Goal: Task Accomplishment & Management: Use online tool/utility

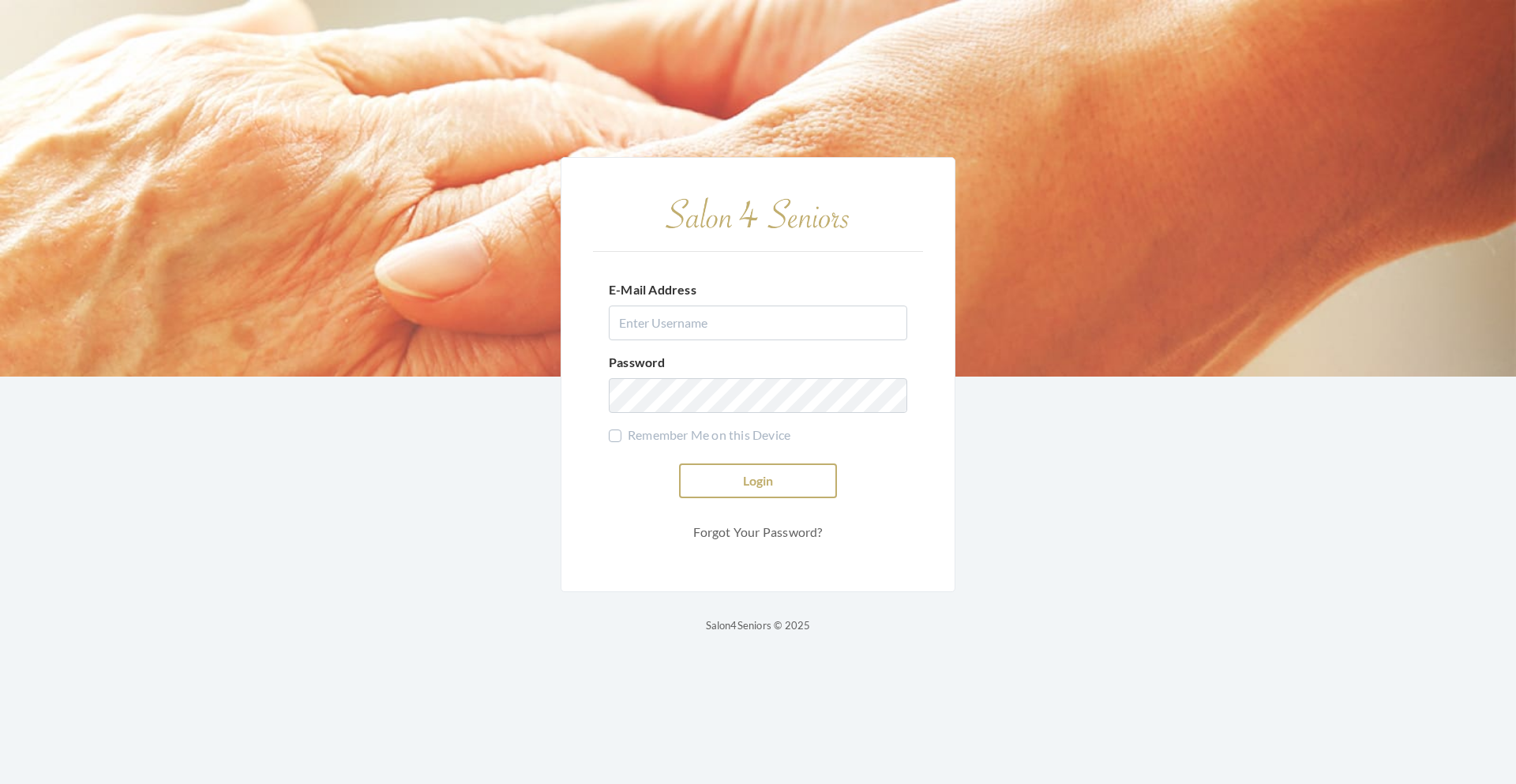
type input "teasleyalisha13@gmail.com"
click at [752, 484] on button "Login" at bounding box center [758, 481] width 158 height 35
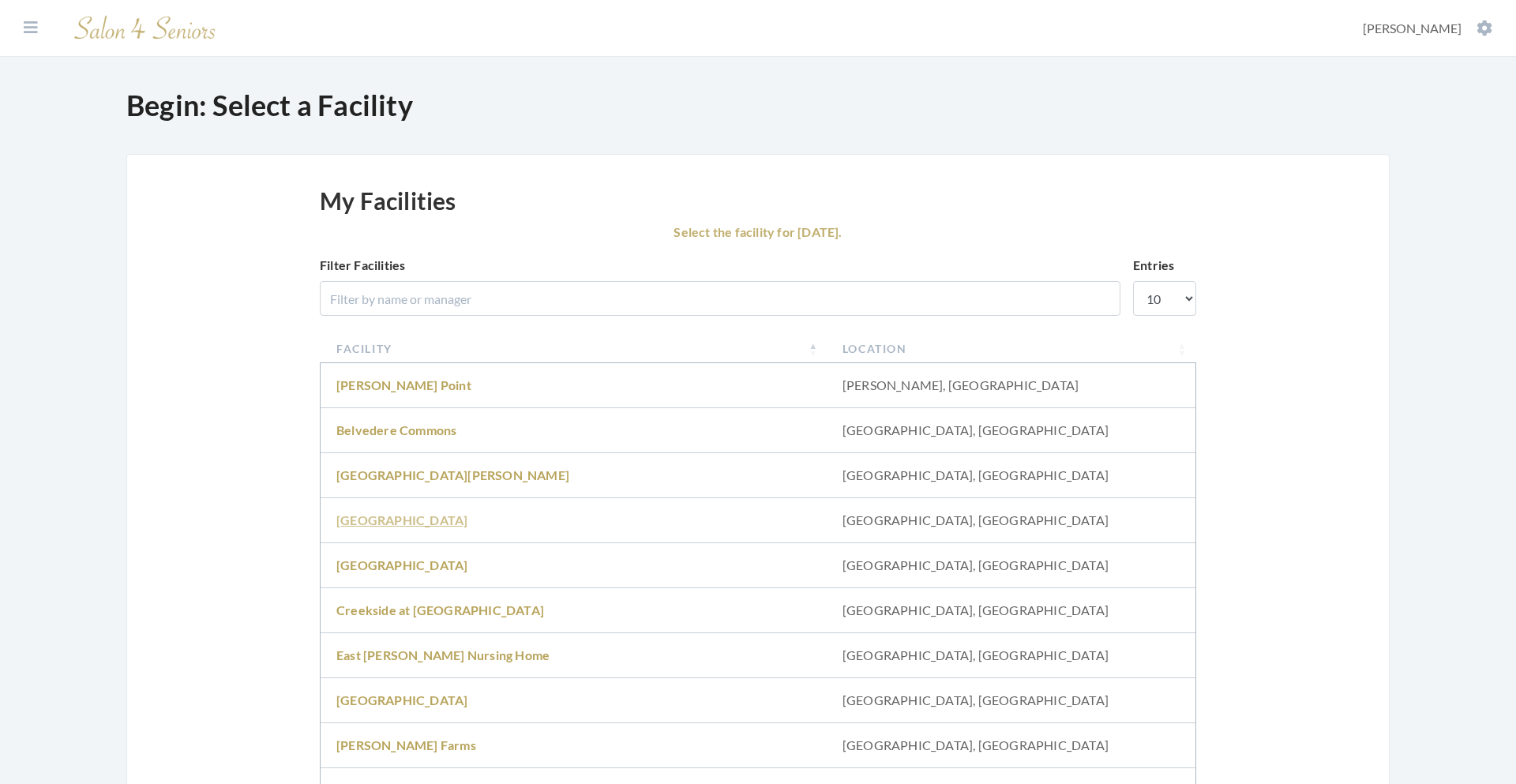
click at [432, 522] on link "Brookdale University" at bounding box center [402, 519] width 131 height 15
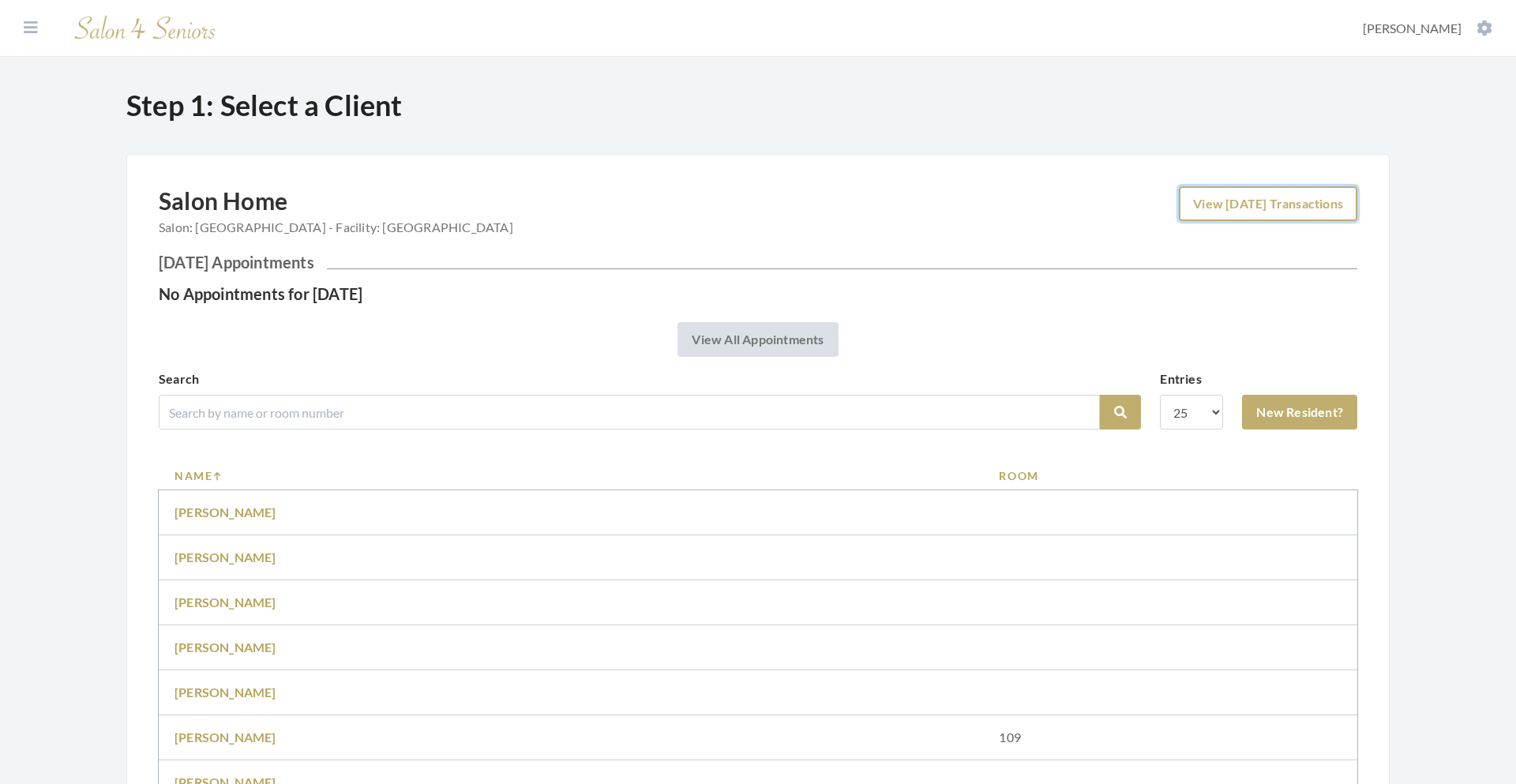
click at [1205, 211] on link "View Today's Transactions" at bounding box center [1268, 204] width 179 height 35
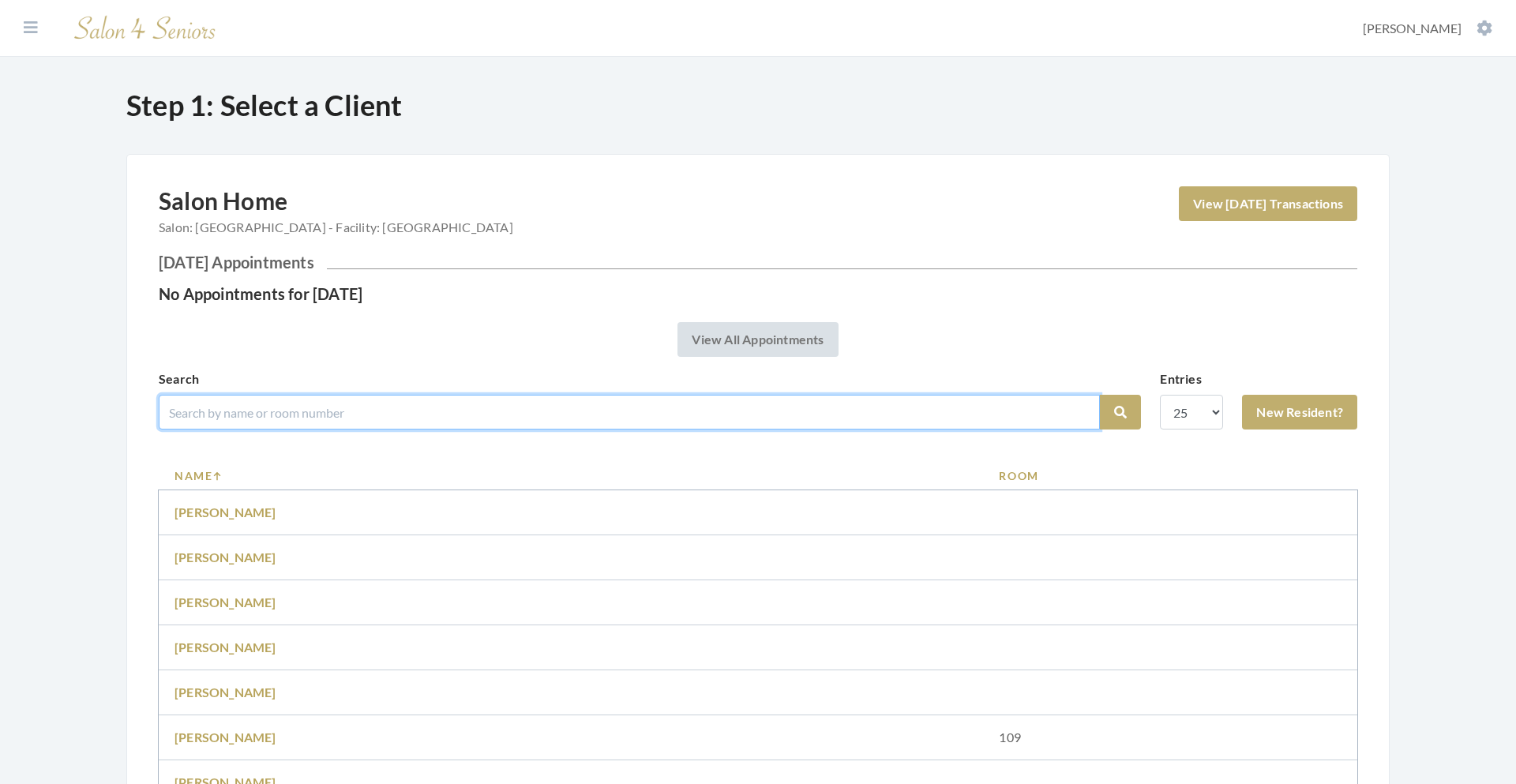
click at [286, 416] on input "search" at bounding box center [629, 412] width 941 height 35
type input "bunn"
click at [1100, 395] on button "Search" at bounding box center [1120, 412] width 41 height 35
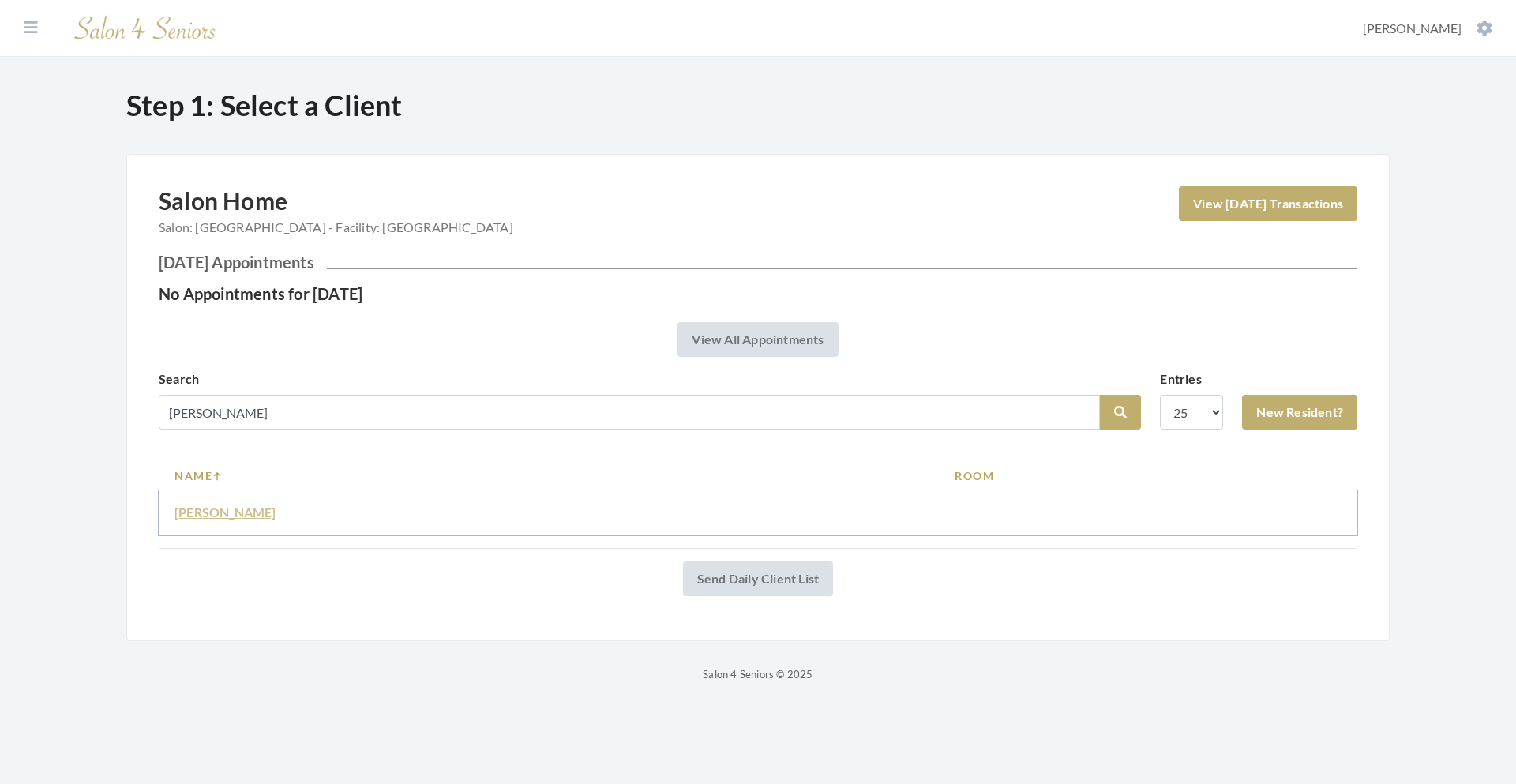
click at [217, 517] on link "[PERSON_NAME]" at bounding box center [225, 511] width 102 height 15
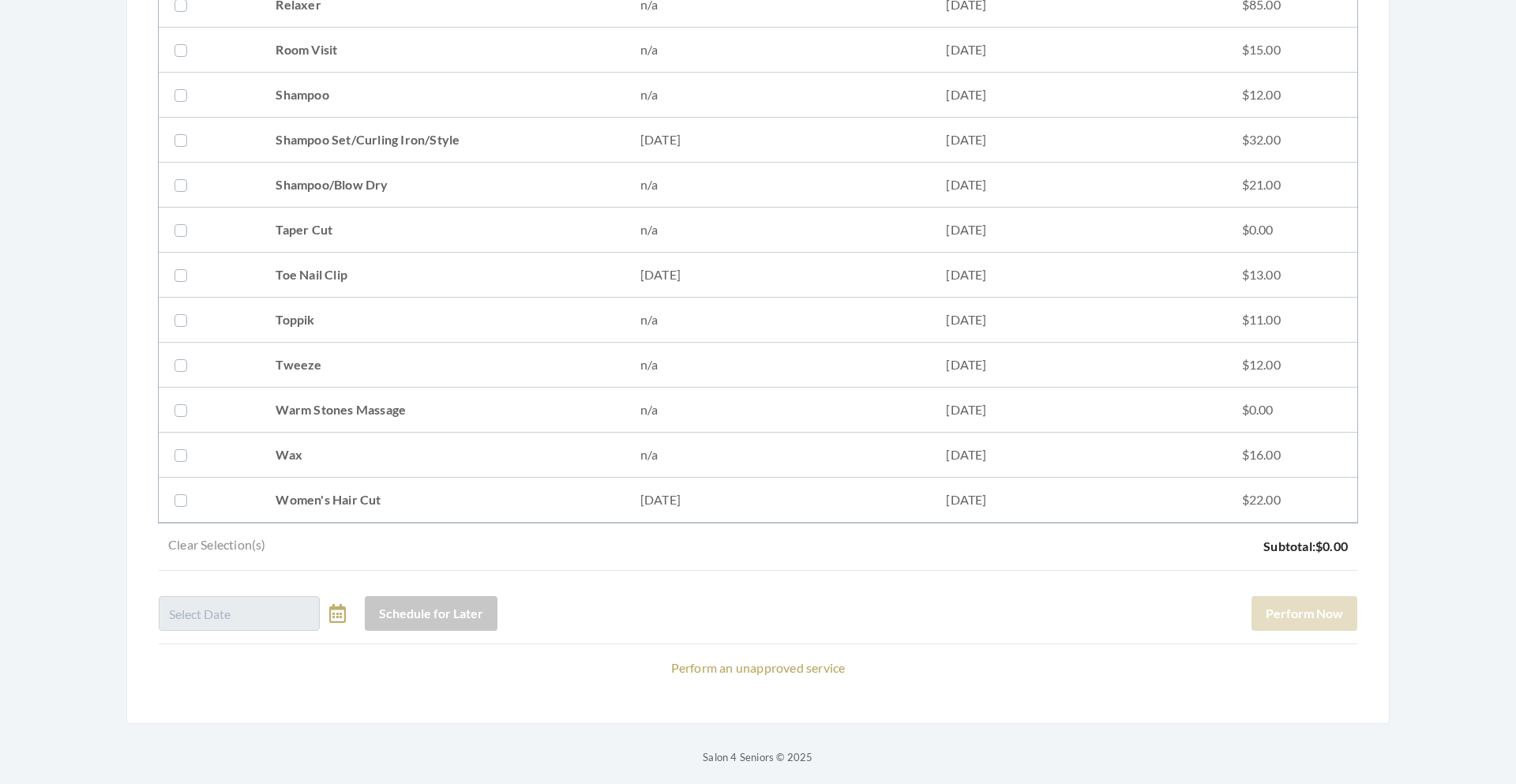
scroll to position [1972, 0]
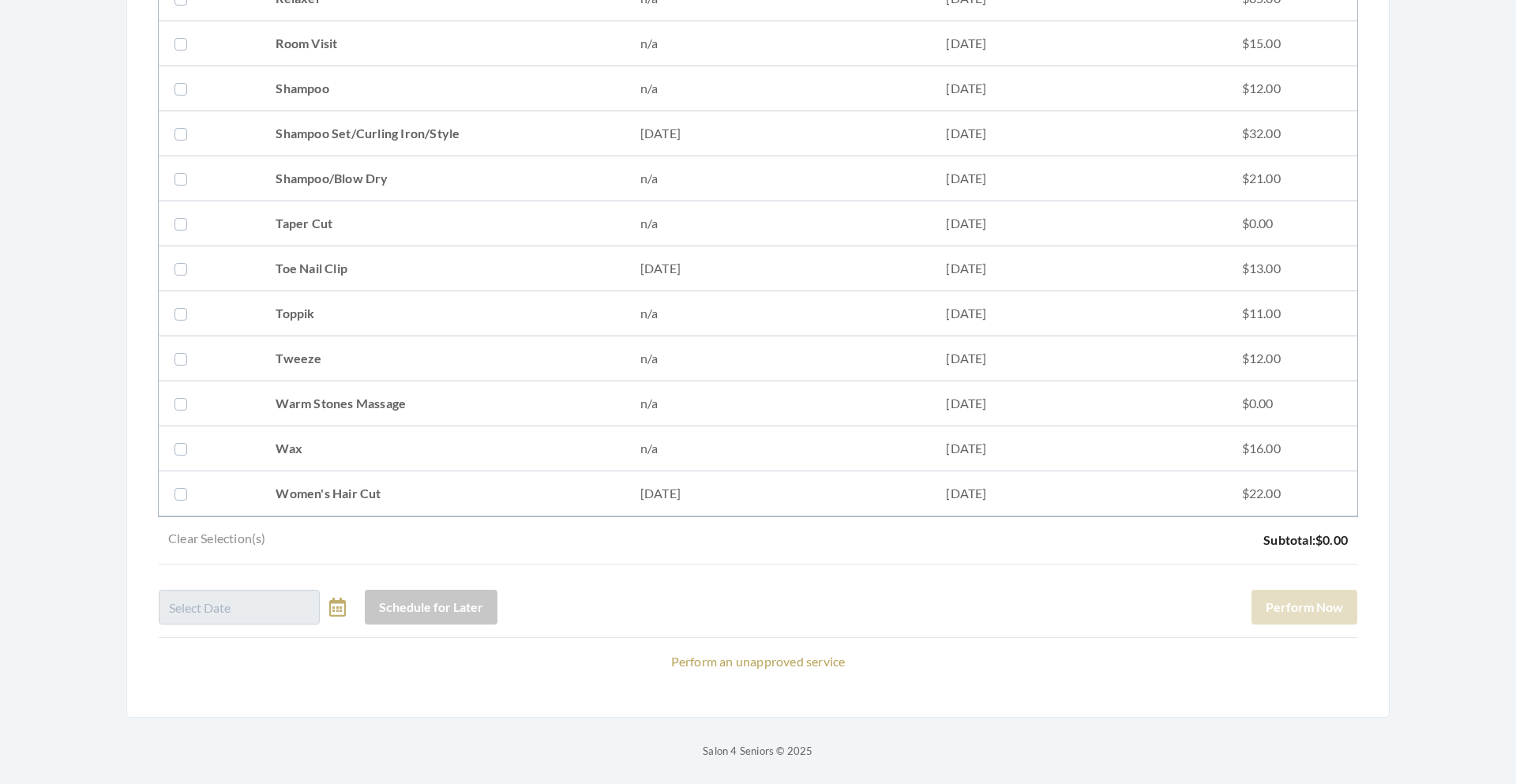
click at [179, 135] on label at bounding box center [183, 133] width 19 height 19
checkbox input "true"
click at [1308, 614] on button "Perform Now" at bounding box center [1304, 606] width 106 height 35
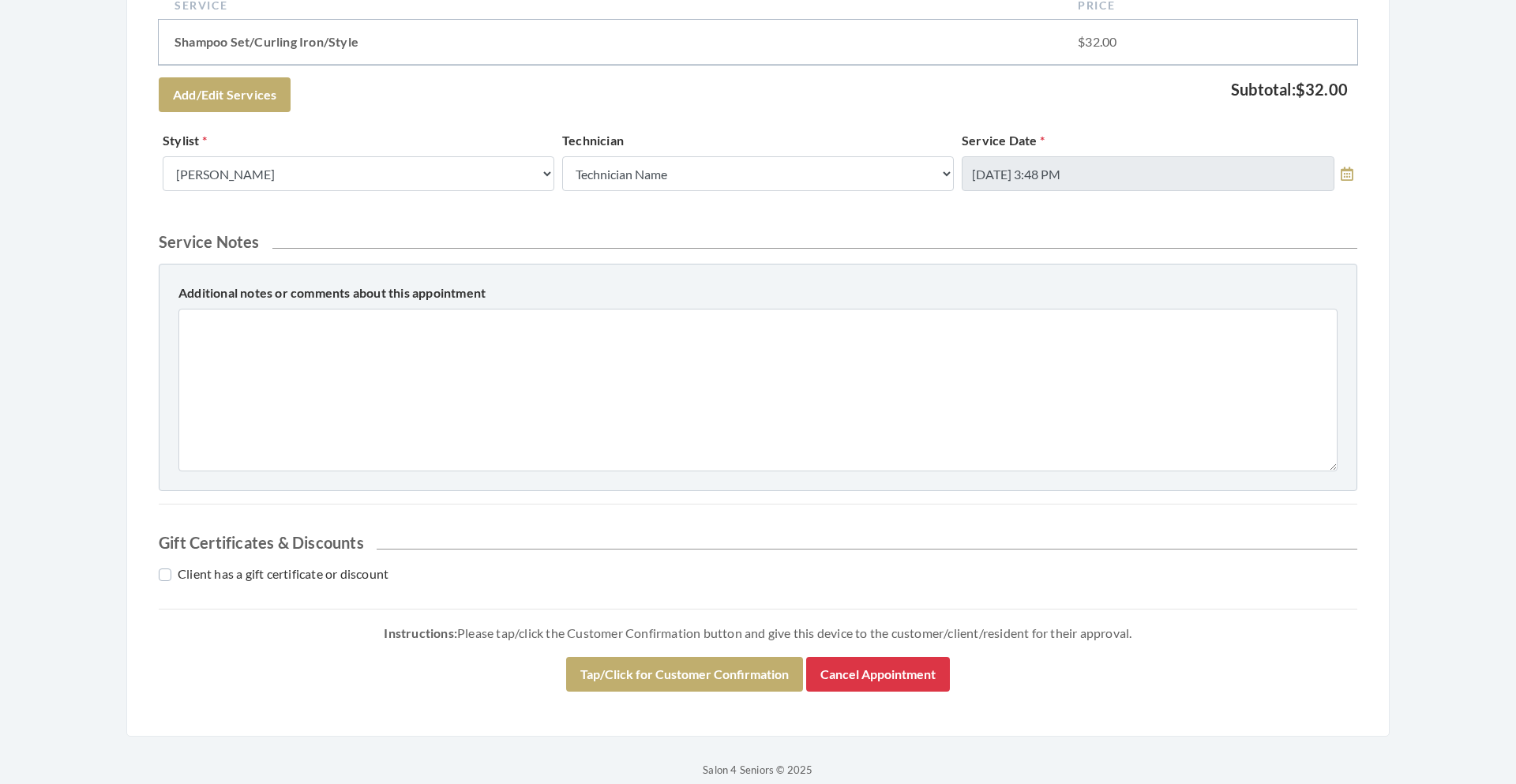
scroll to position [566, 0]
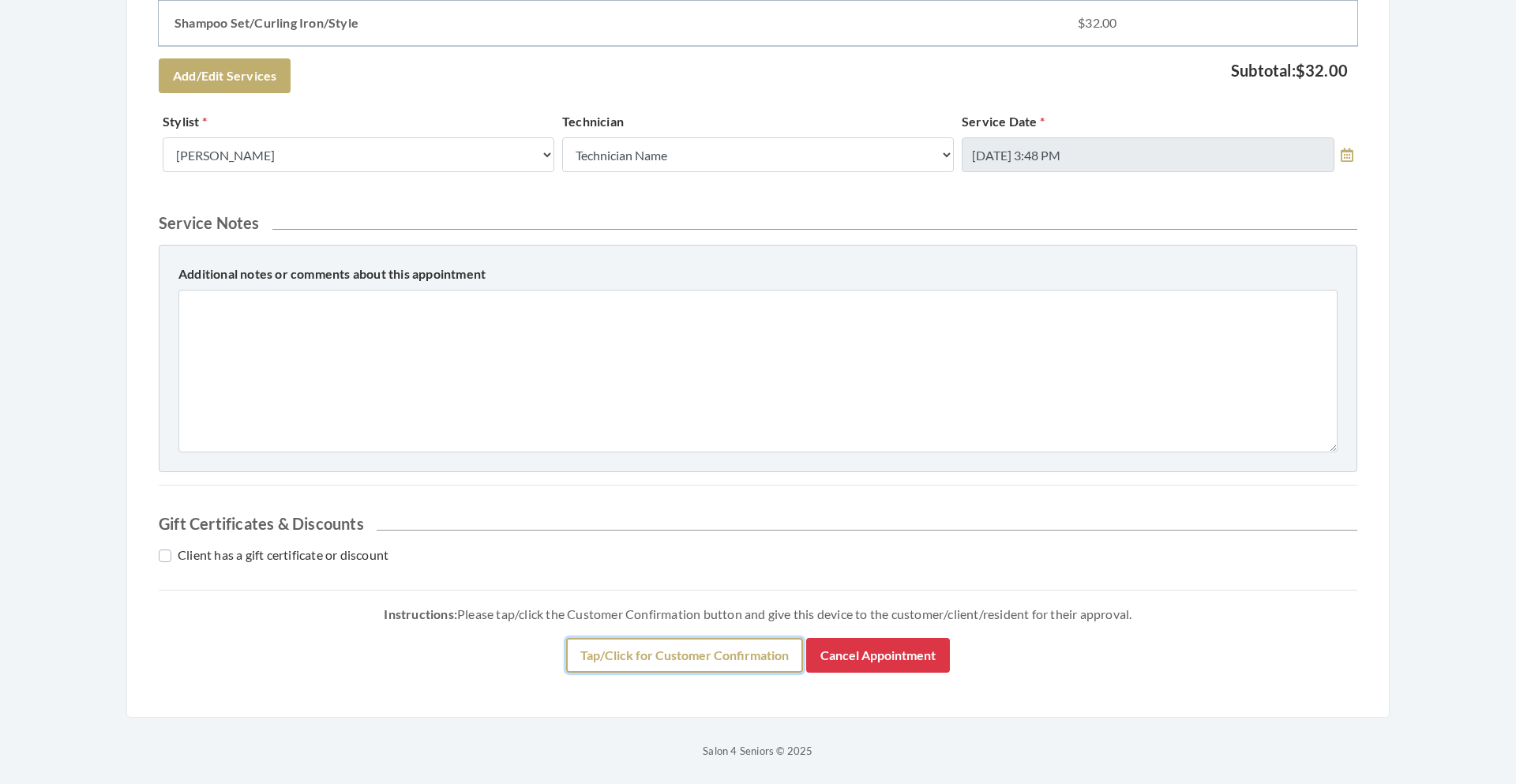
click at [720, 652] on button "Tap/Click for Customer Confirmation" at bounding box center [684, 655] width 237 height 35
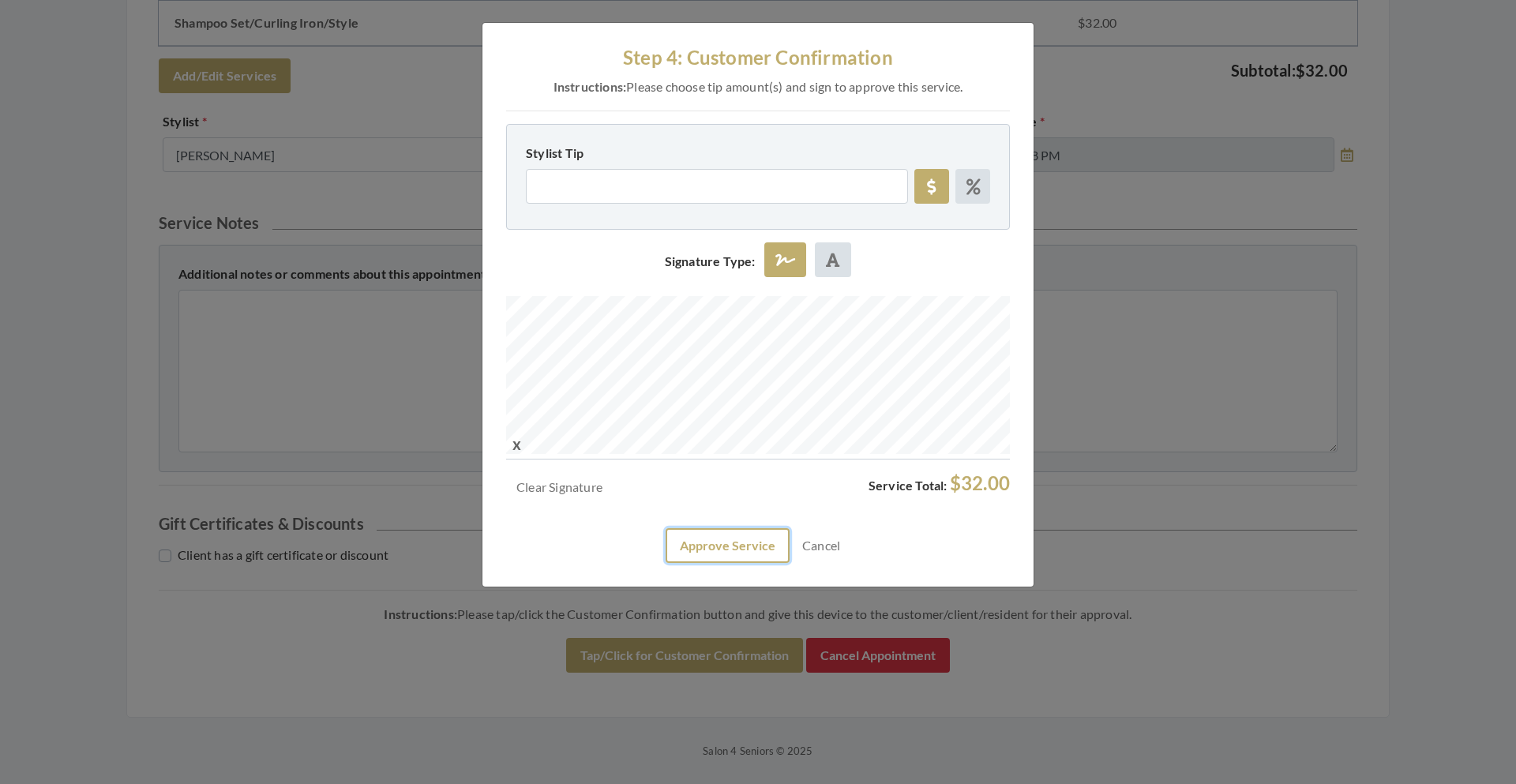
click at [721, 550] on button "Approve Service" at bounding box center [728, 545] width 124 height 35
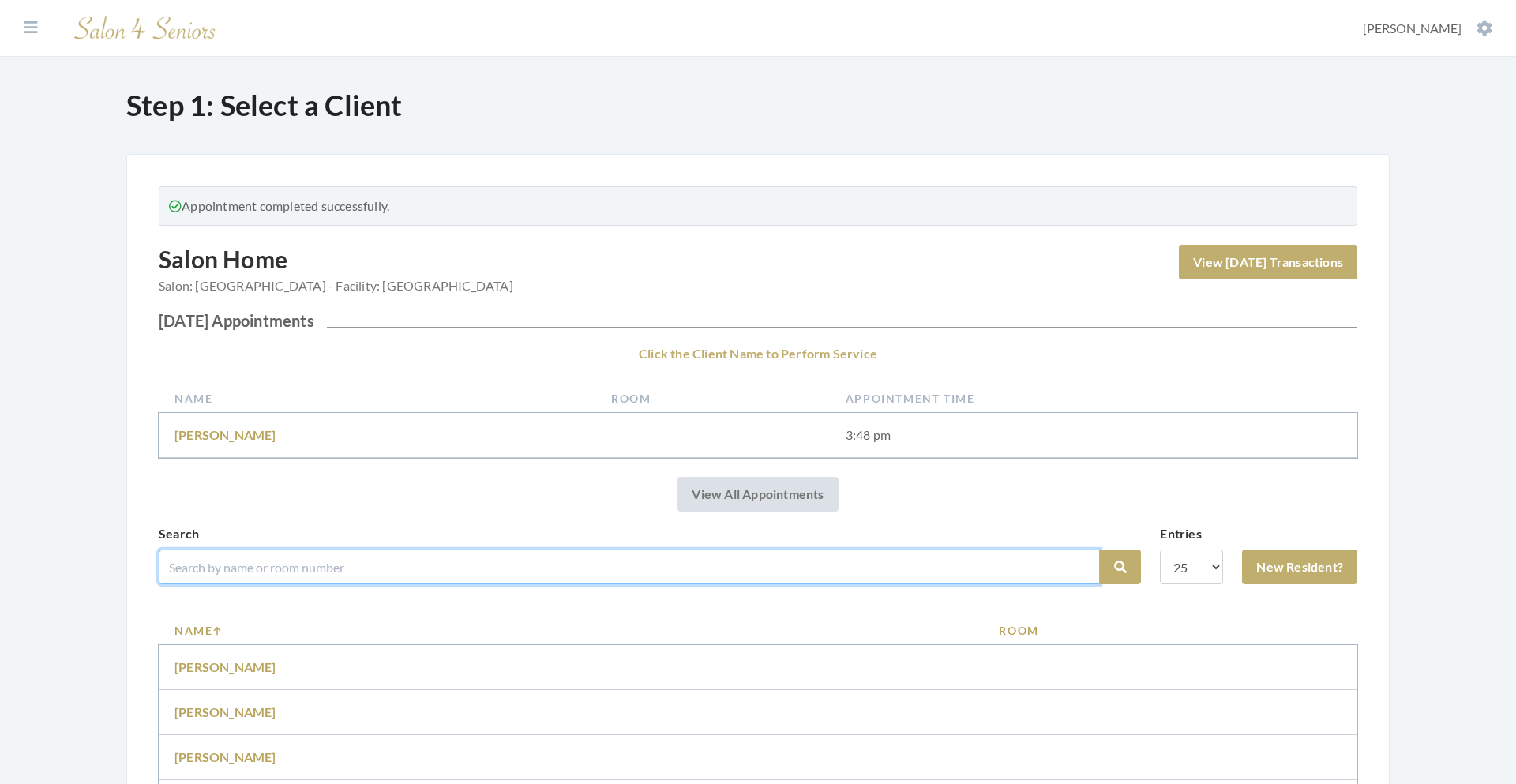
click at [1006, 551] on input "search" at bounding box center [629, 567] width 941 height 35
type input "[PERSON_NAME]"
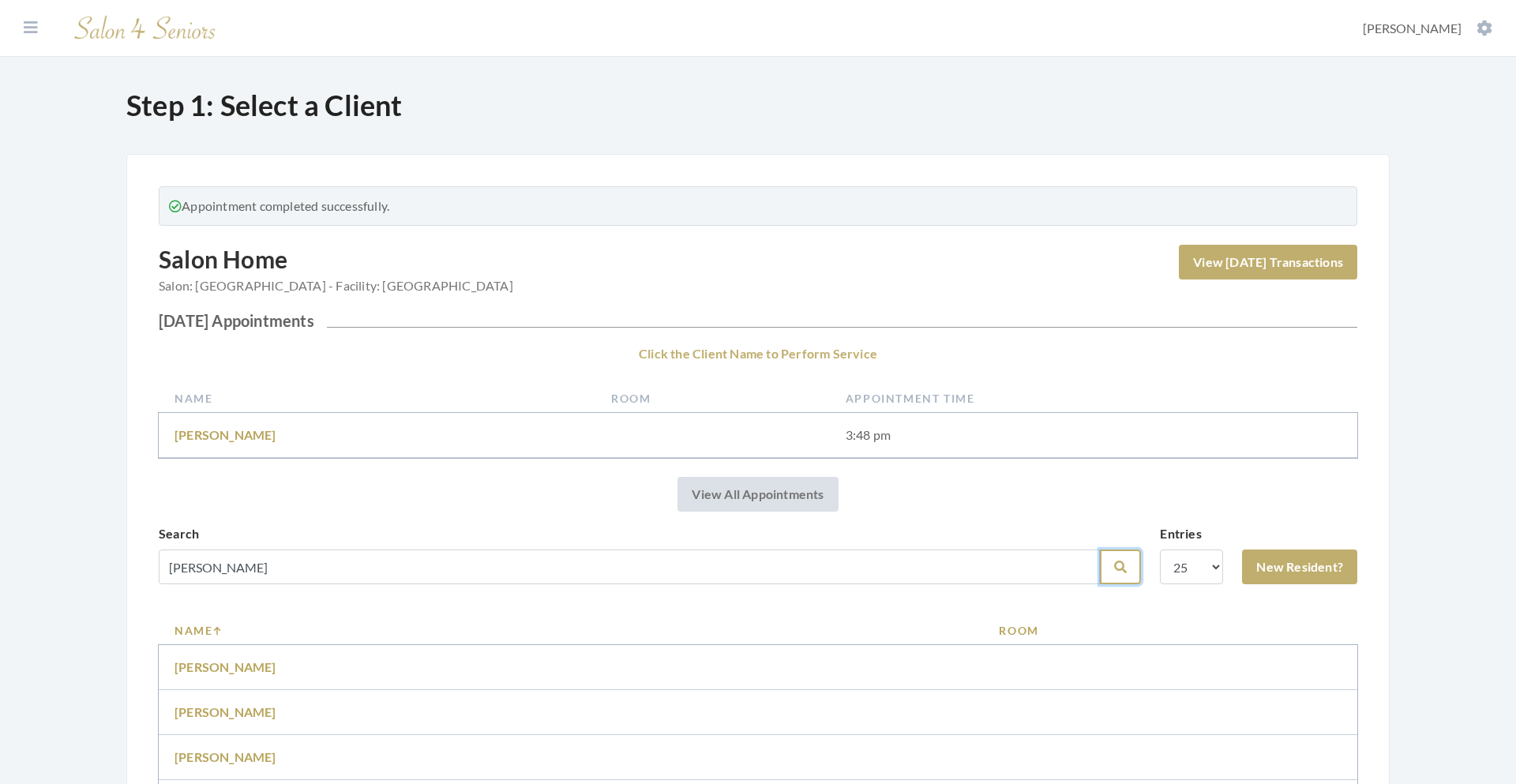
click at [1128, 559] on button "Search" at bounding box center [1120, 567] width 41 height 35
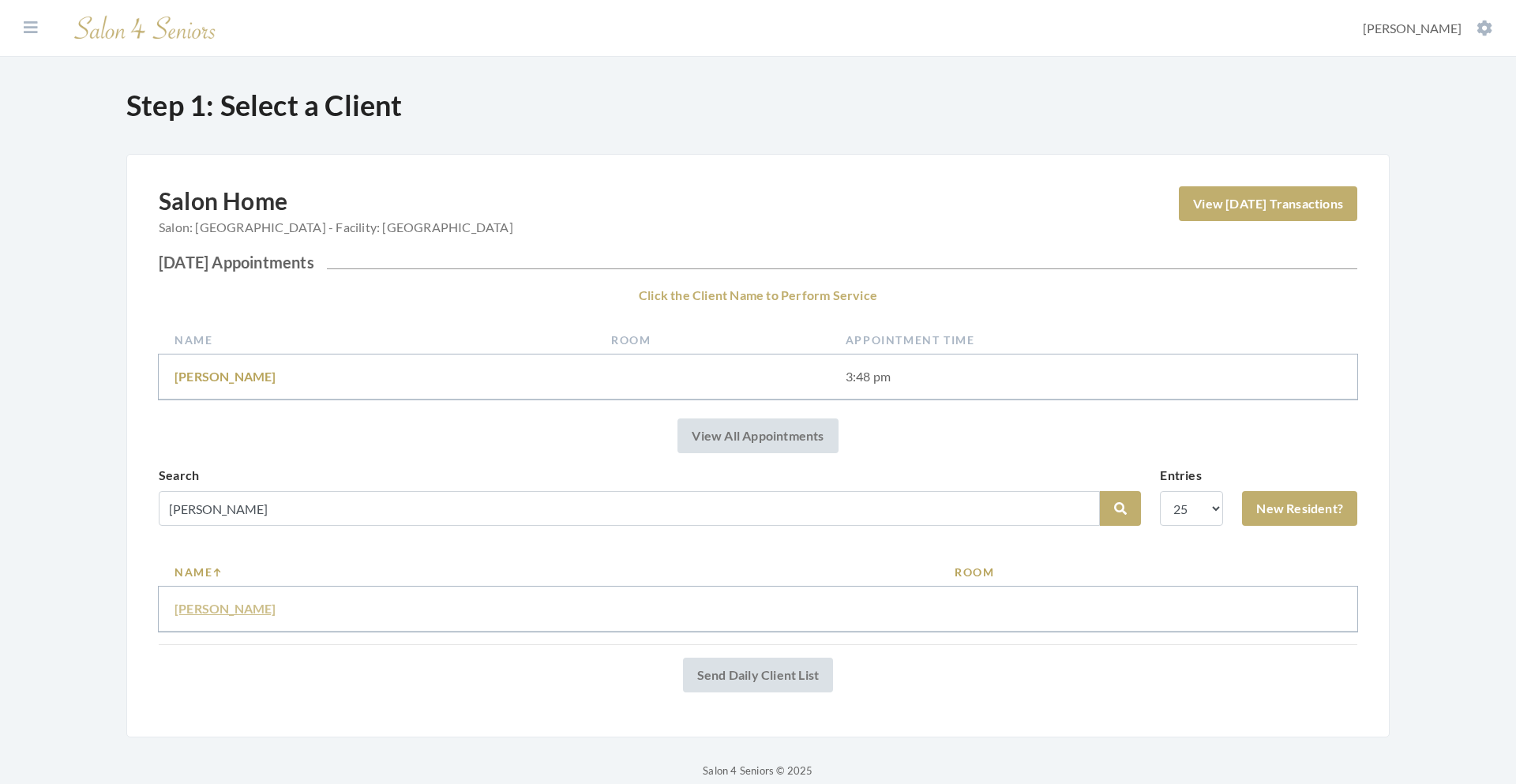
click at [223, 605] on link "Bess Weissinger" at bounding box center [225, 608] width 102 height 15
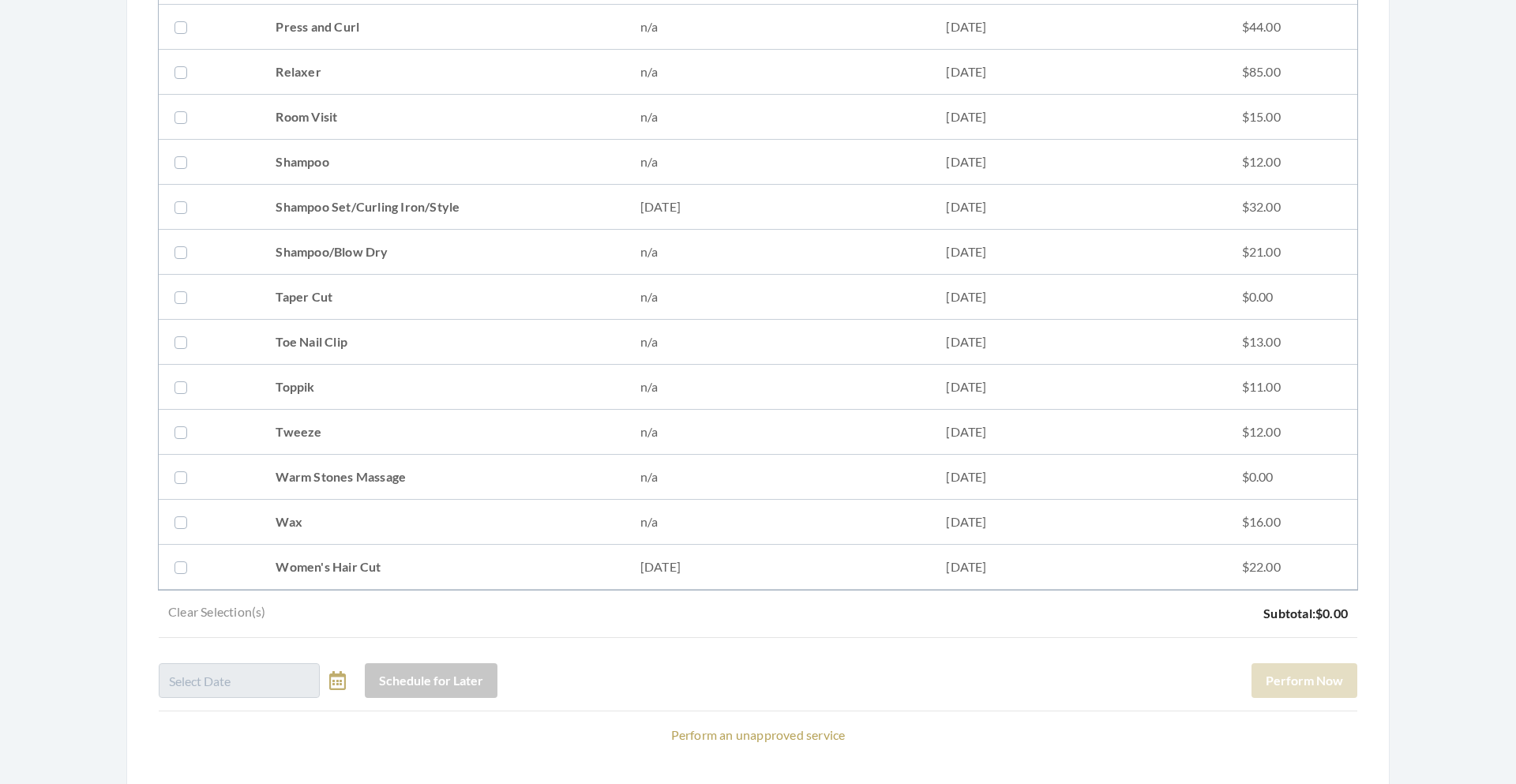
scroll to position [1972, 0]
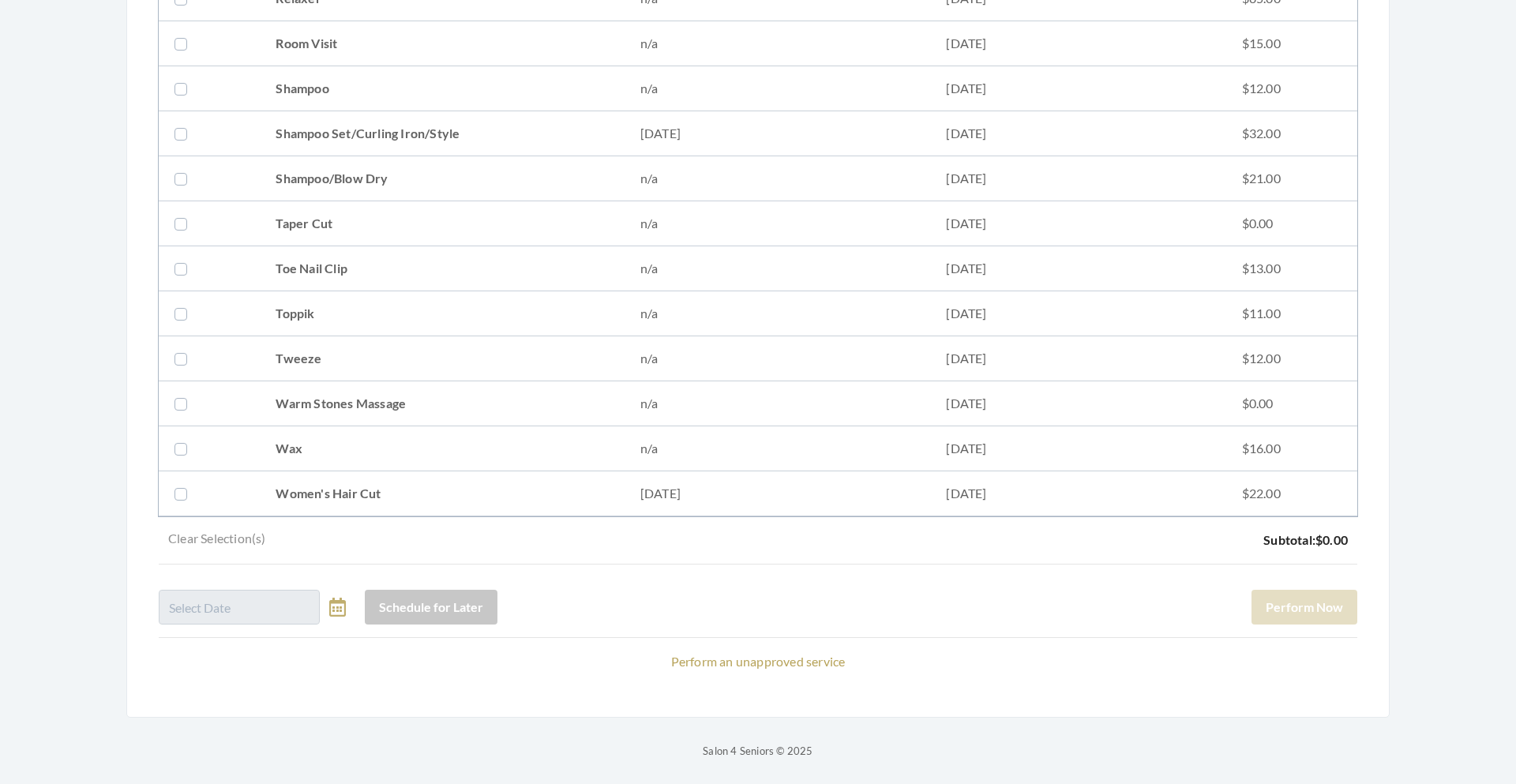
click at [181, 140] on label at bounding box center [183, 133] width 19 height 19
checkbox input "true"
click at [1321, 609] on button "Perform Now" at bounding box center [1304, 606] width 106 height 35
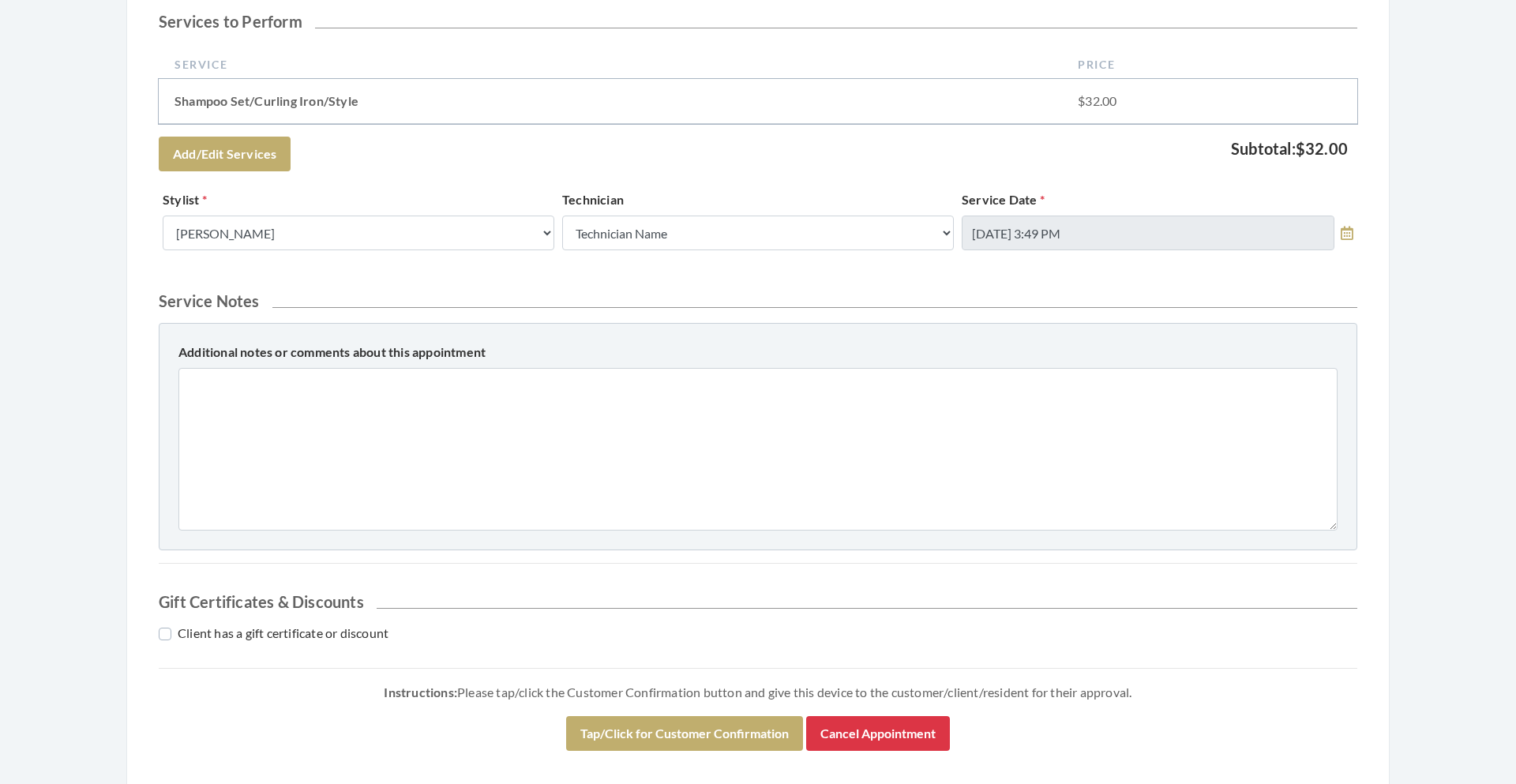
scroll to position [566, 0]
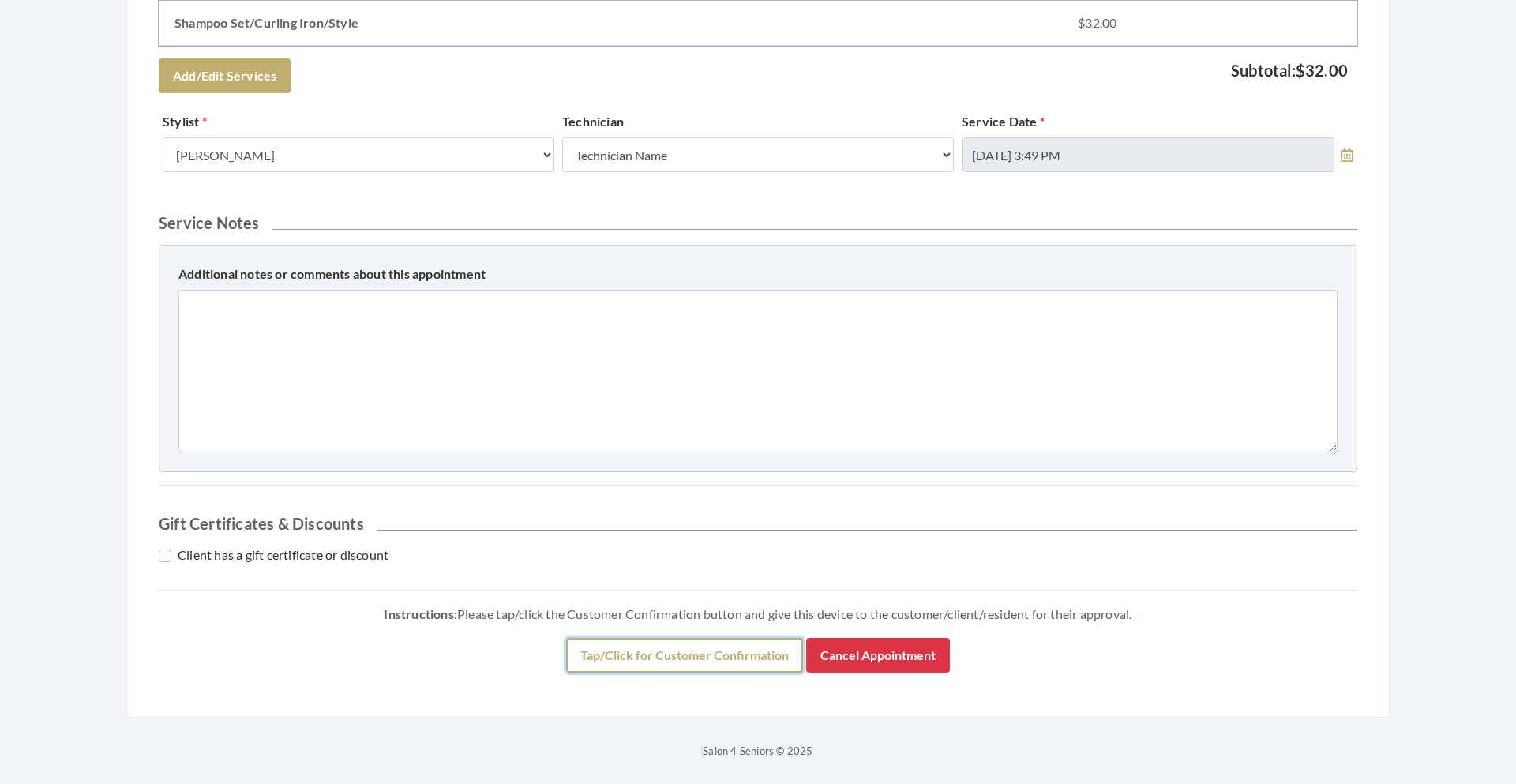
click at [742, 652] on button "Tap/Click for Customer Confirmation" at bounding box center [684, 655] width 237 height 35
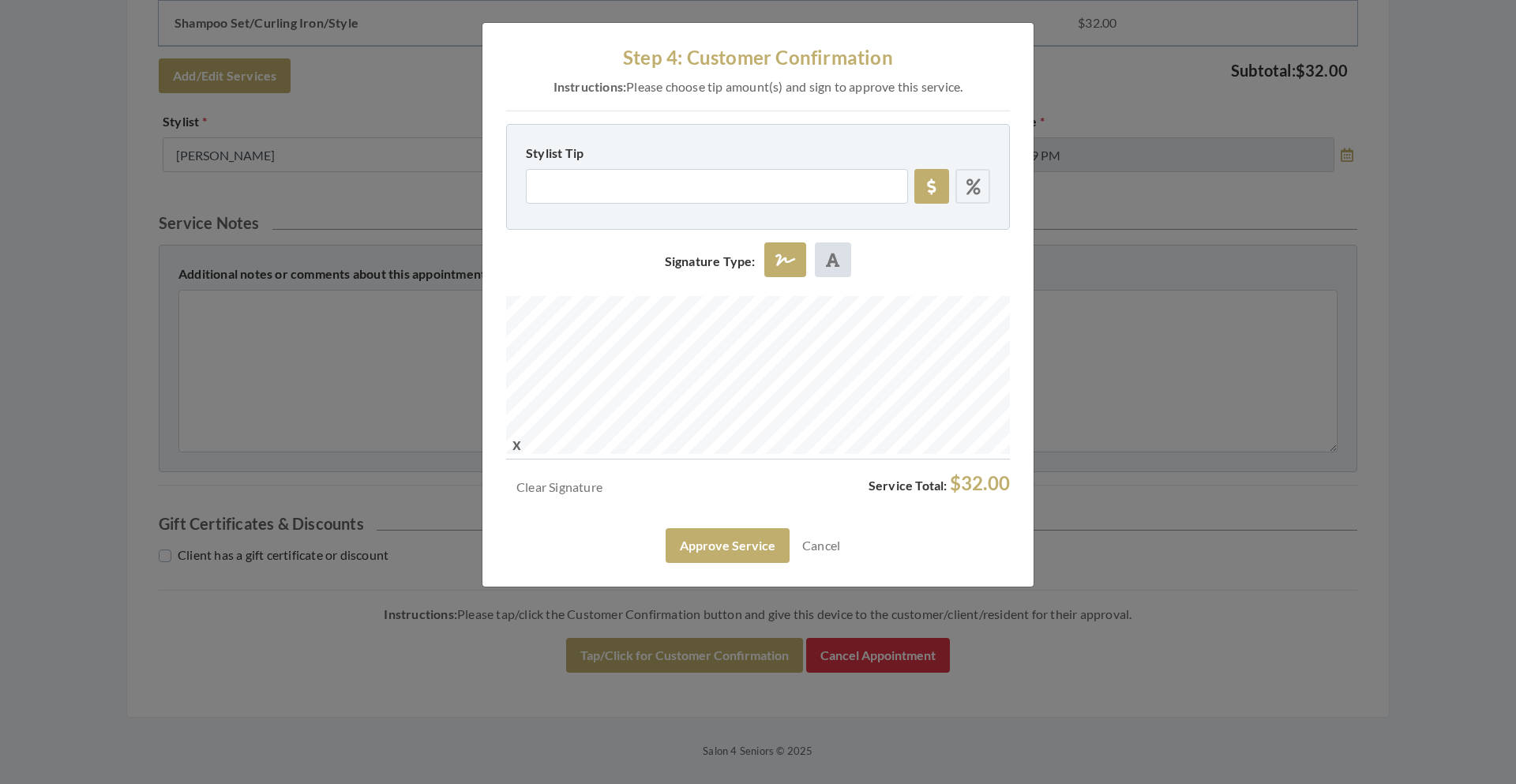
click at [974, 187] on icon at bounding box center [973, 187] width 14 height 16
radio input "true"
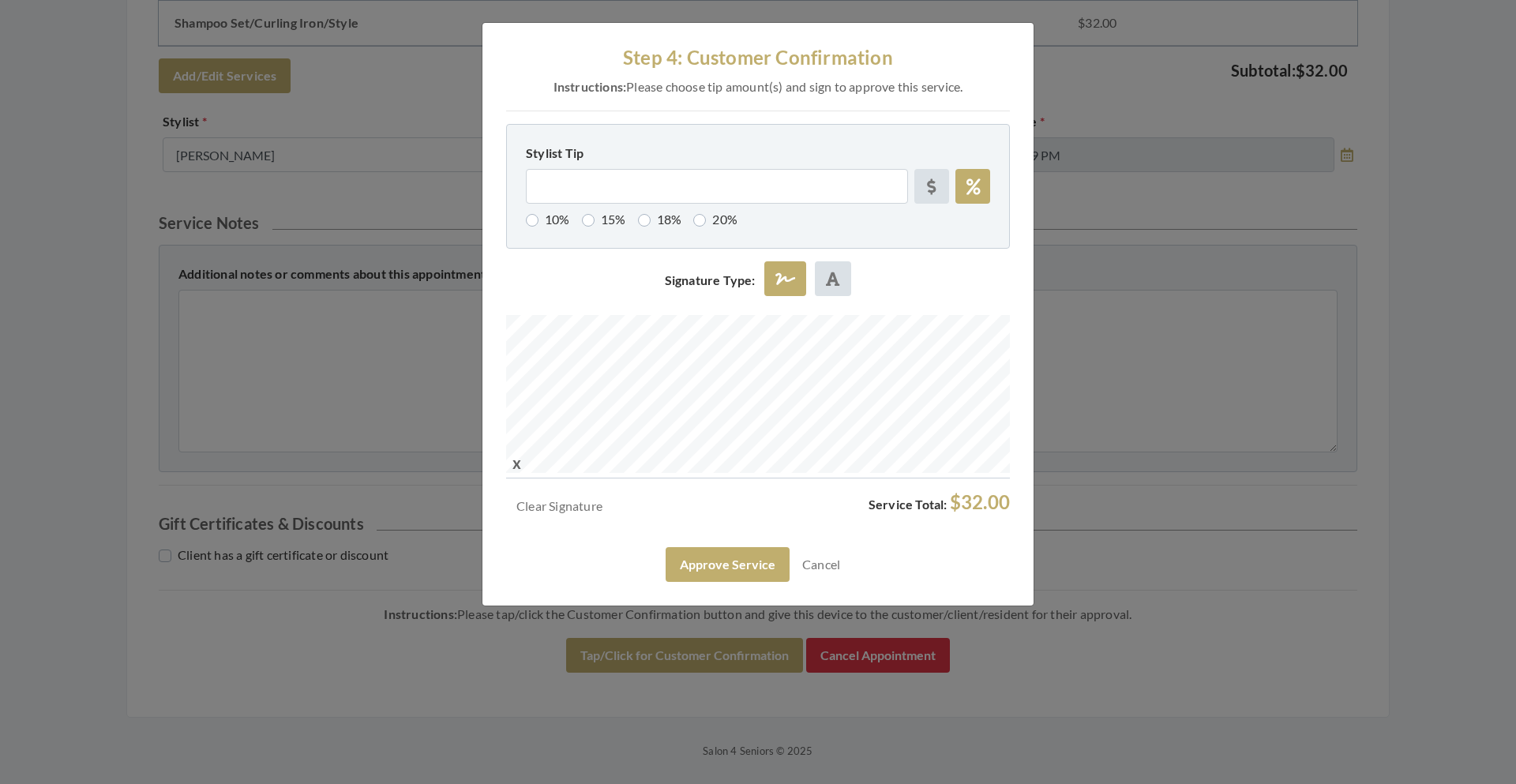
click at [601, 210] on label "15%" at bounding box center [604, 219] width 44 height 19
radio input "true"
type input "15"
click at [728, 556] on button "Approve Service" at bounding box center [728, 564] width 124 height 35
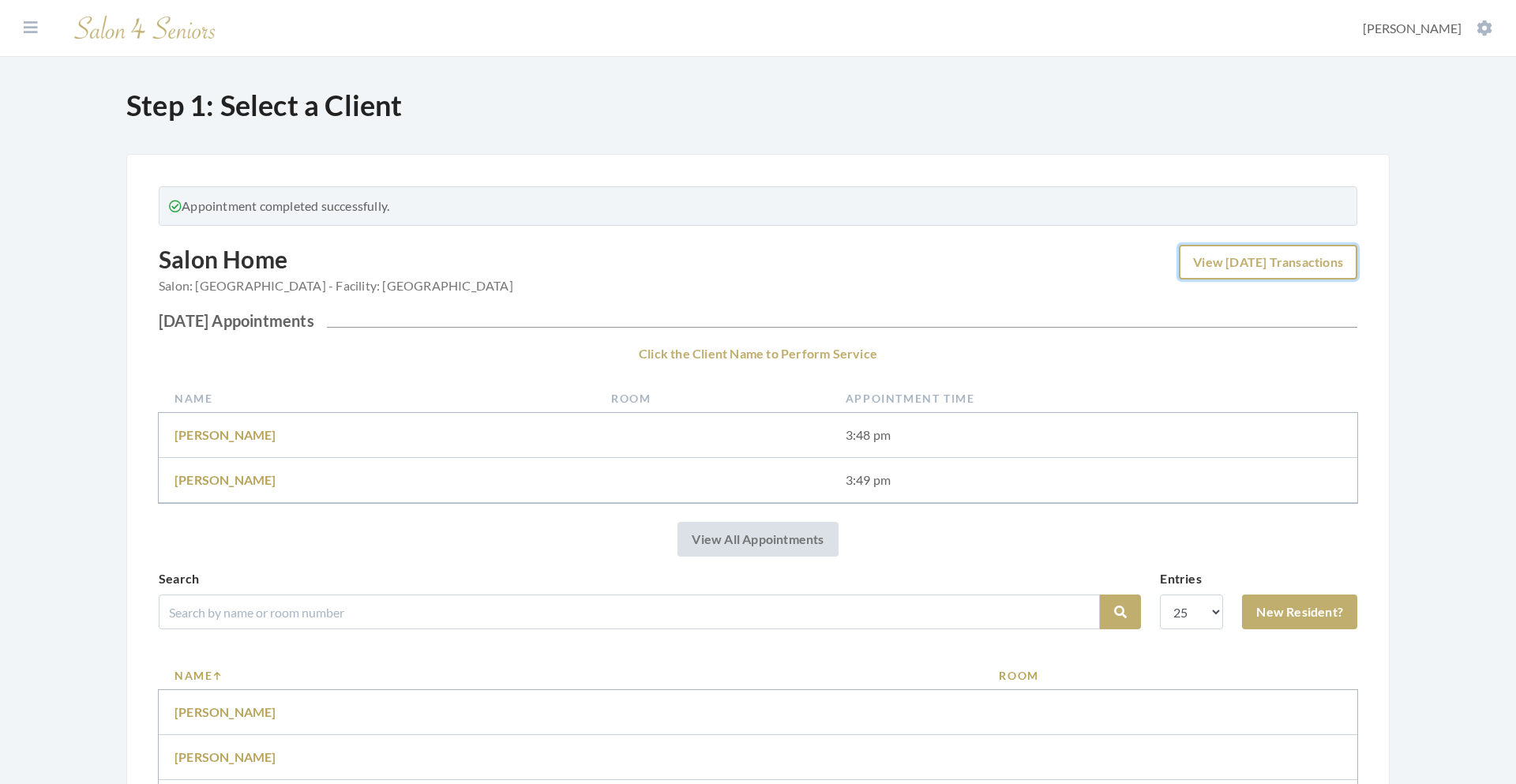
click at [1284, 250] on link "View Today's Transactions" at bounding box center [1268, 262] width 179 height 35
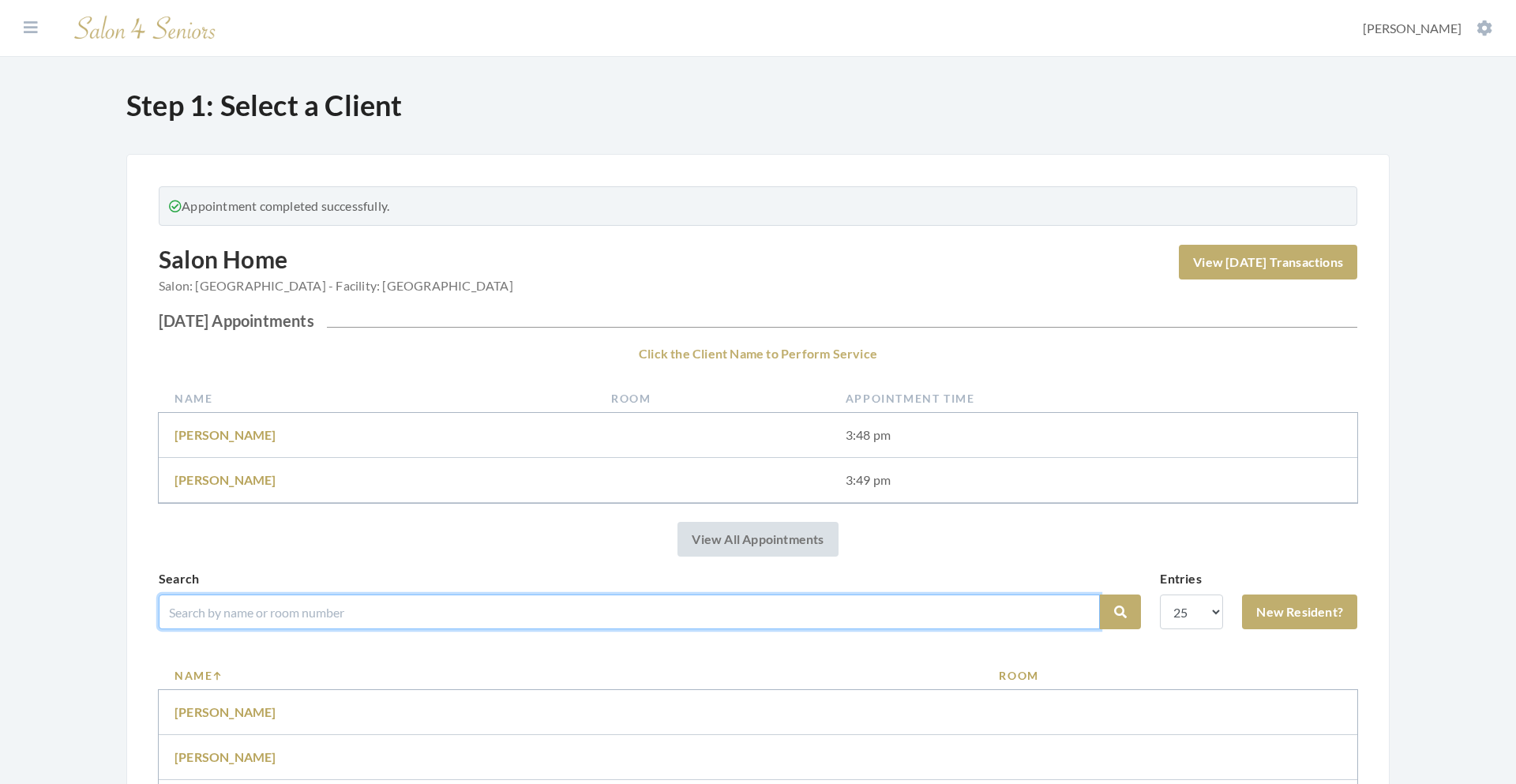
click at [266, 615] on input "search" at bounding box center [629, 612] width 941 height 35
type input "mildred"
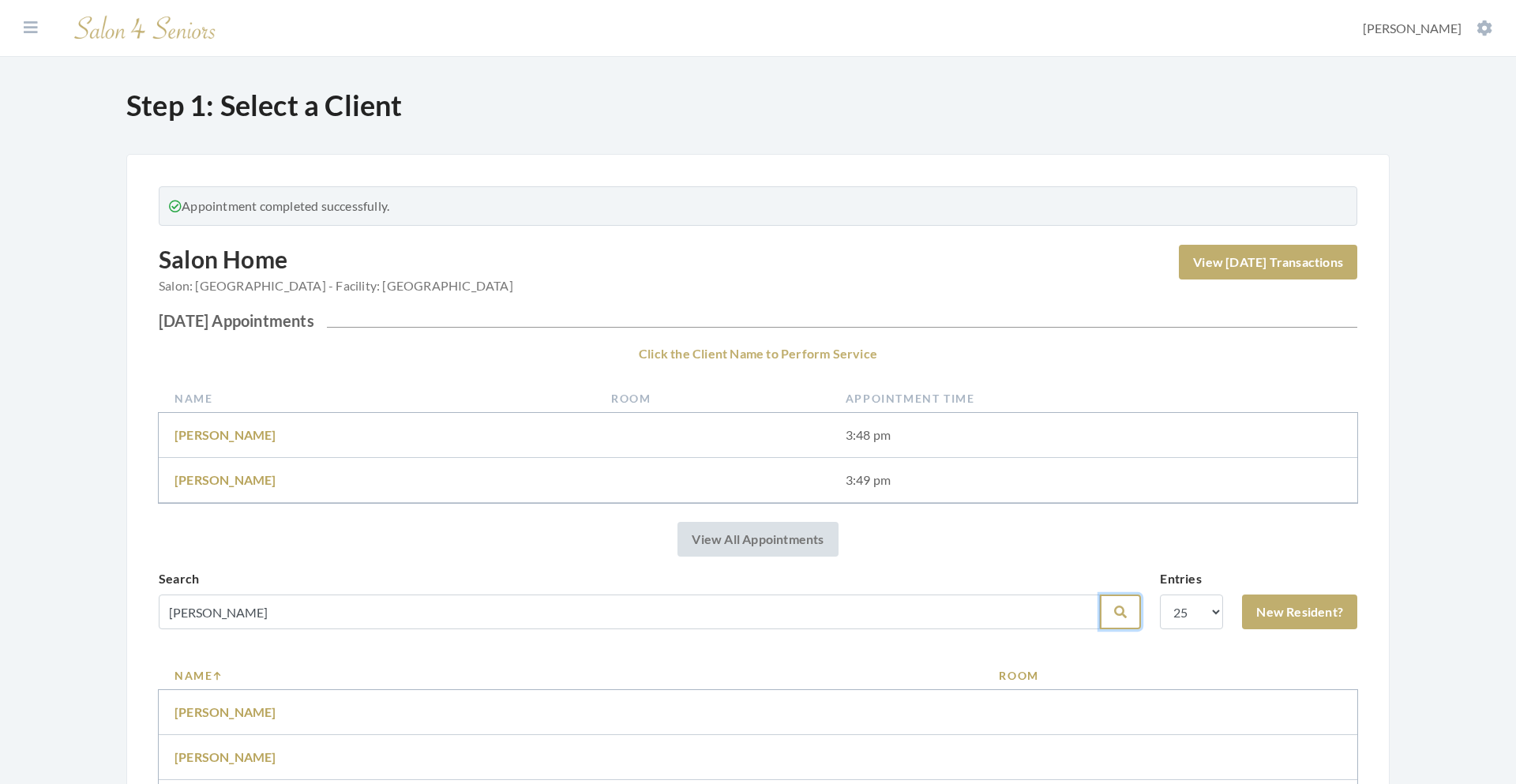
click at [1120, 620] on button "Search" at bounding box center [1120, 612] width 41 height 35
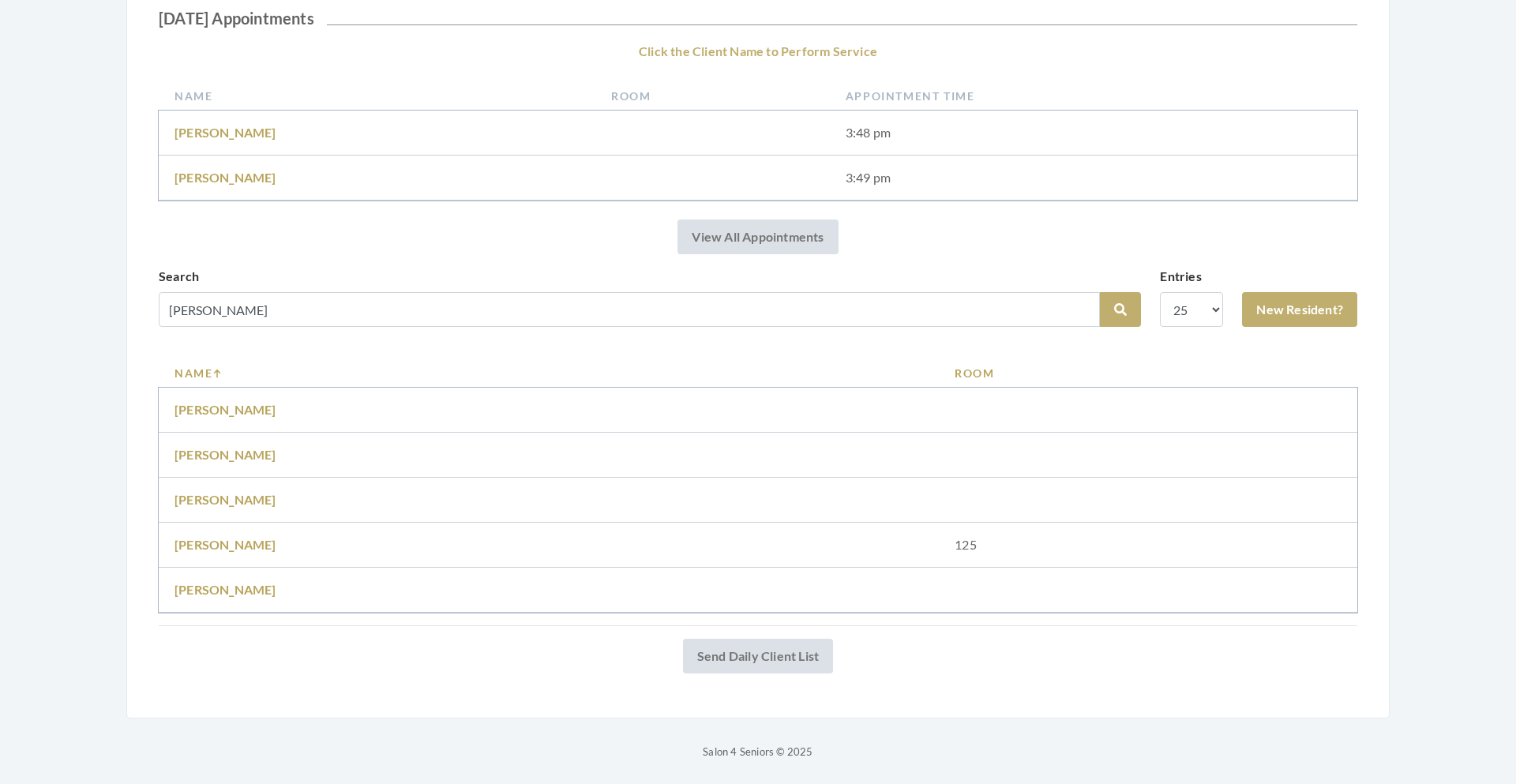
scroll to position [245, 0]
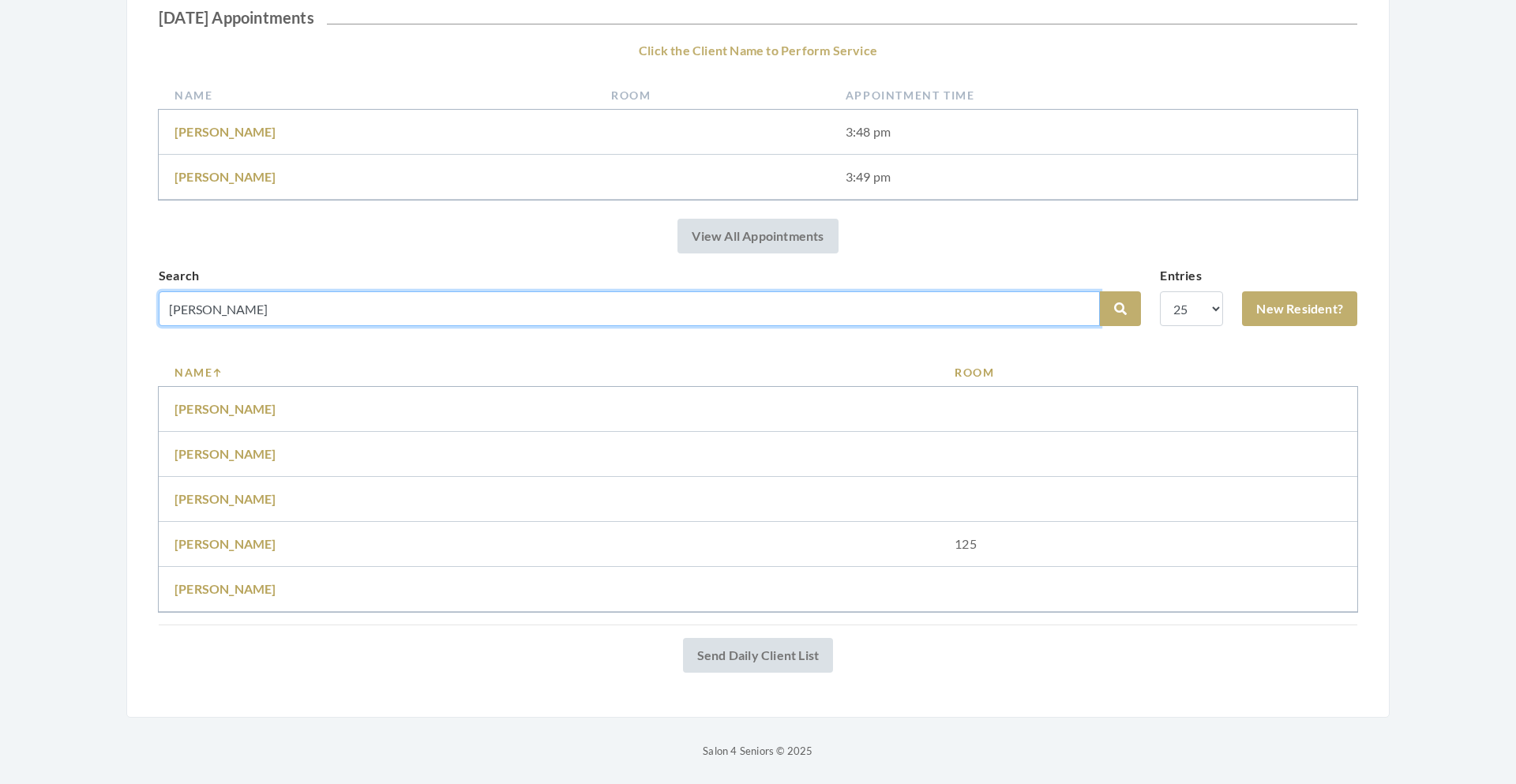
click at [502, 315] on input "[PERSON_NAME]" at bounding box center [629, 309] width 941 height 35
type input "[PERSON_NAME]"
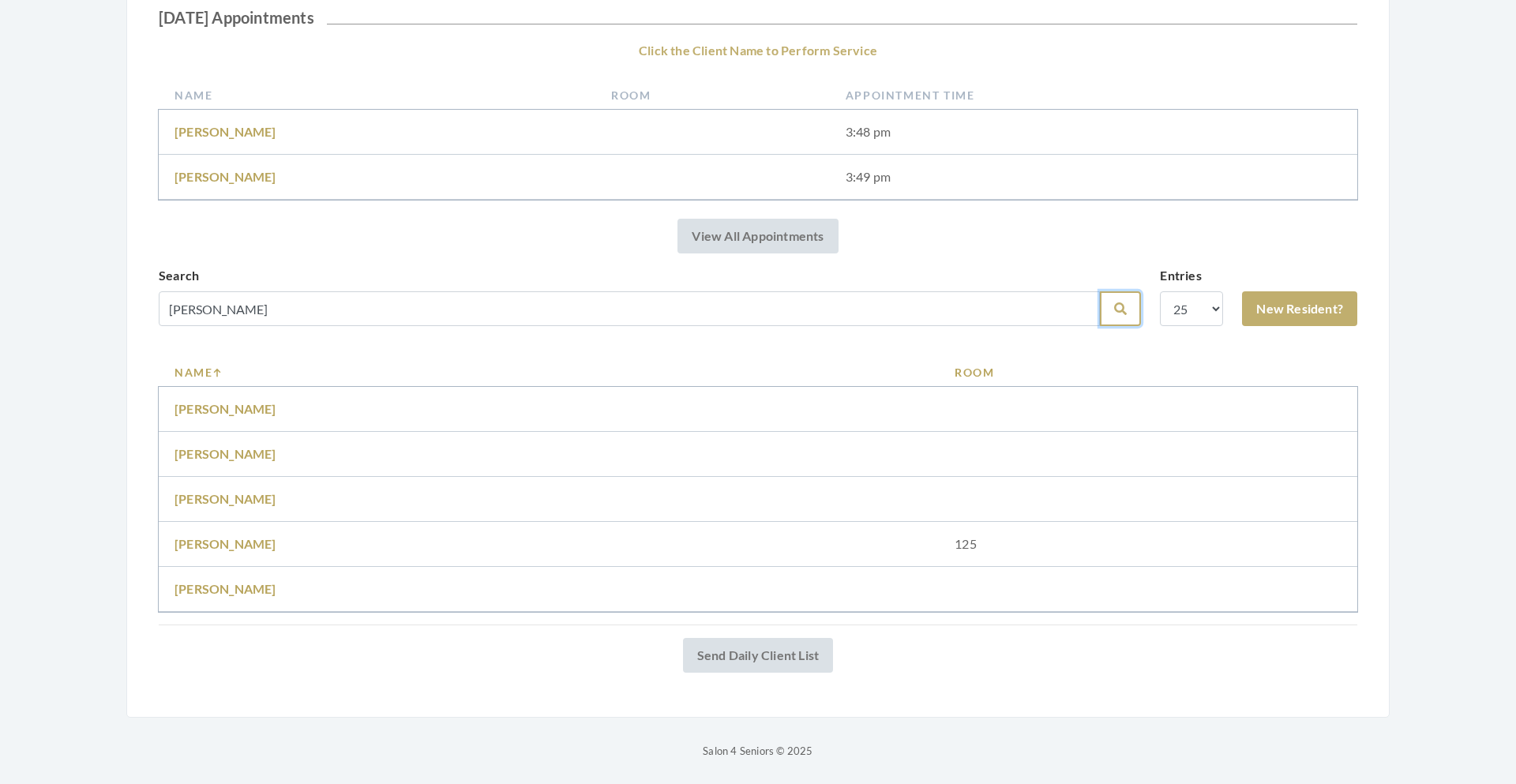
click at [1112, 309] on button "Search" at bounding box center [1120, 309] width 41 height 35
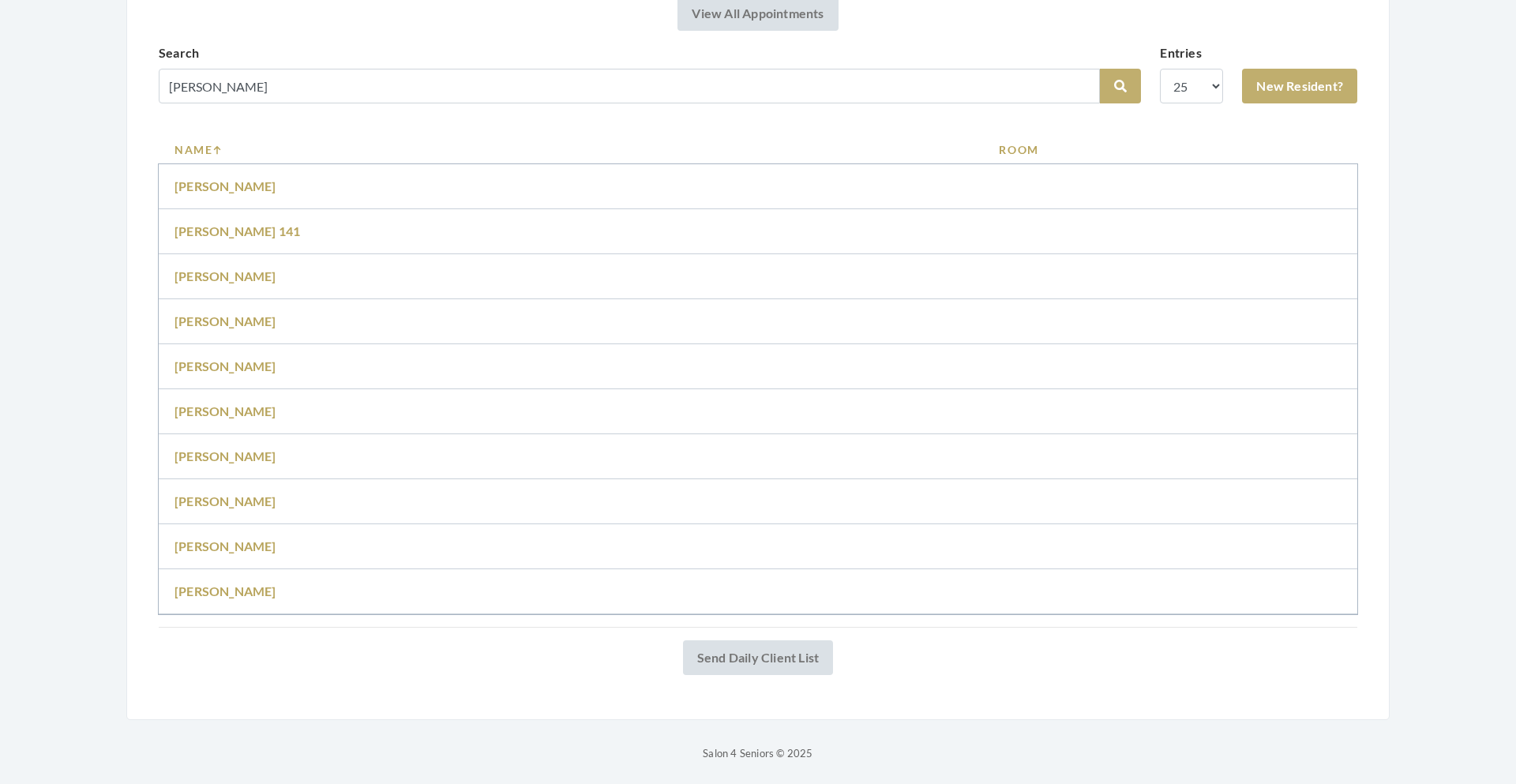
scroll to position [470, 0]
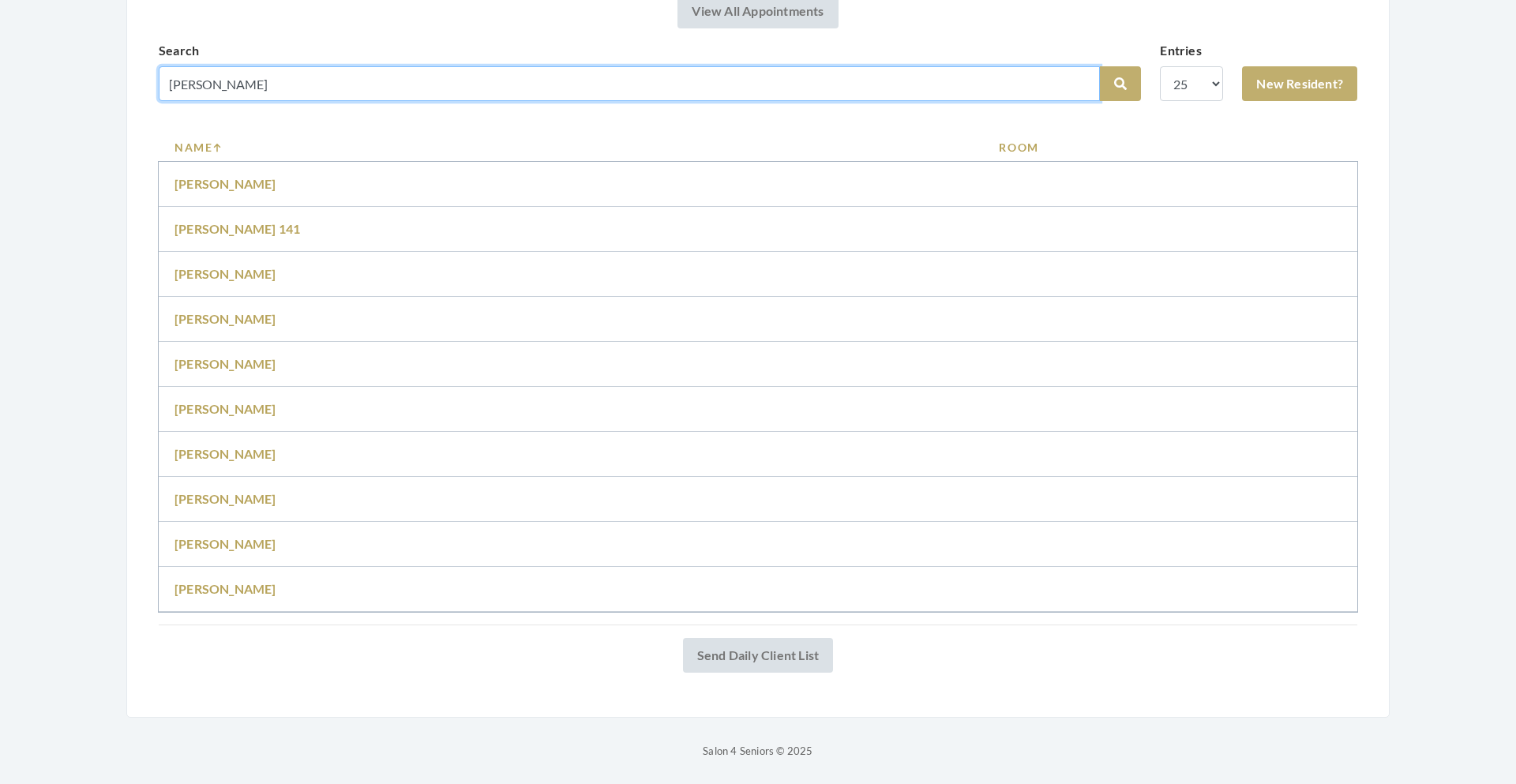
click at [269, 79] on input "[PERSON_NAME]" at bounding box center [629, 83] width 941 height 35
type input "[PERSON_NAME]"
click at [1100, 66] on button "Search" at bounding box center [1120, 83] width 41 height 35
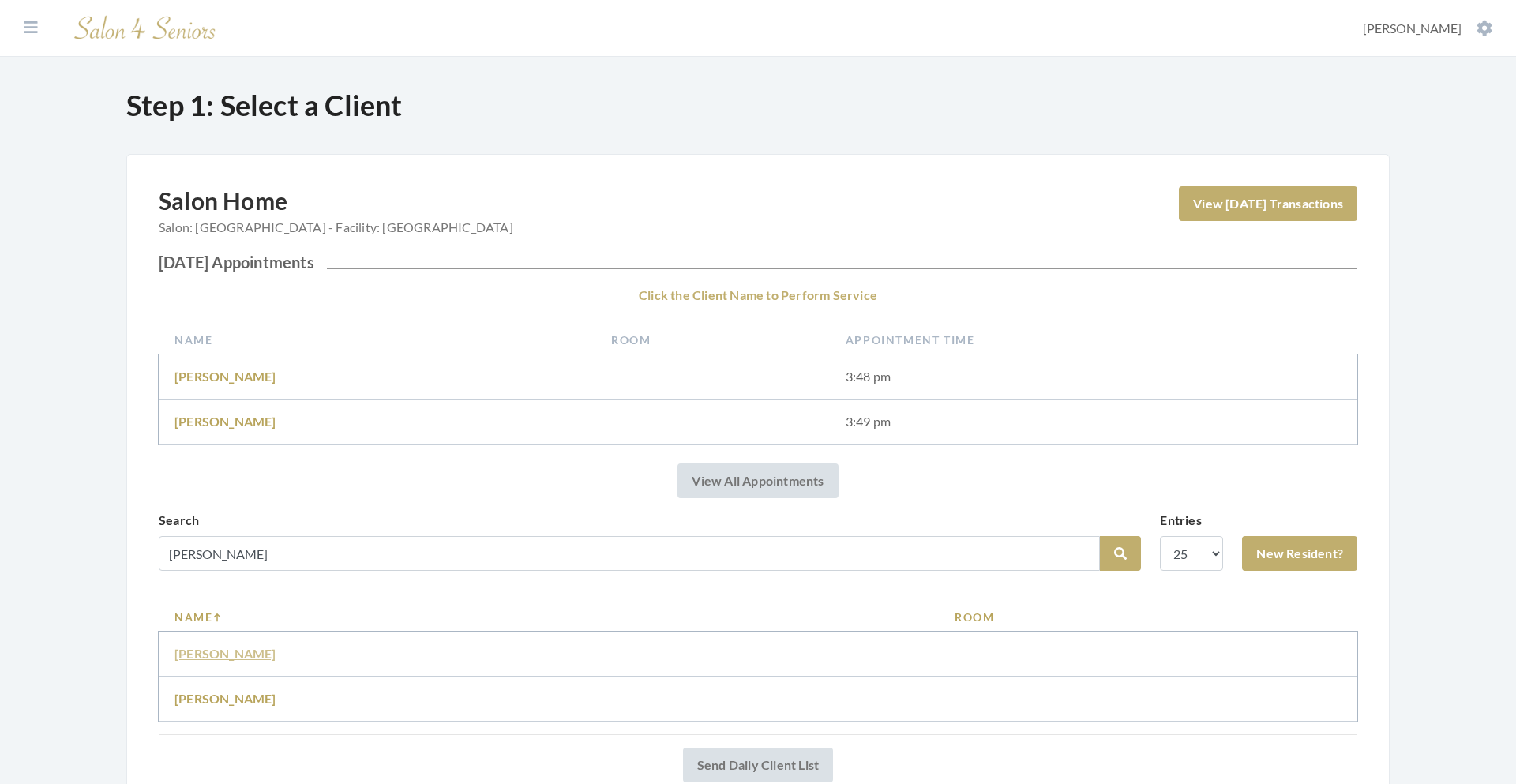
click at [246, 657] on link "[PERSON_NAME]" at bounding box center [225, 653] width 102 height 15
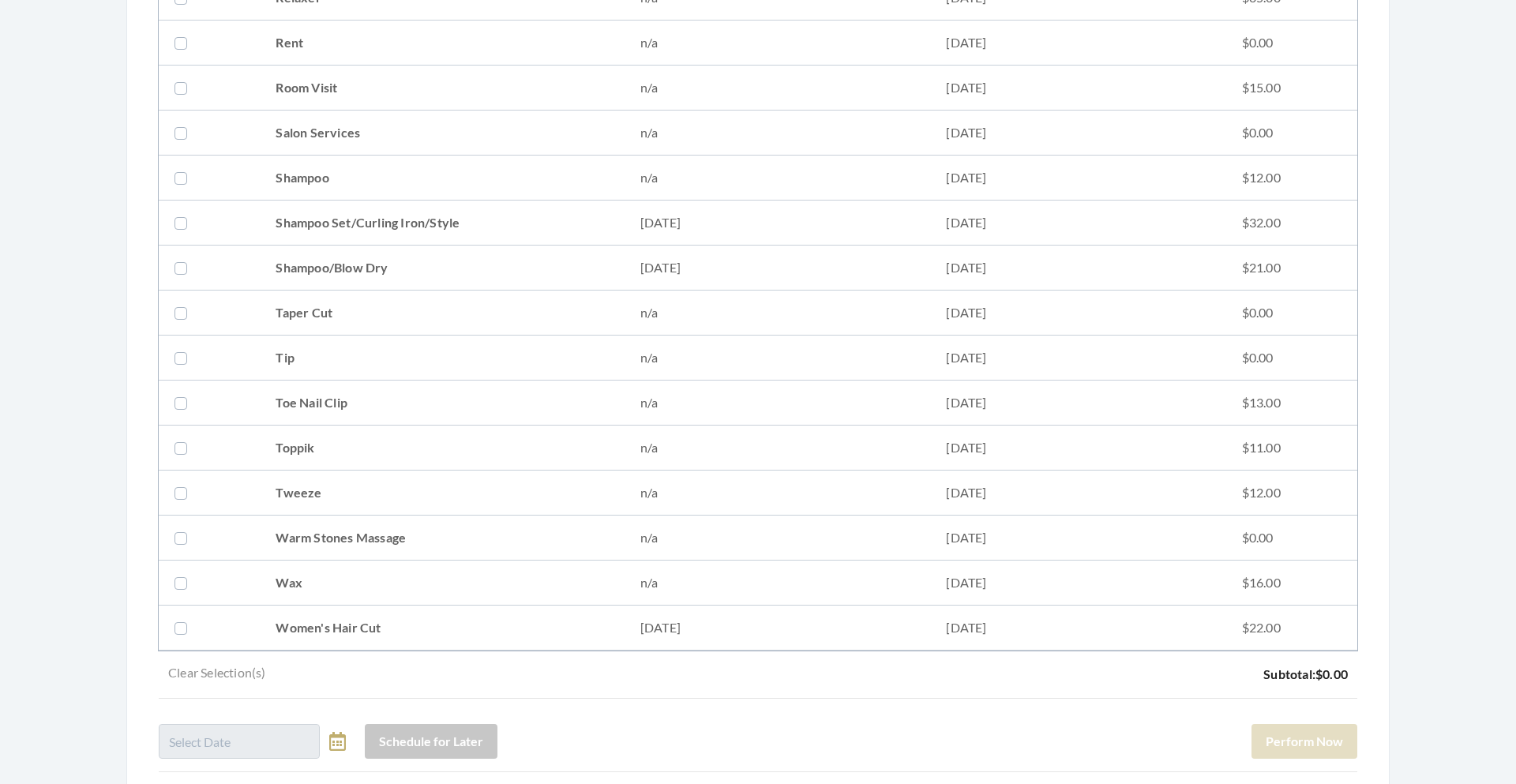
scroll to position [1973, 0]
click at [187, 216] on label at bounding box center [183, 222] width 19 height 19
checkbox input "true"
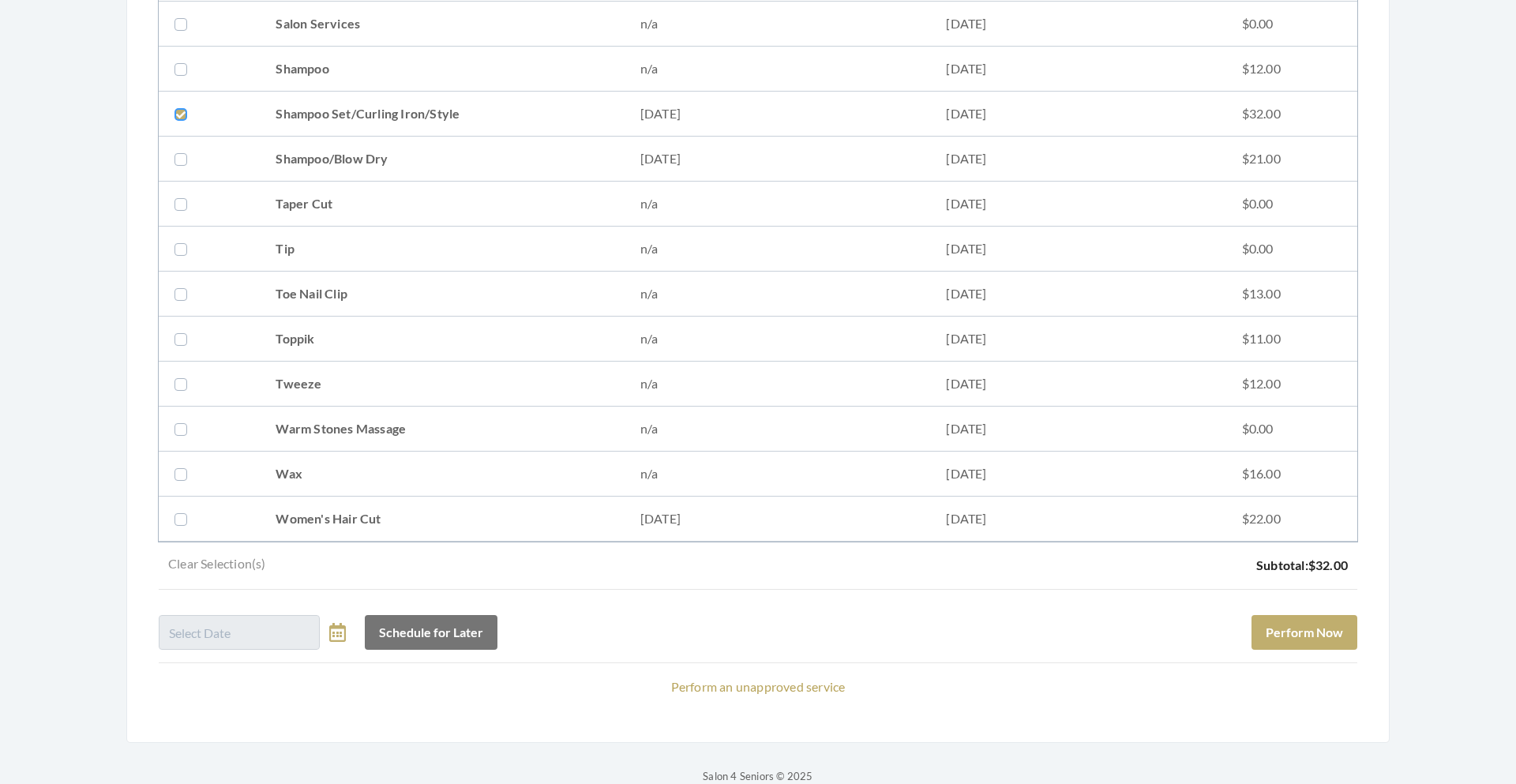
scroll to position [2107, 0]
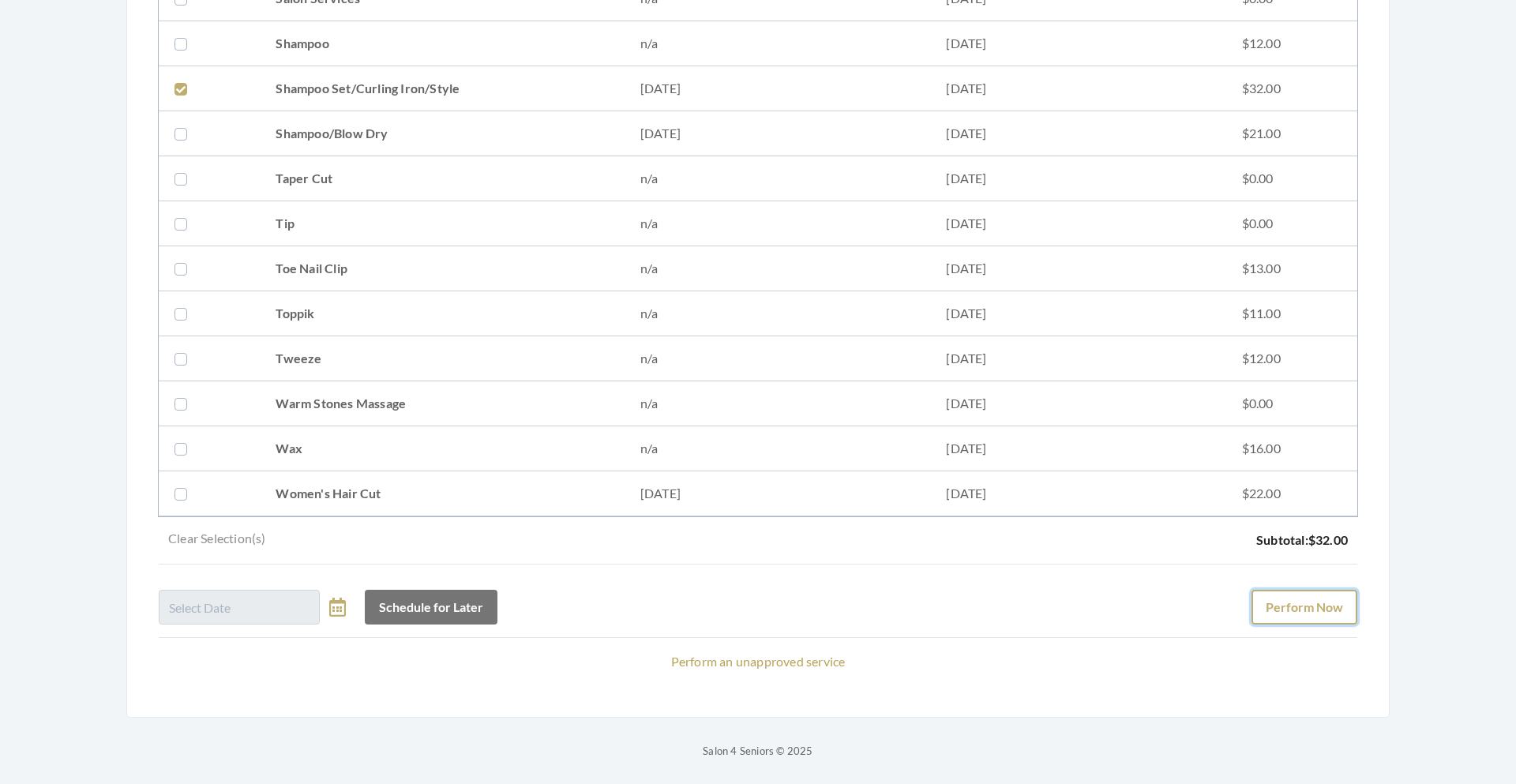
click at [1303, 615] on button "Perform Now" at bounding box center [1304, 606] width 106 height 35
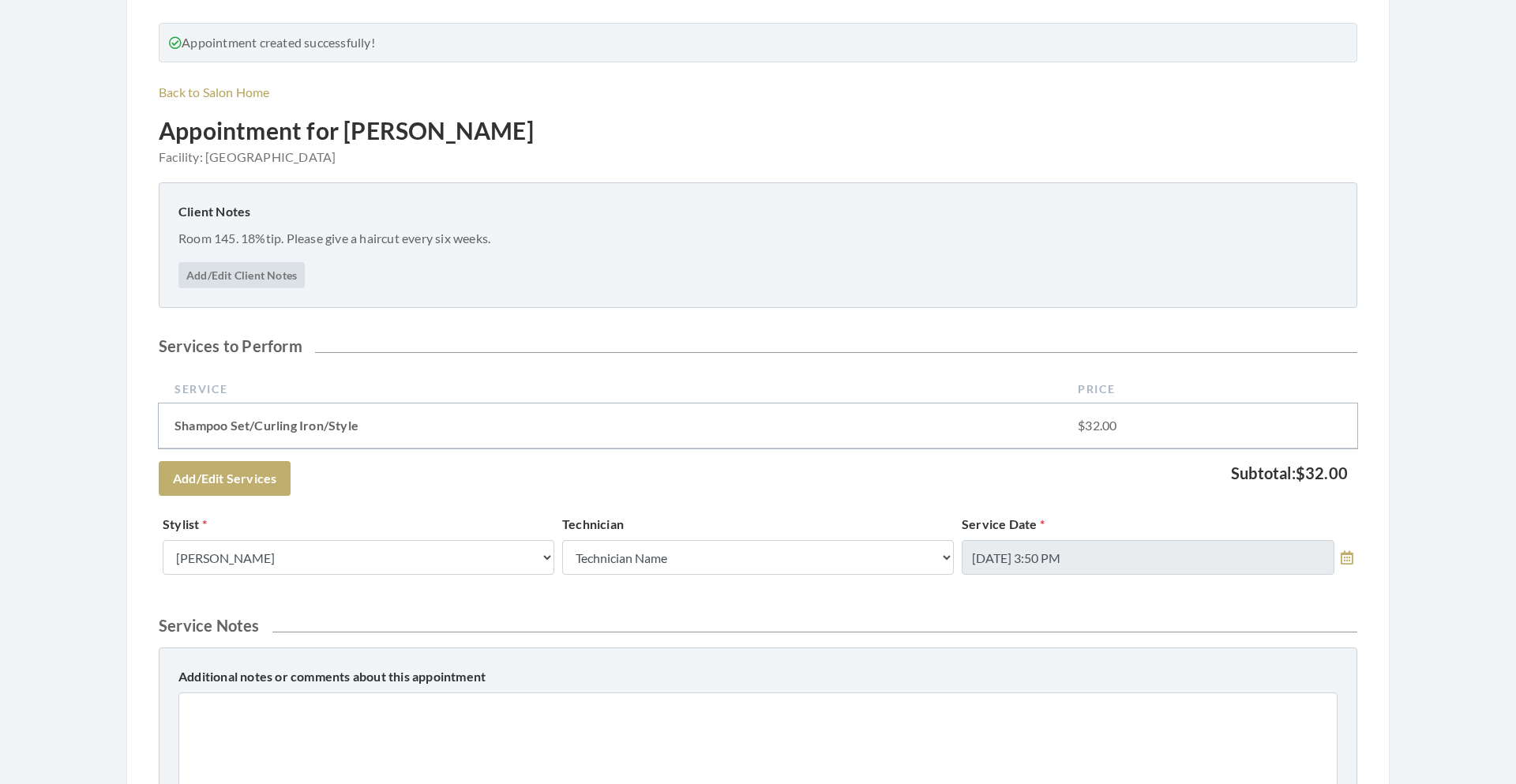
scroll to position [566, 0]
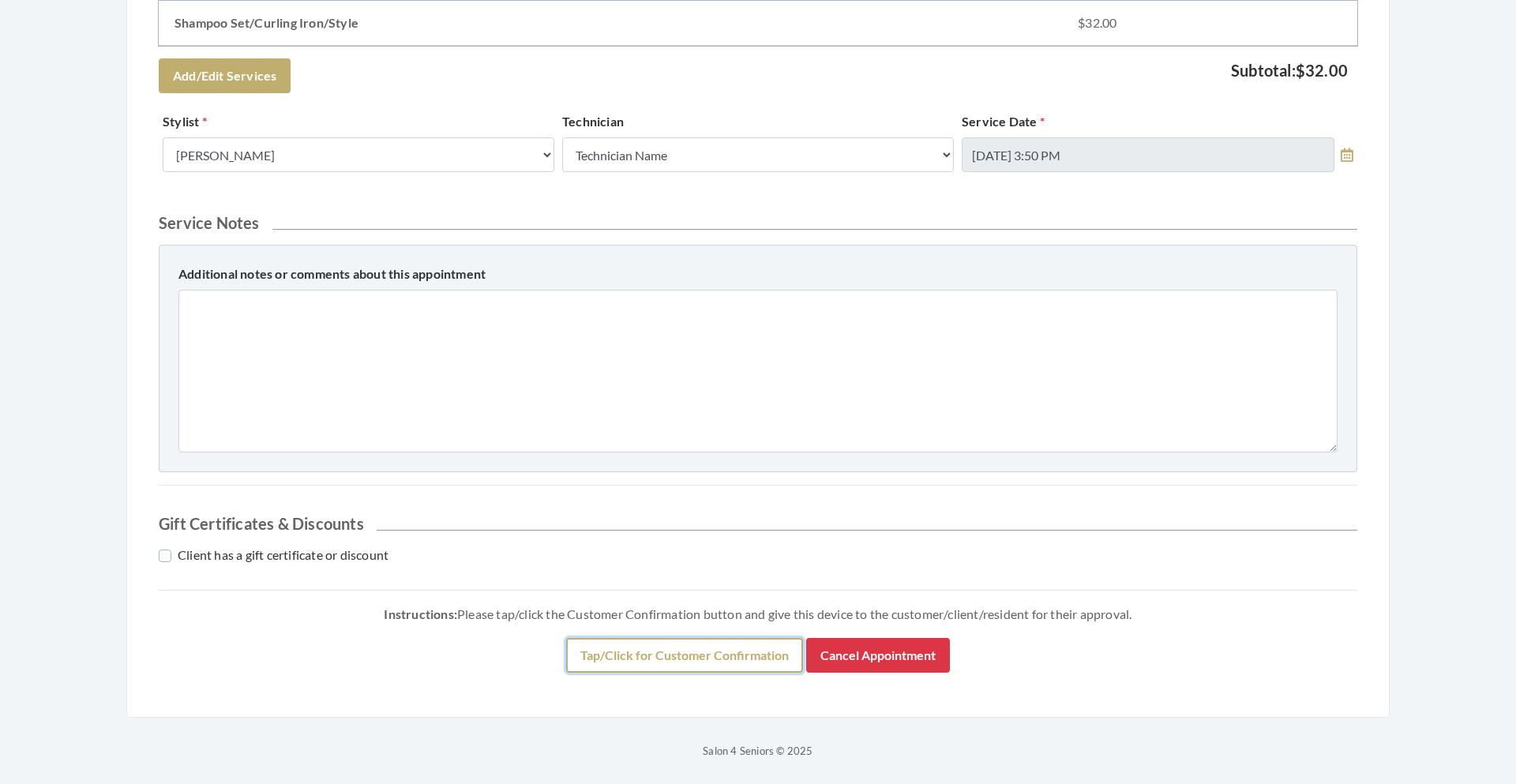
click at [750, 647] on button "Tap/Click for Customer Confirmation" at bounding box center [684, 655] width 237 height 35
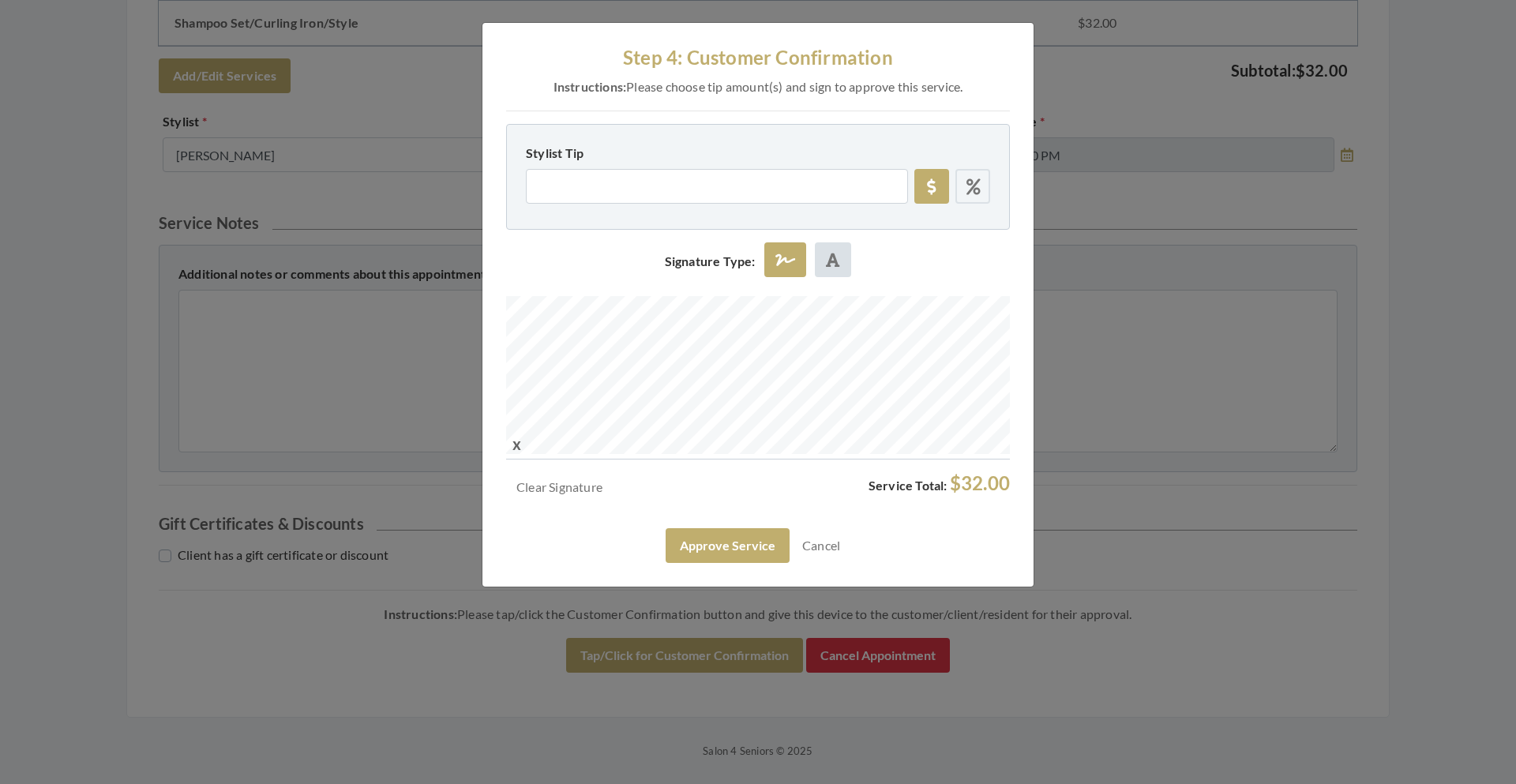
click at [971, 190] on icon at bounding box center [973, 187] width 14 height 16
radio input "true"
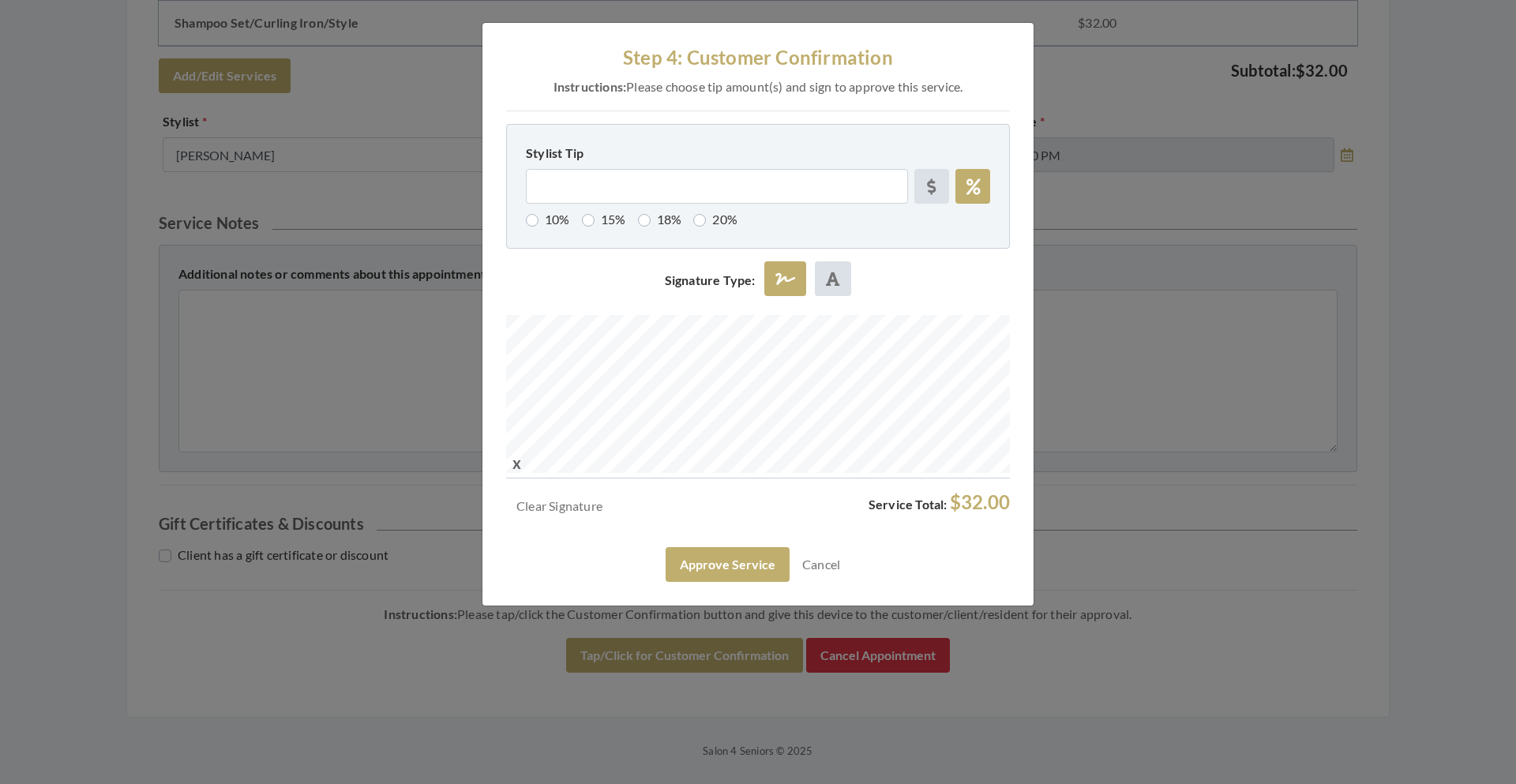
click at [651, 222] on label "18%" at bounding box center [659, 219] width 44 height 19
radio input "true"
type input "18"
click at [728, 548] on button "Approve Service" at bounding box center [728, 564] width 124 height 35
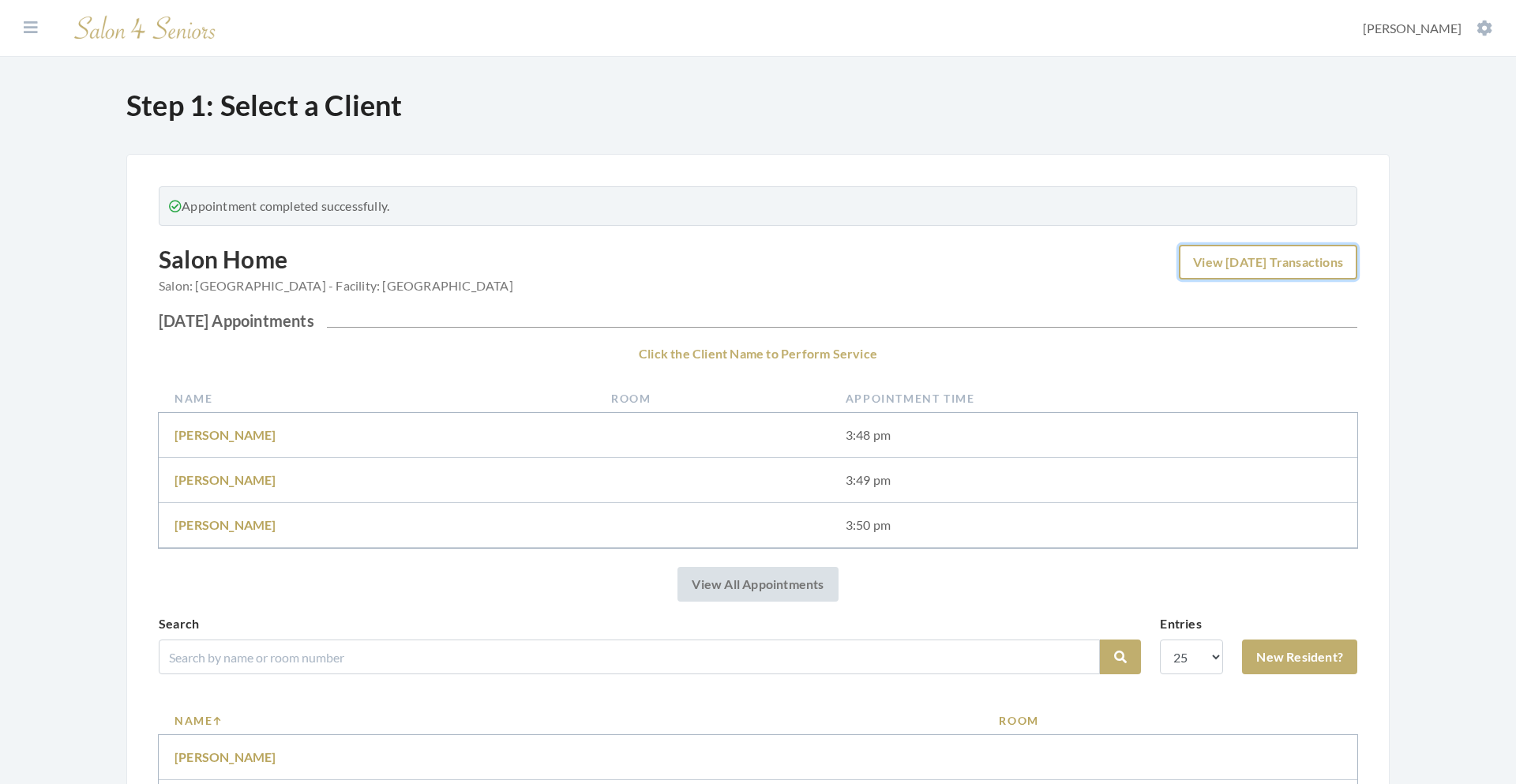
click at [1286, 260] on link "View Today's Transactions" at bounding box center [1268, 262] width 179 height 35
click at [1280, 662] on link "New Resident?" at bounding box center [1299, 657] width 115 height 35
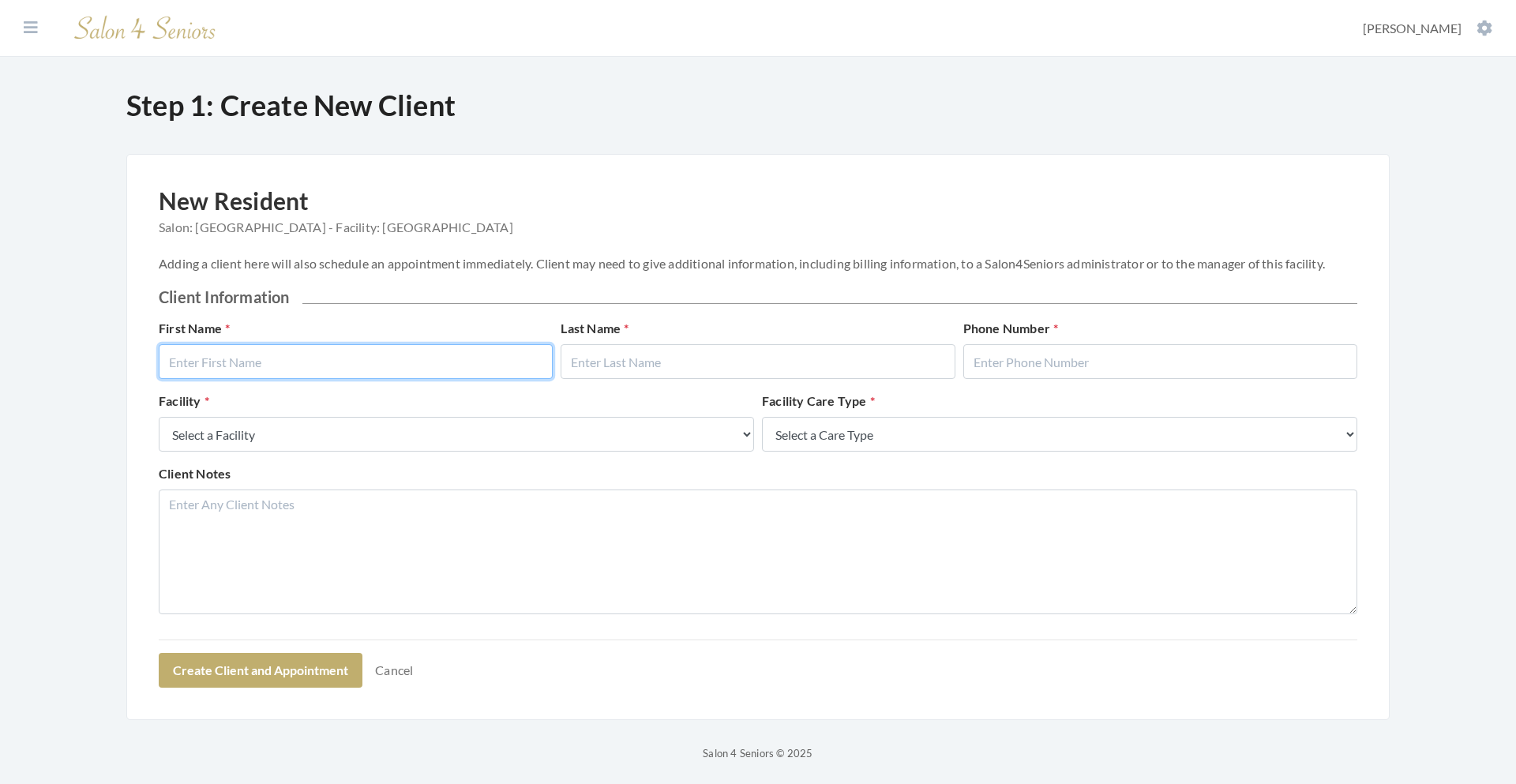
click at [492, 352] on input "text" at bounding box center [355, 362] width 394 height 35
type input "[PERSON_NAME]"
click at [608, 359] on input "text" at bounding box center [757, 362] width 394 height 35
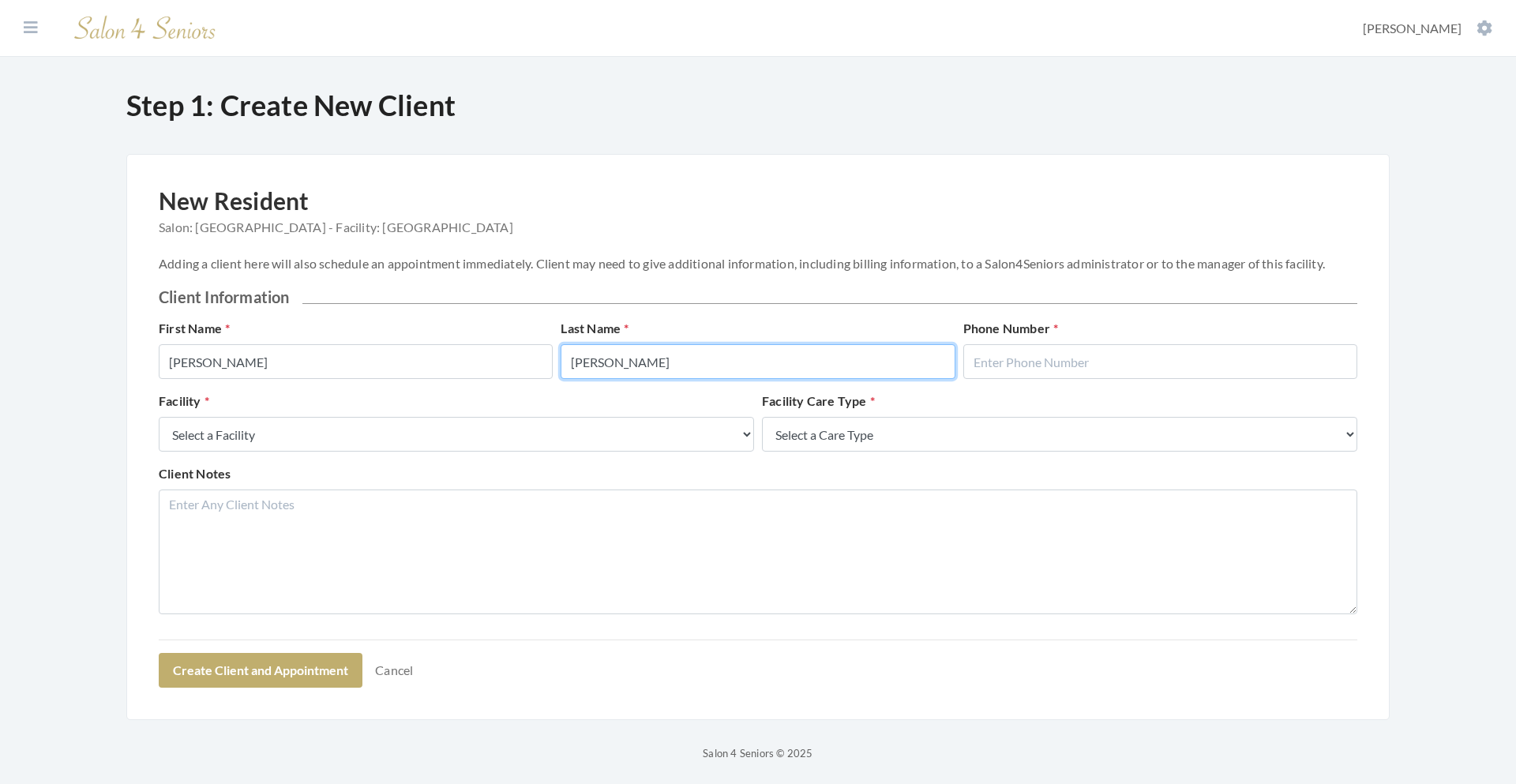
type input "[PERSON_NAME]"
click at [1009, 360] on input "text" at bounding box center [1160, 362] width 394 height 35
type input "2056402786"
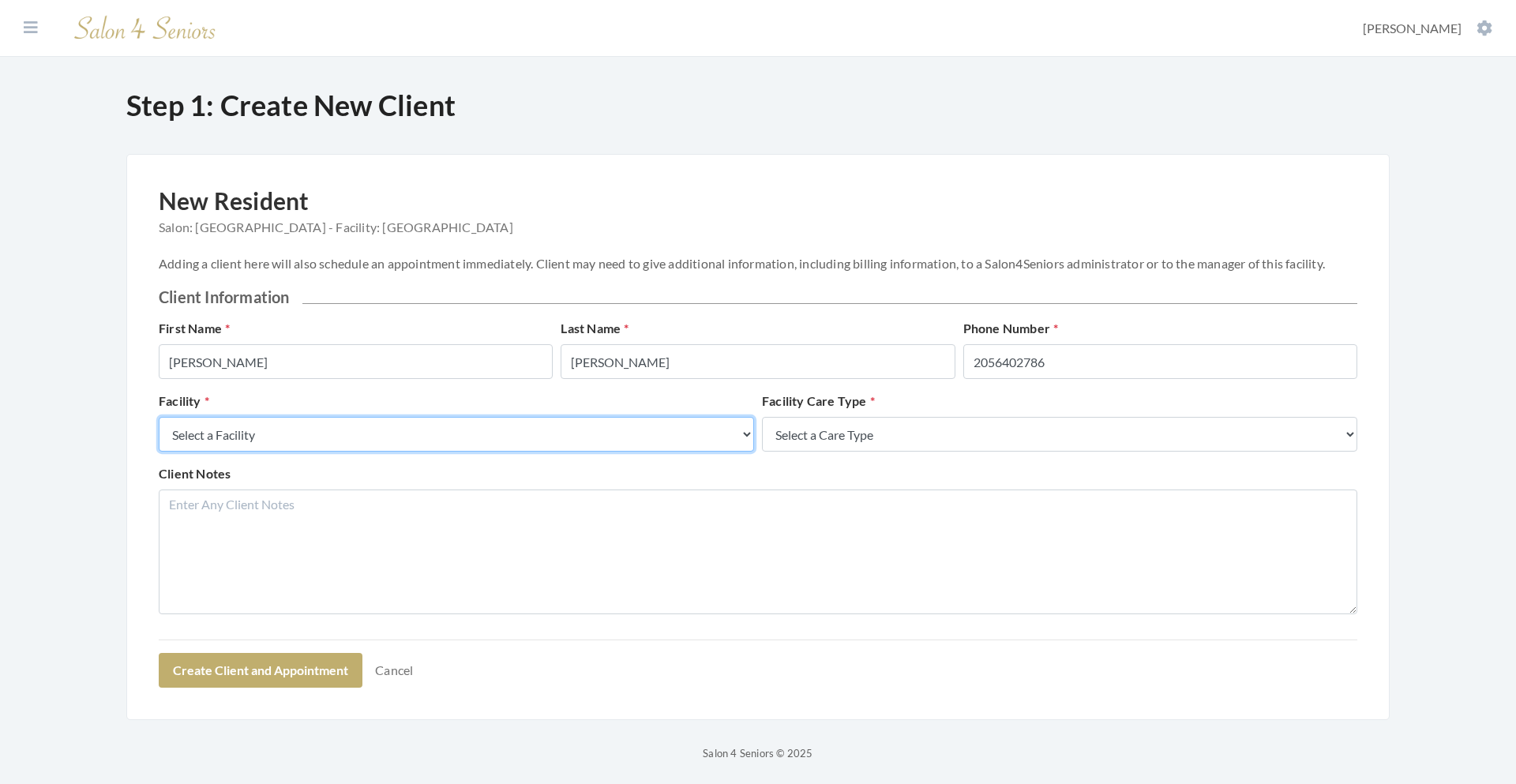
click at [616, 425] on select "Select a Facility Creekside at Three Rivers Brookdale Jones Farm Merrill Garden…" at bounding box center [457, 434] width 596 height 35
select select "10"
click at [159, 417] on select "Select a Facility Creekside at Three Rivers Brookdale Jones Farm Merrill Garden…" at bounding box center [457, 434] width 596 height 35
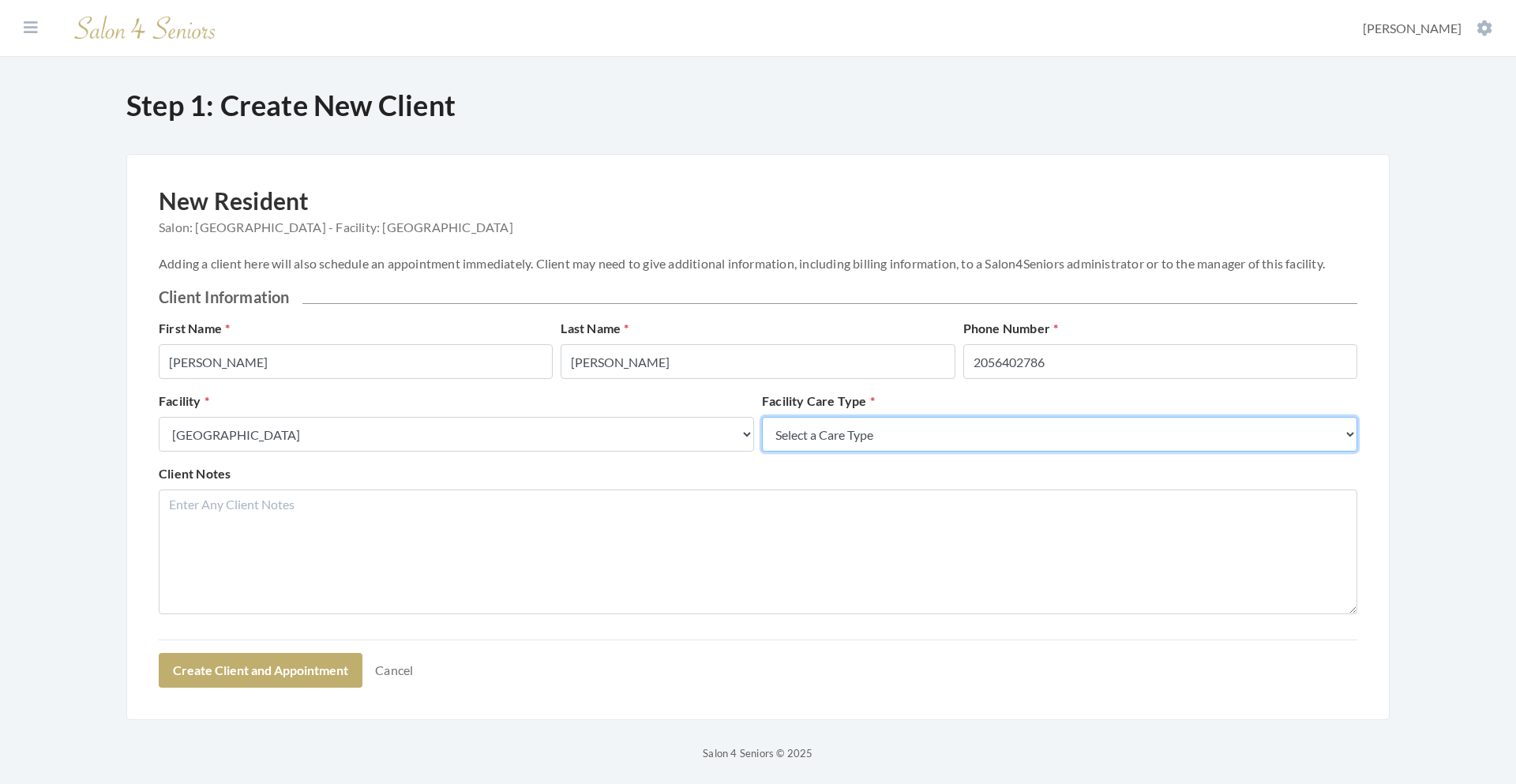
click at [917, 436] on select "Select a Care Type Nursing Home Rehab Memory Care Assisted Living Independent L…" at bounding box center [1059, 434] width 596 height 35
select select "2"
click at [762, 417] on select "Select a Care Type Nursing Home Rehab Memory Care Assisted Living Independent L…" at bounding box center [1059, 434] width 596 height 35
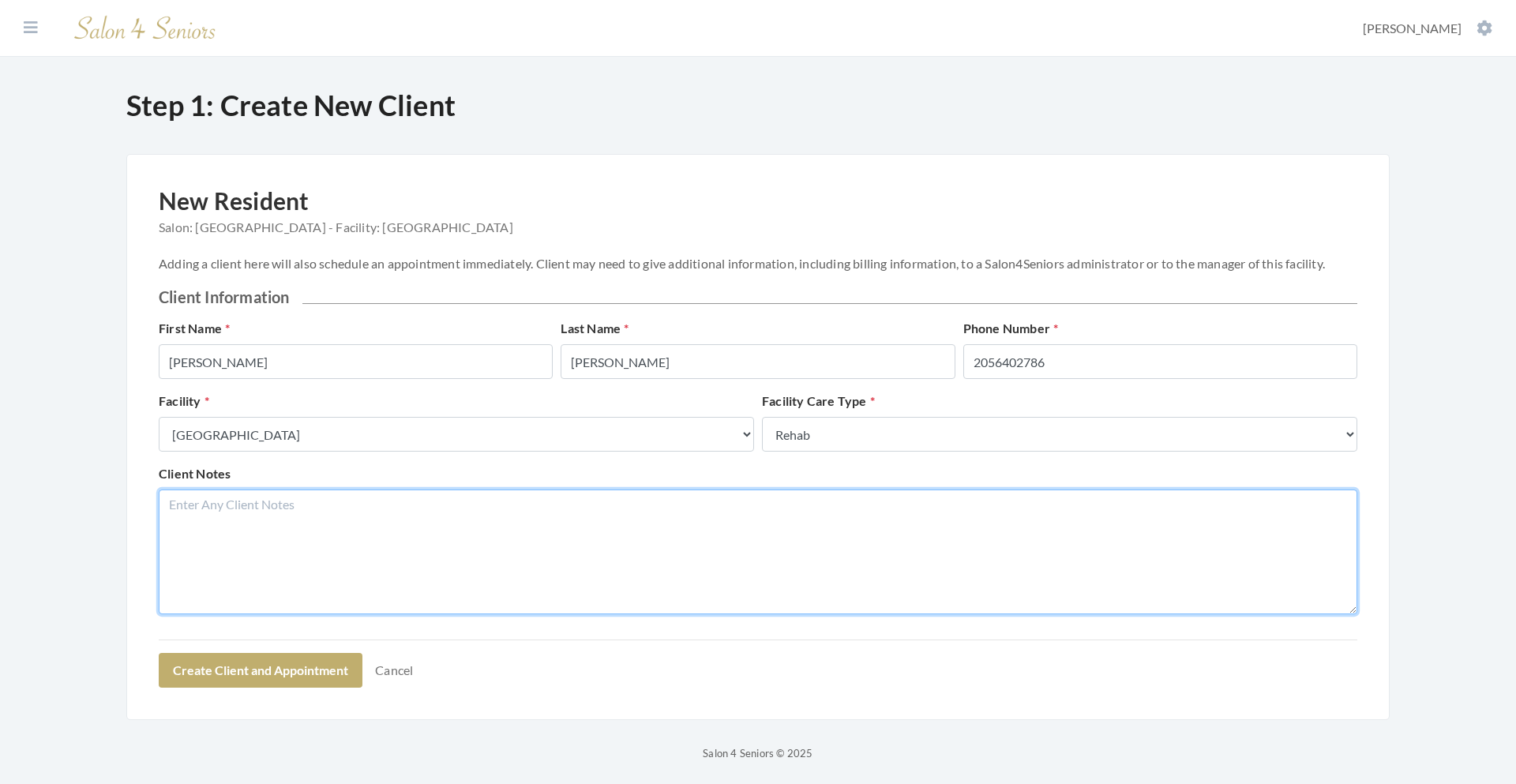
click at [783, 525] on textarea "Client Notes" at bounding box center [758, 552] width 1198 height 125
type textarea "Room 121. 15% tip"
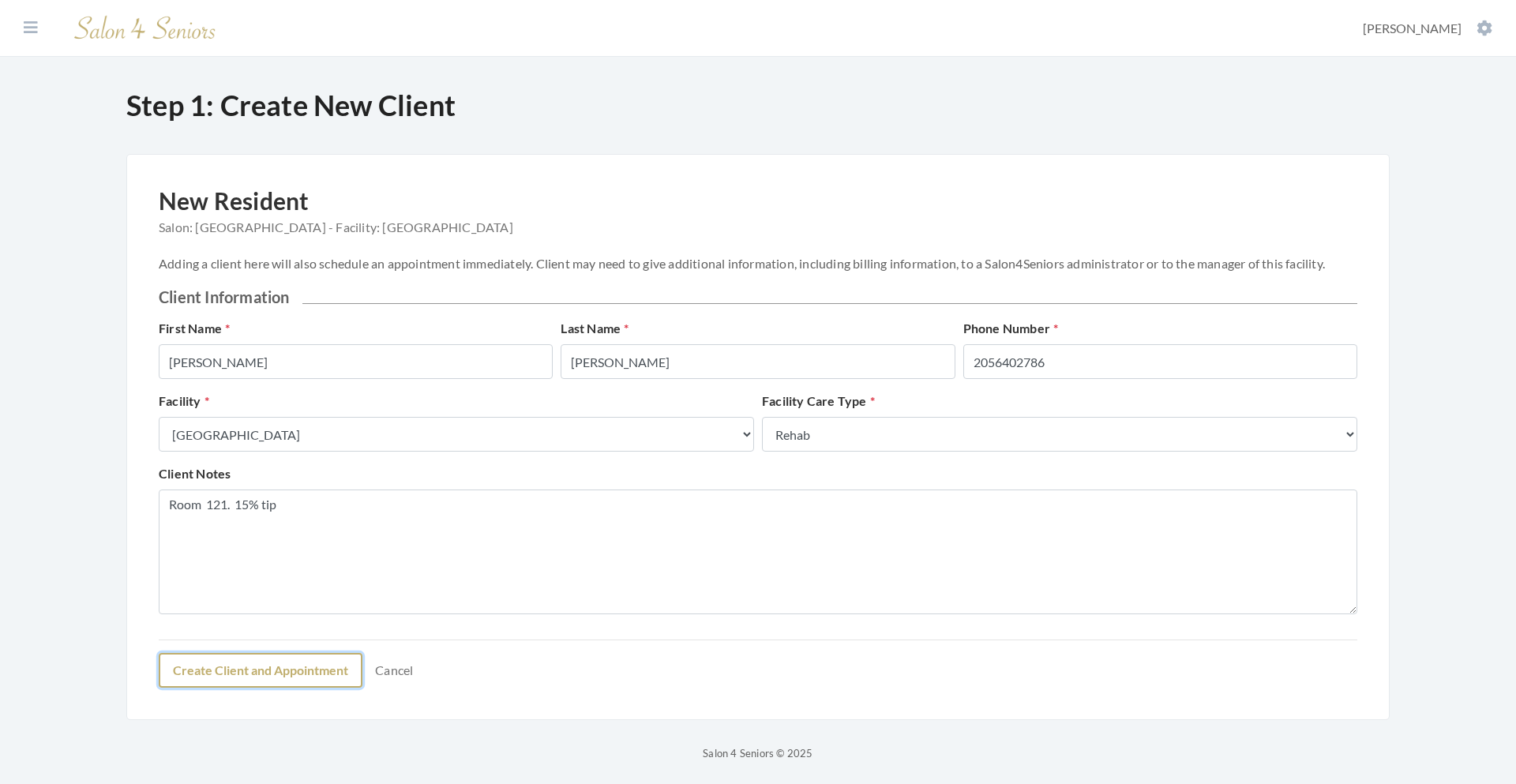
click at [315, 672] on button "Create Client and Appointment" at bounding box center [260, 670] width 204 height 35
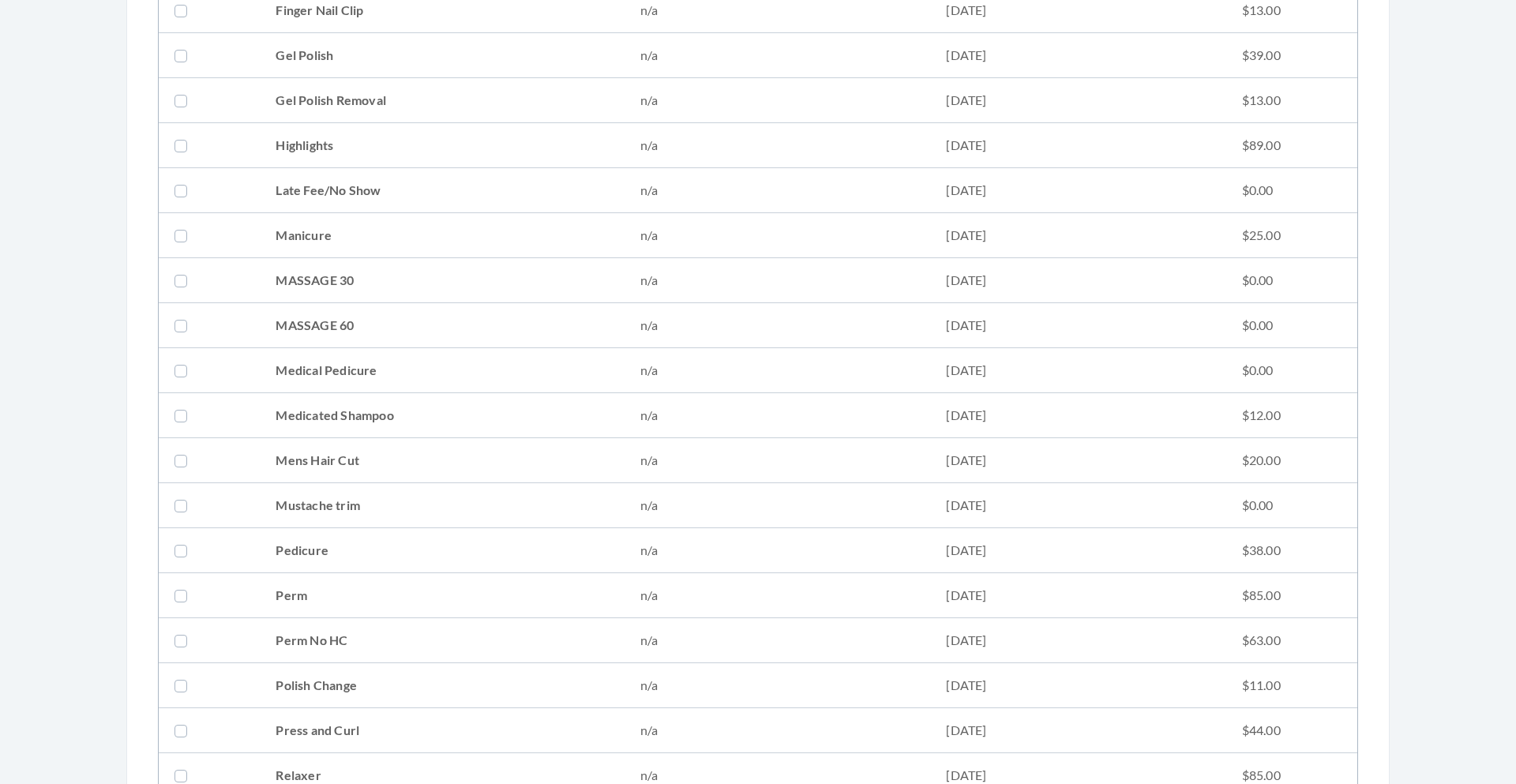
scroll to position [1207, 0]
click at [169, 504] on td at bounding box center [209, 507] width 101 height 45
checkbox input "true"
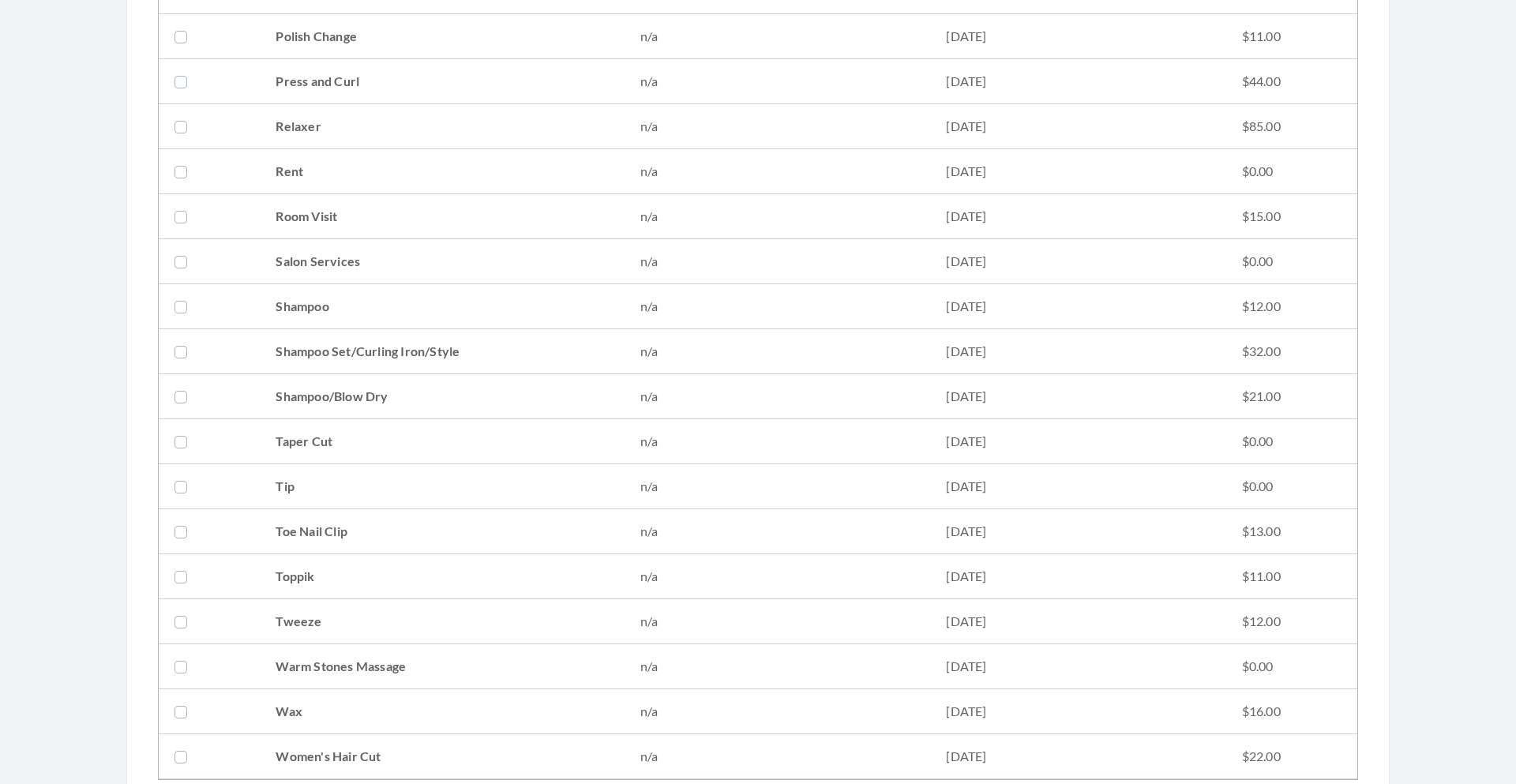
scroll to position [2165, 0]
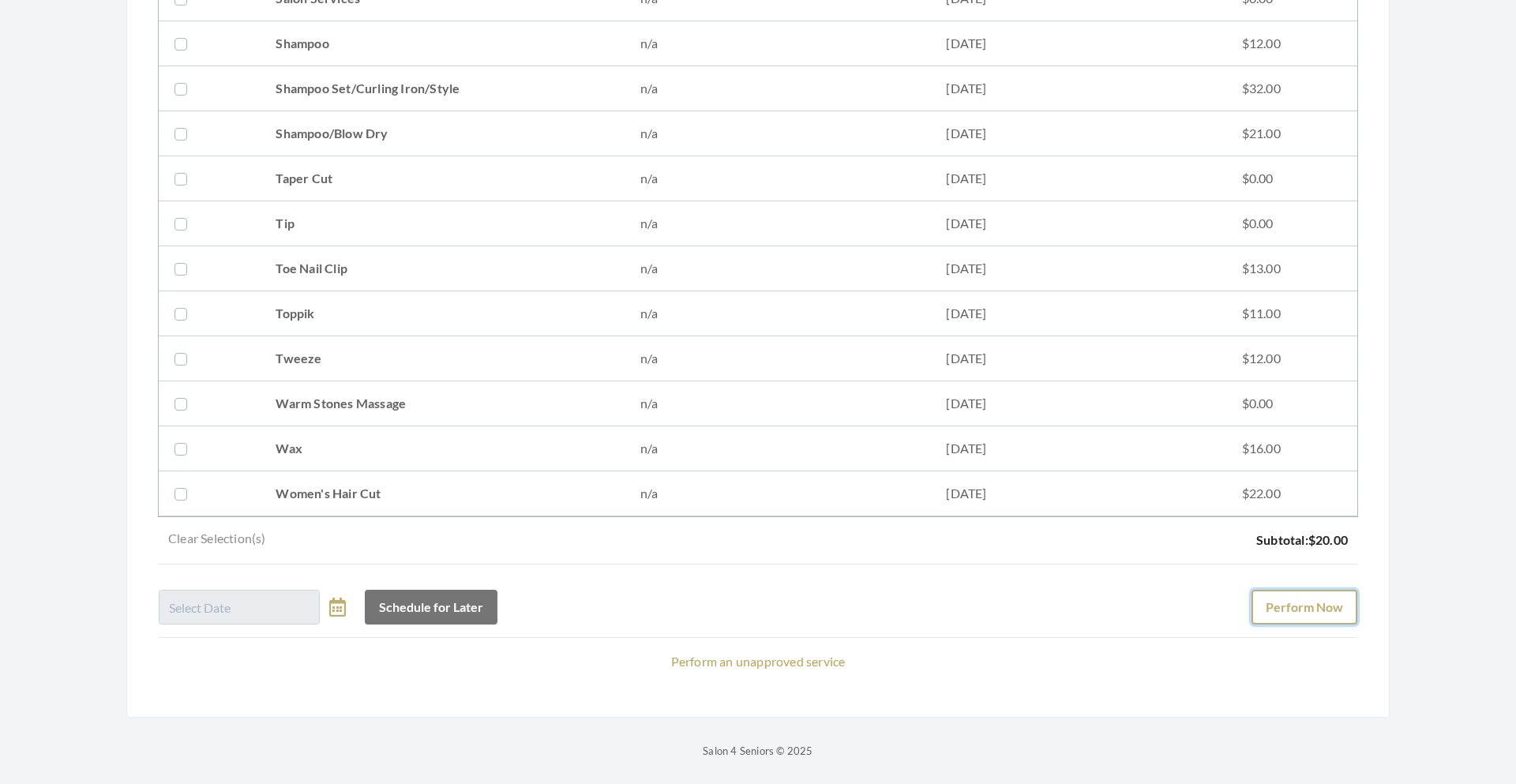
click at [1292, 605] on button "Perform Now" at bounding box center [1304, 606] width 106 height 35
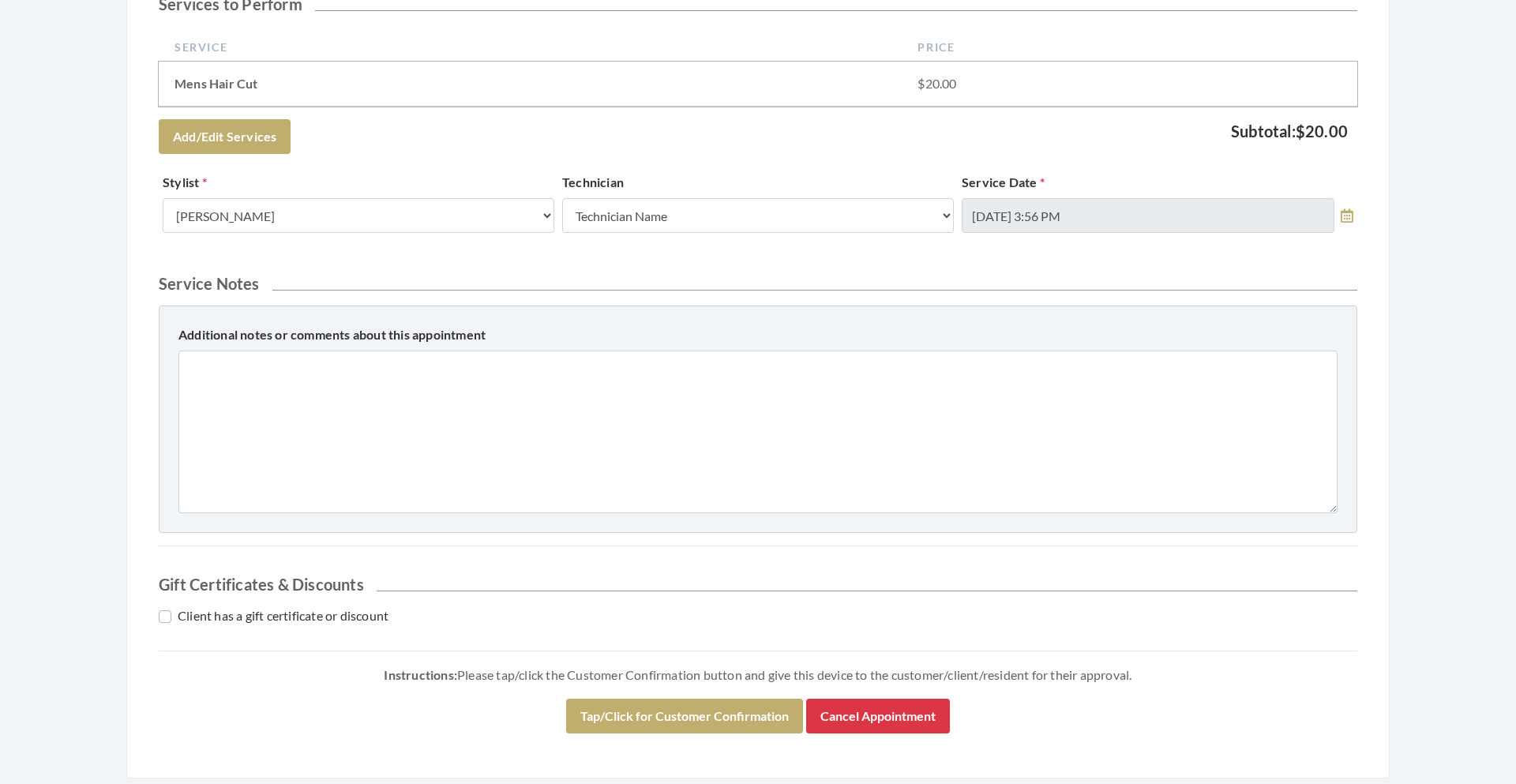
scroll to position [508, 0]
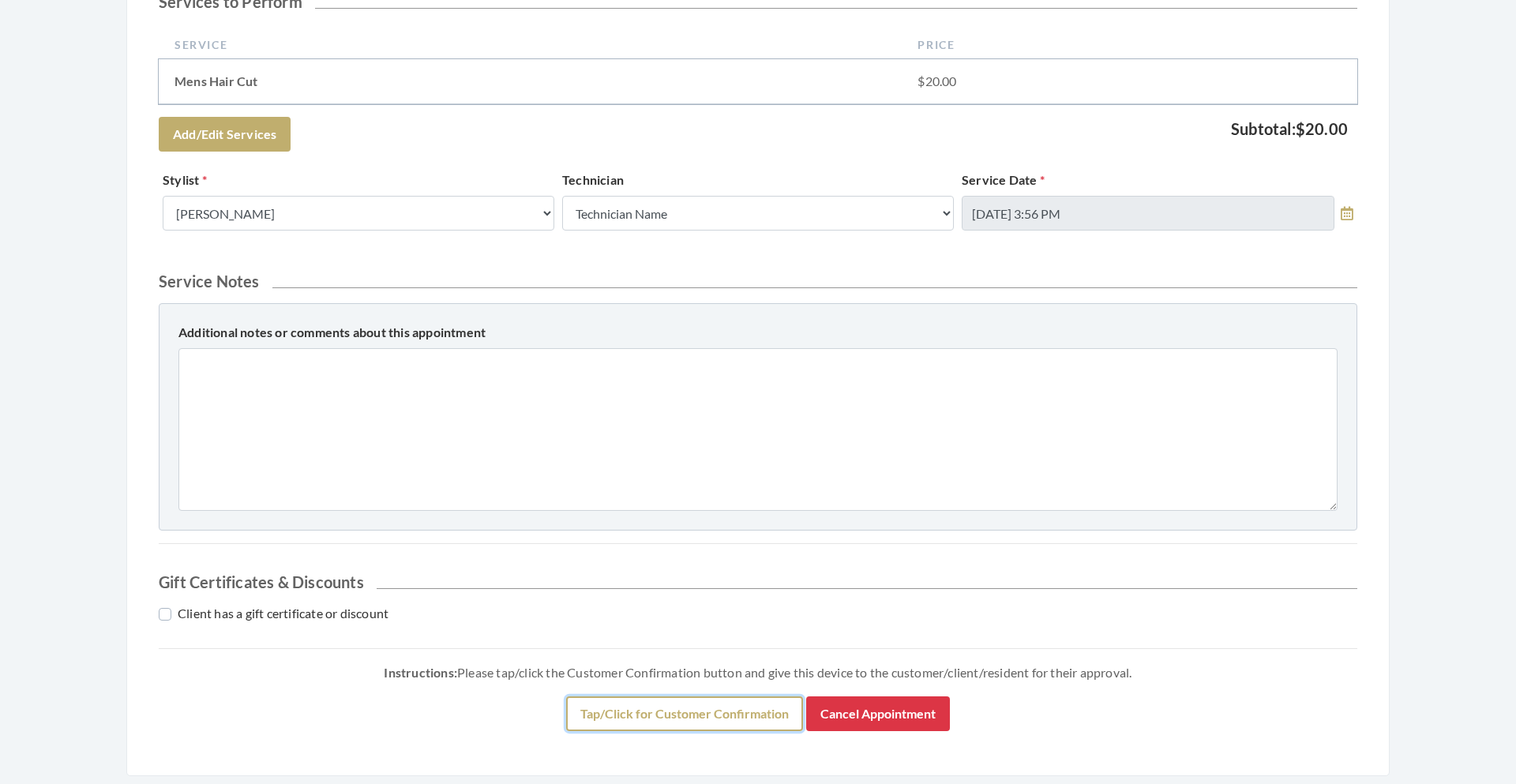
click at [760, 710] on button "Tap/Click for Customer Confirmation" at bounding box center [684, 713] width 237 height 35
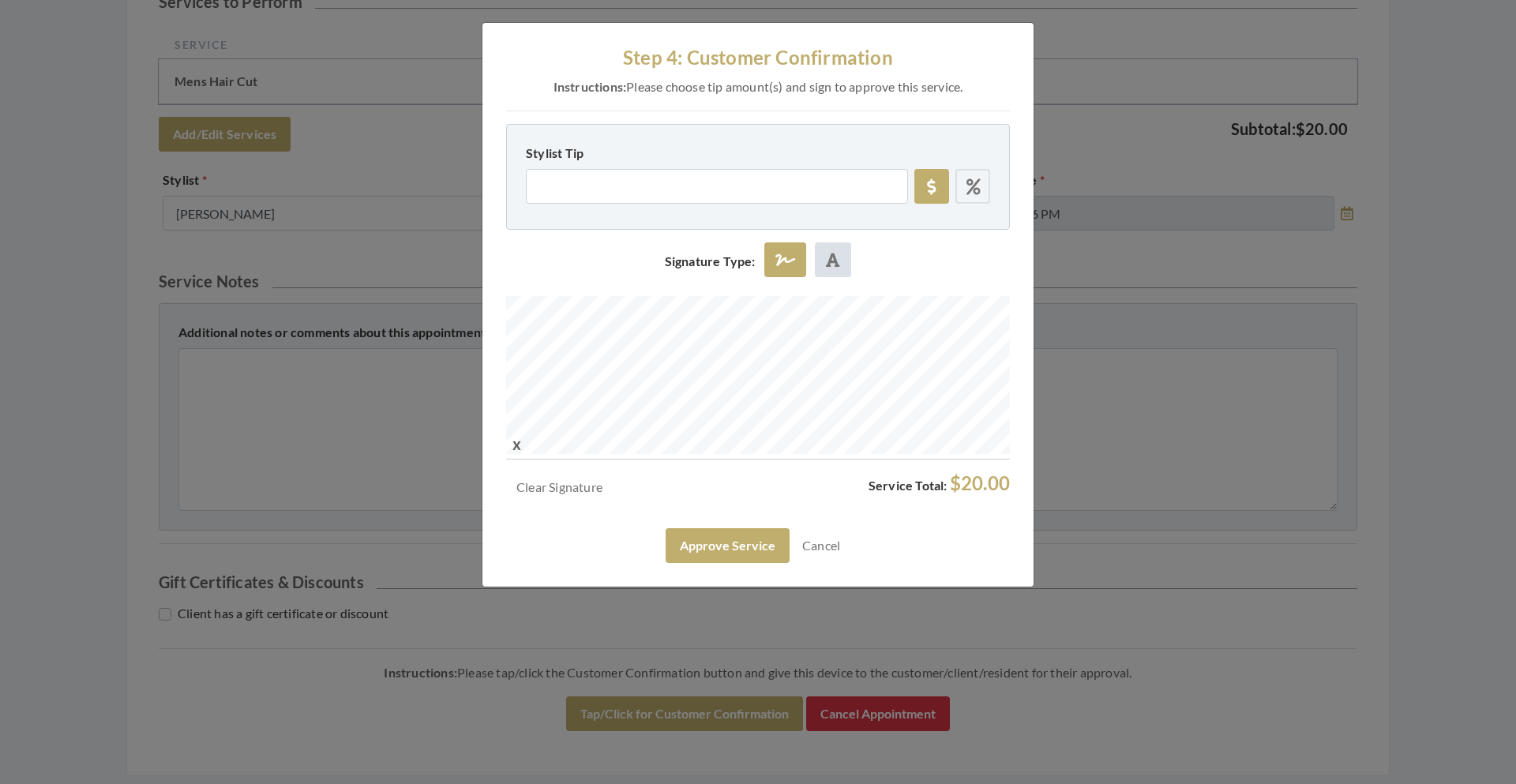
click at [974, 183] on icon at bounding box center [973, 187] width 14 height 16
radio input "true"
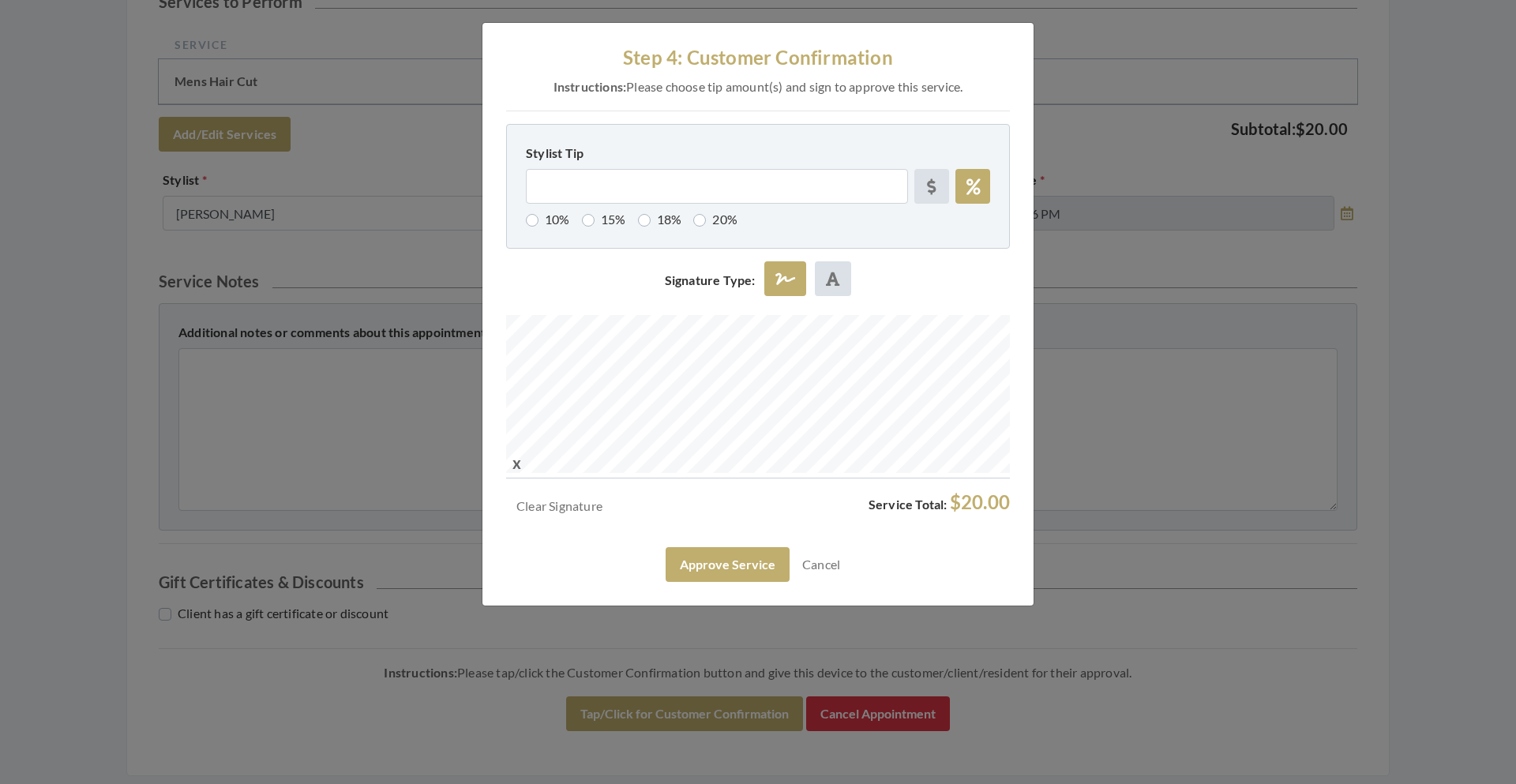
click at [594, 220] on label "15%" at bounding box center [604, 219] width 44 height 19
radio input "true"
type input "15"
click at [754, 574] on button "Approve Service" at bounding box center [728, 564] width 124 height 35
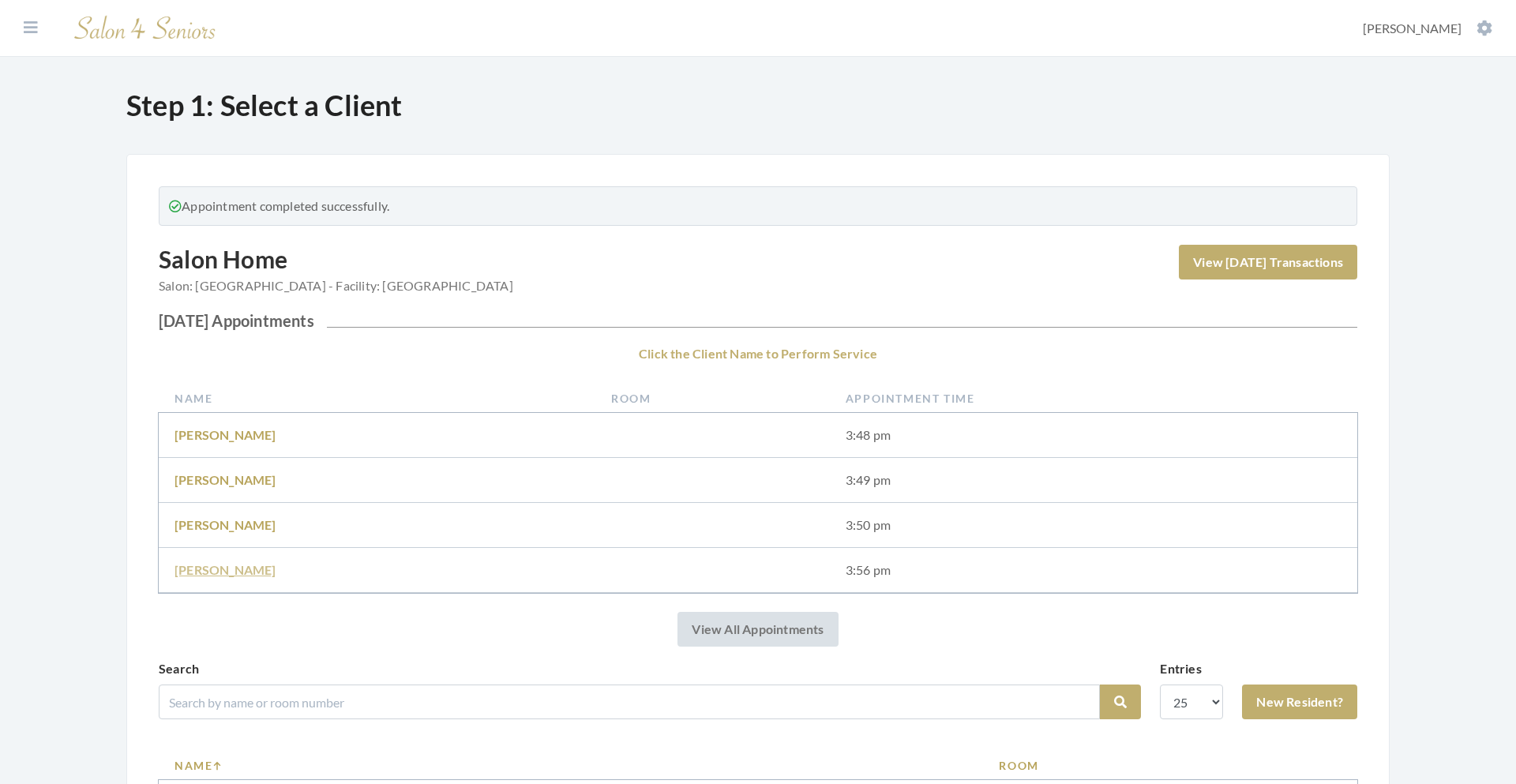
click at [240, 563] on link "[PERSON_NAME]" at bounding box center [225, 570] width 102 height 15
click at [379, 701] on input "search" at bounding box center [629, 701] width 941 height 35
type input "r"
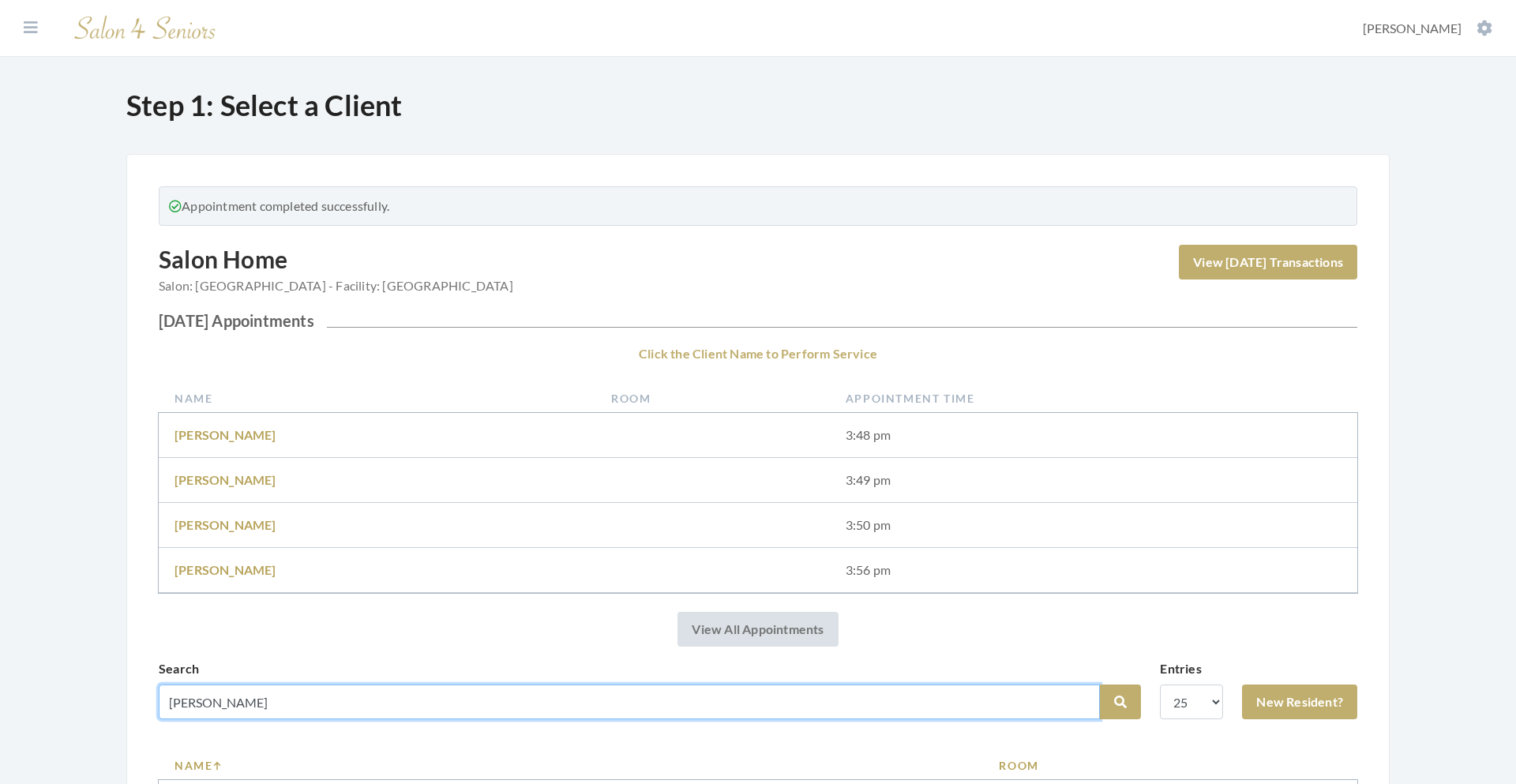
type input "[PERSON_NAME]"
click at [1100, 684] on button "Search" at bounding box center [1120, 701] width 41 height 35
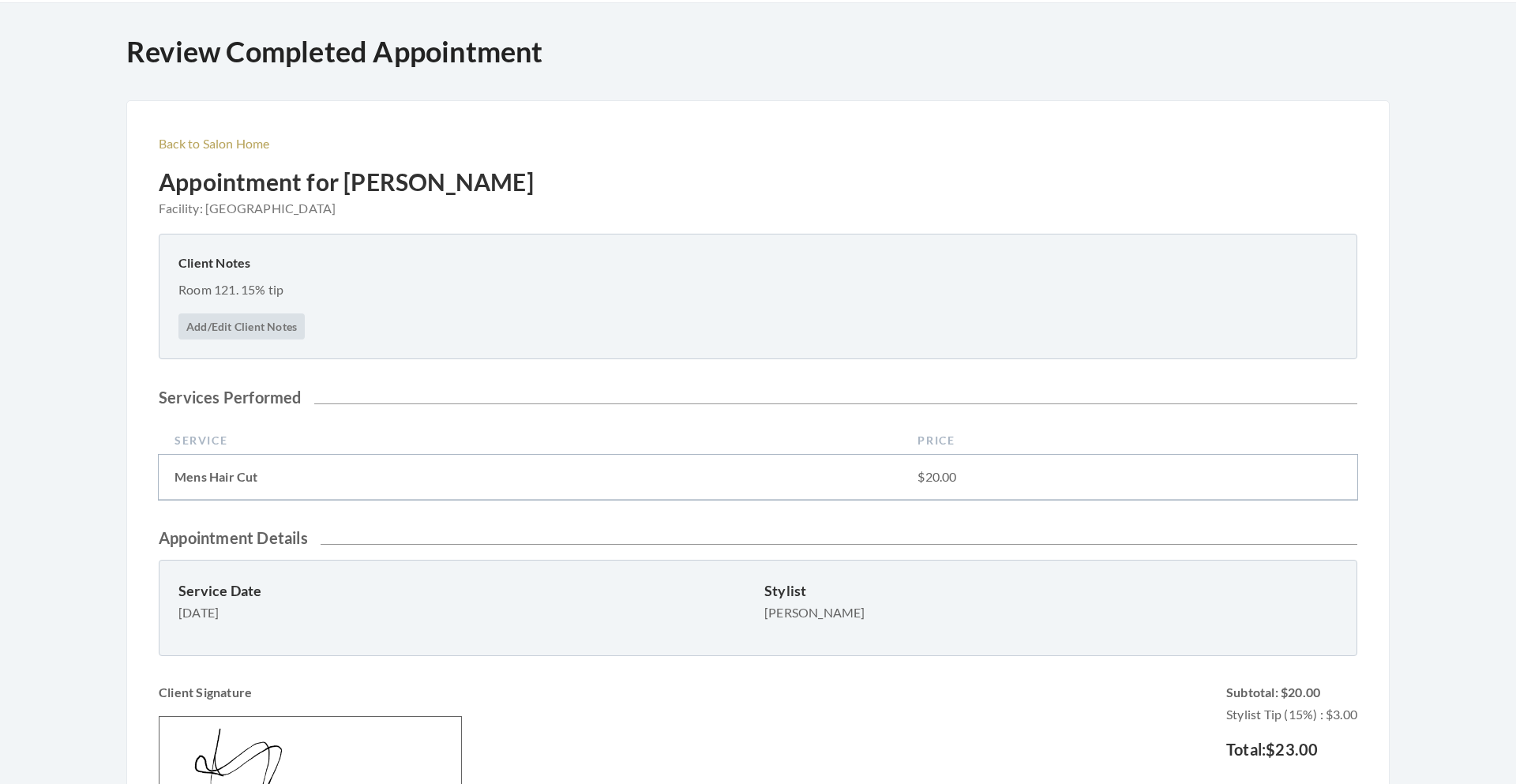
scroll to position [295, 0]
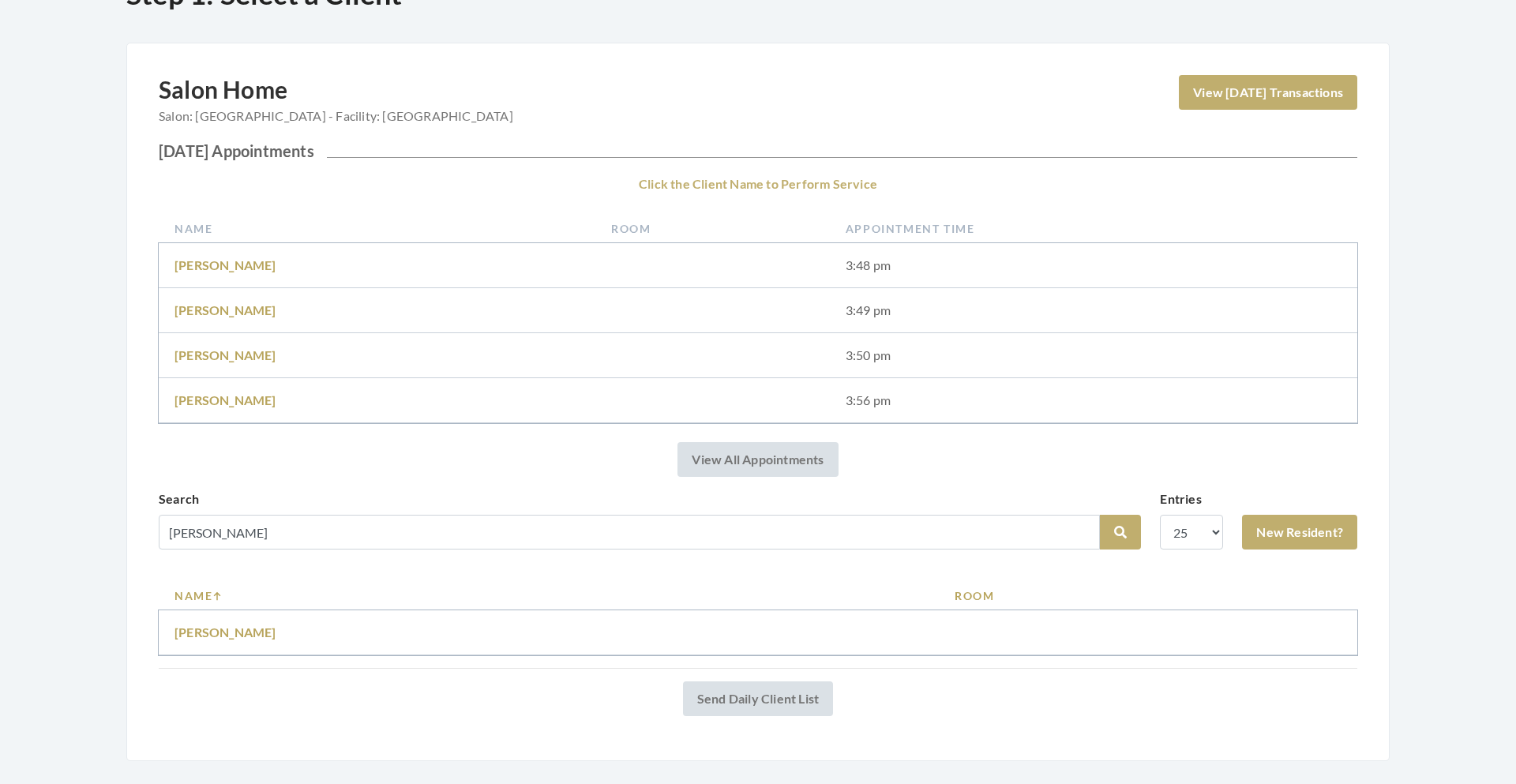
scroll to position [154, 0]
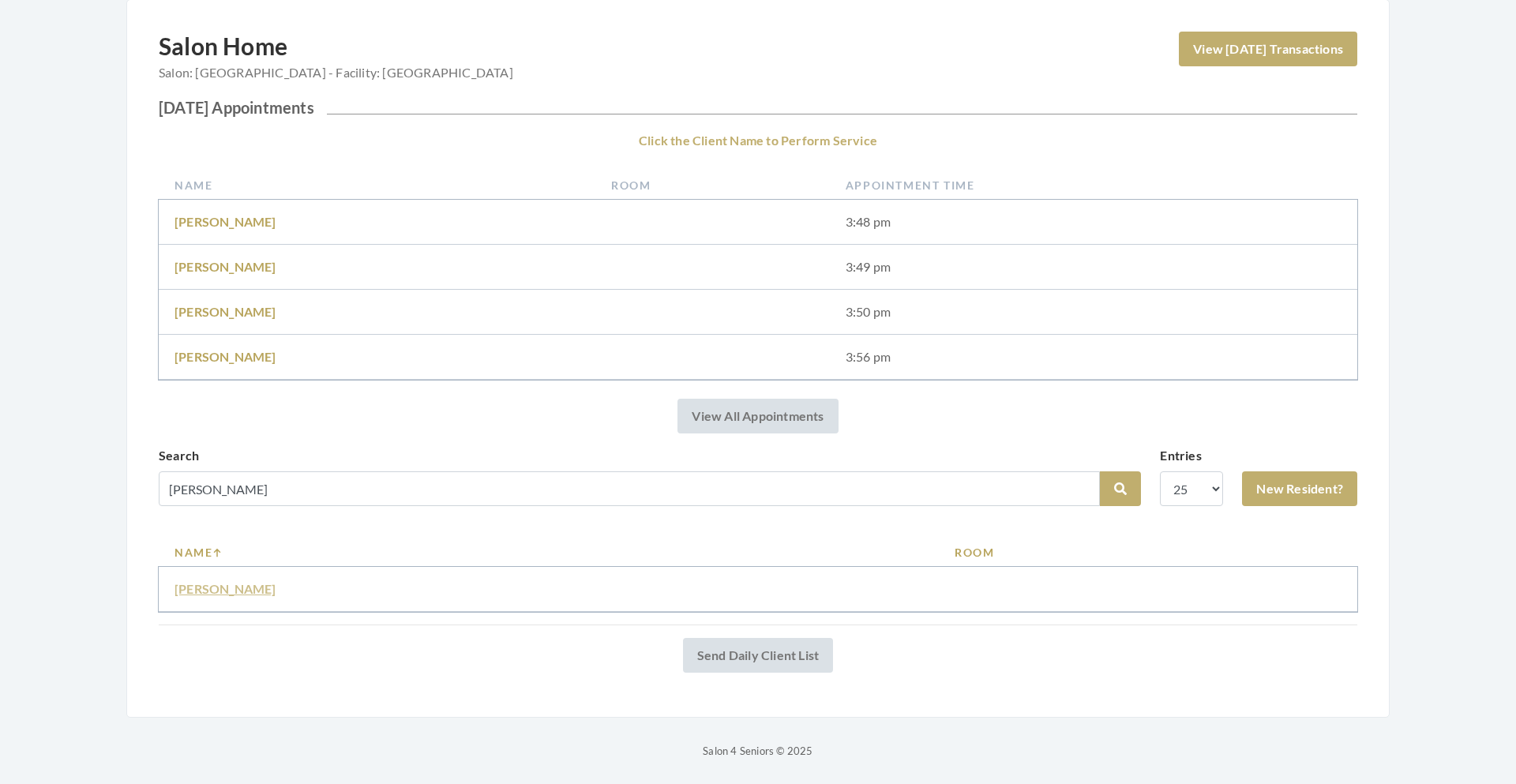
click at [231, 590] on link "Rachel Holcomb" at bounding box center [225, 588] width 102 height 15
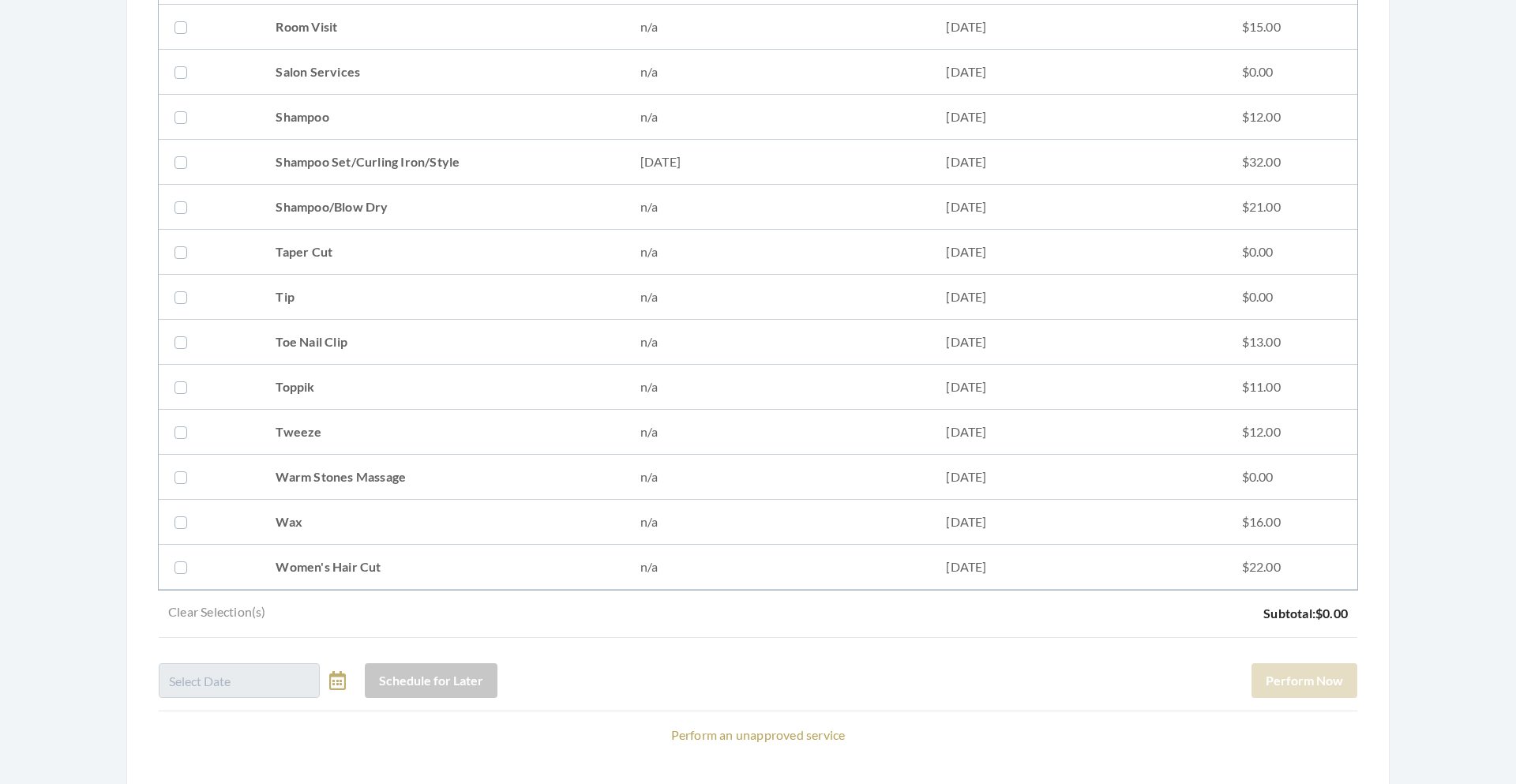
scroll to position [2107, 0]
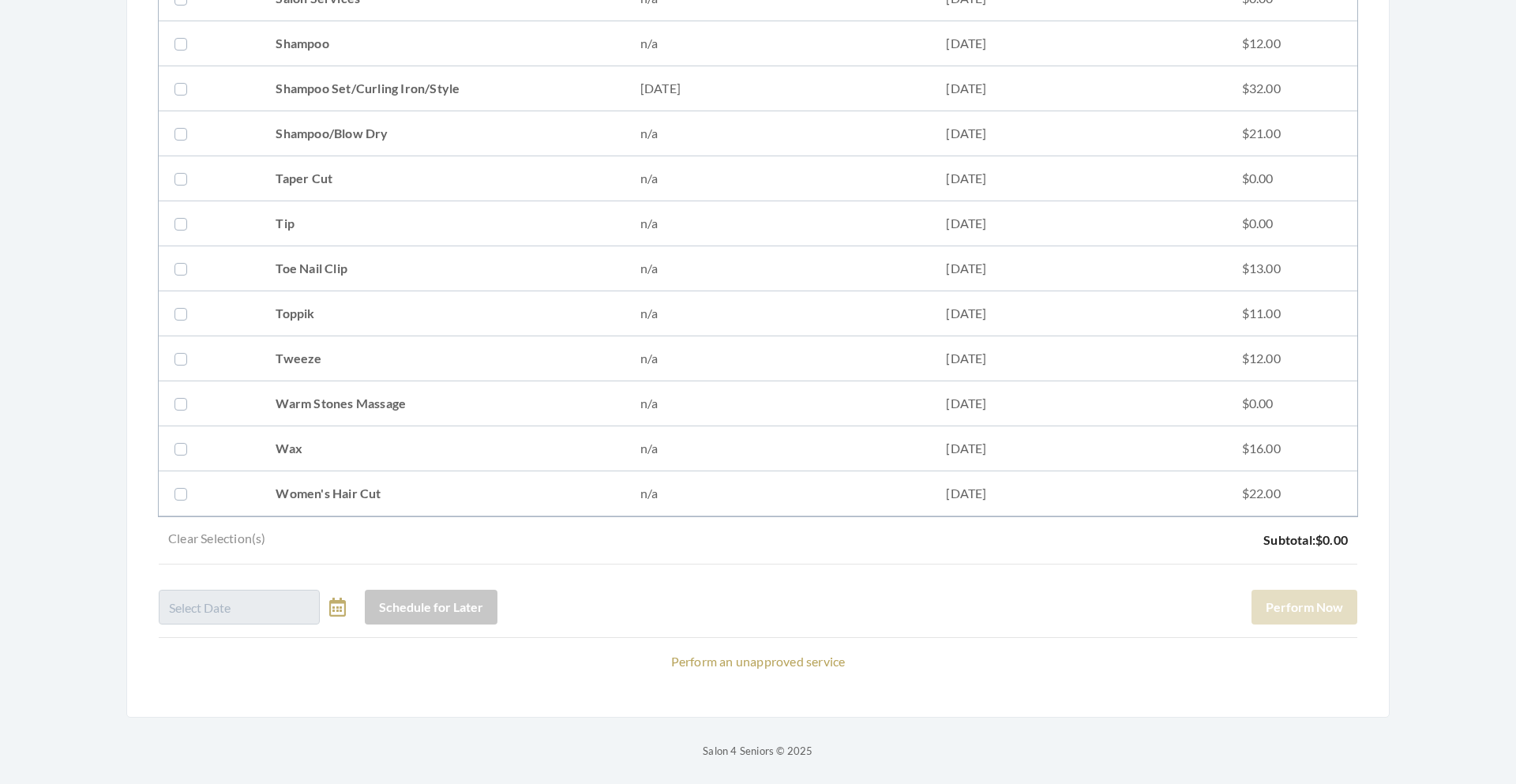
click at [181, 90] on label at bounding box center [183, 88] width 19 height 19
checkbox input "true"
click at [1320, 609] on button "Perform Now" at bounding box center [1304, 606] width 106 height 35
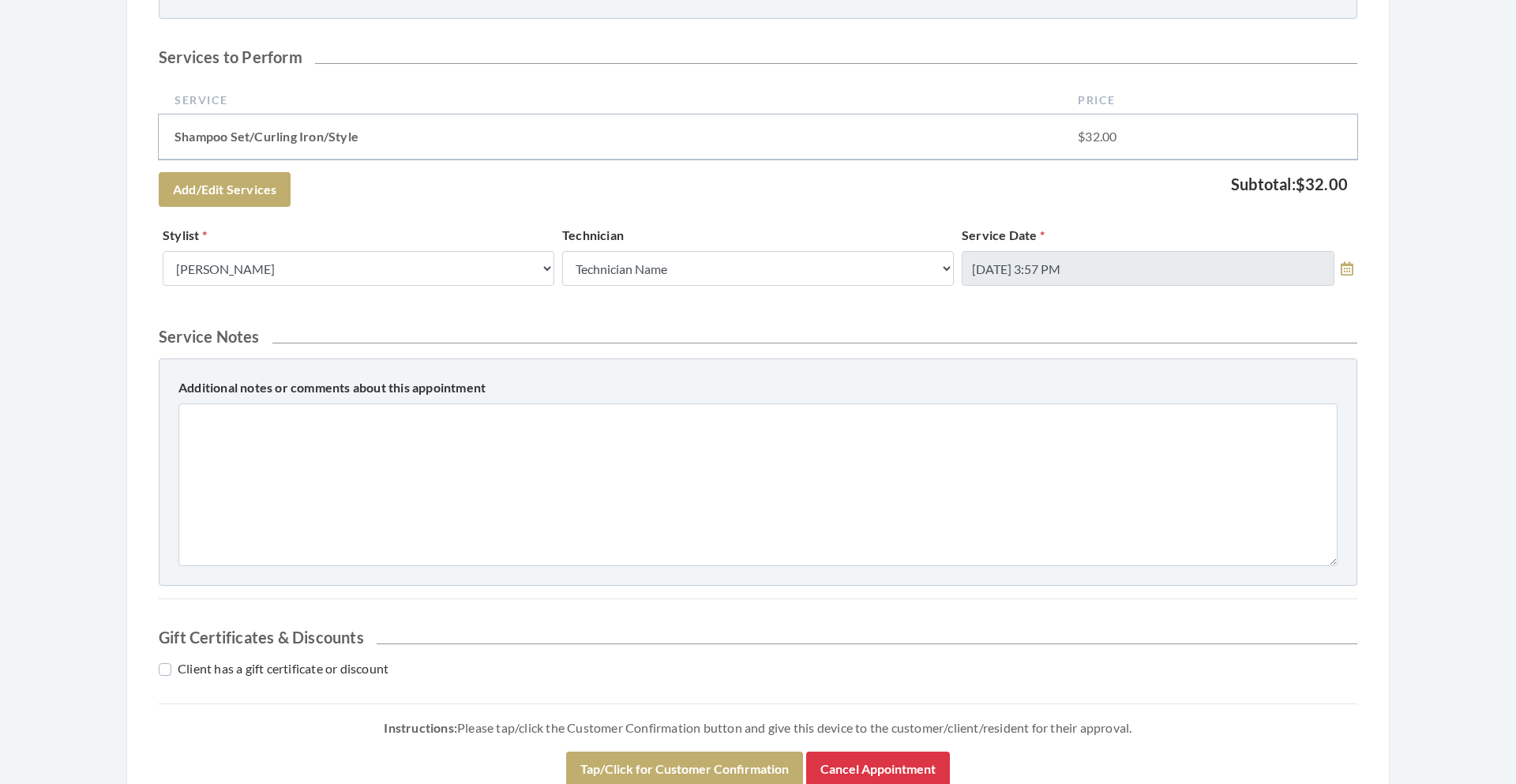
scroll to position [566, 0]
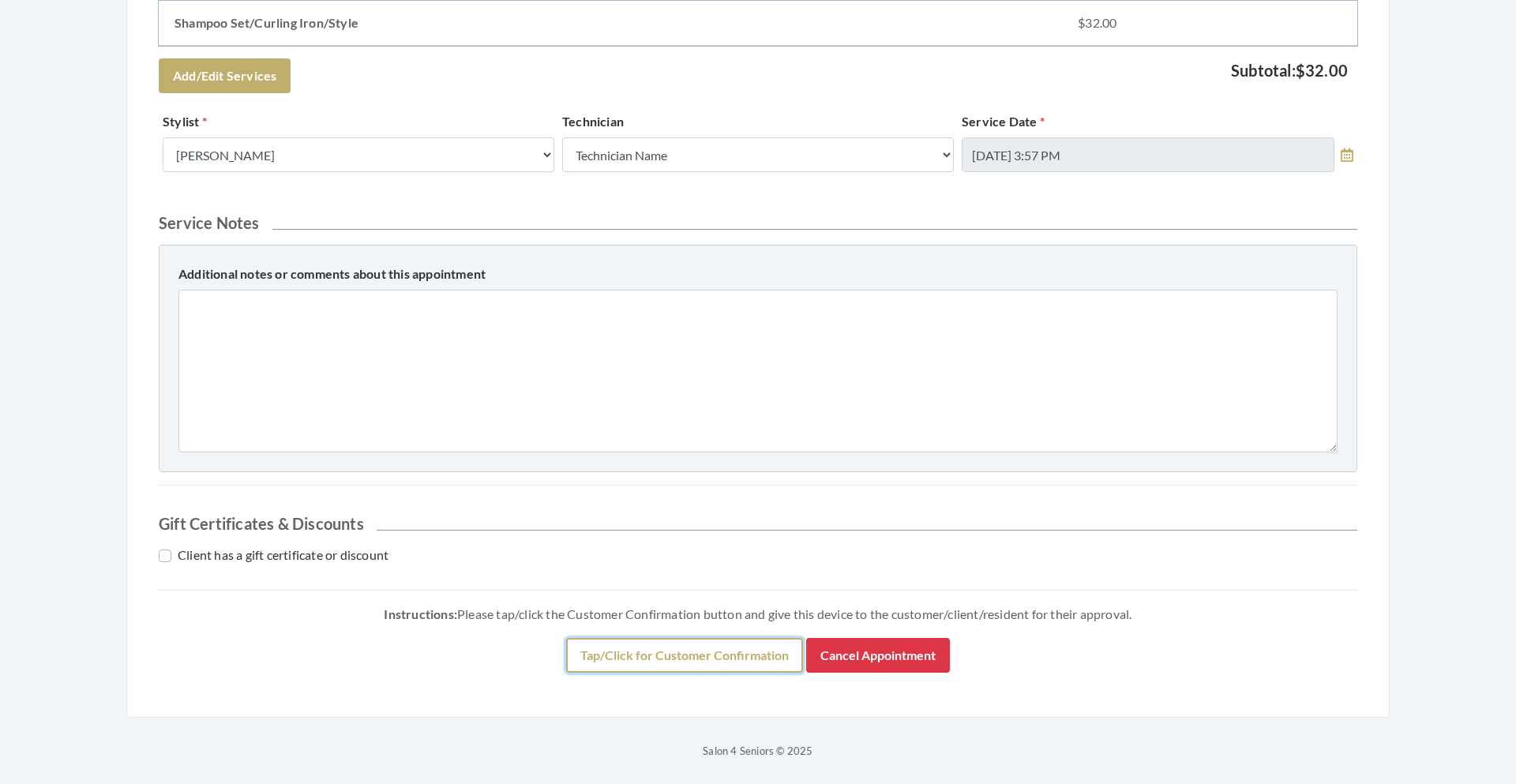
click at [760, 658] on button "Tap/Click for Customer Confirmation" at bounding box center [684, 655] width 237 height 35
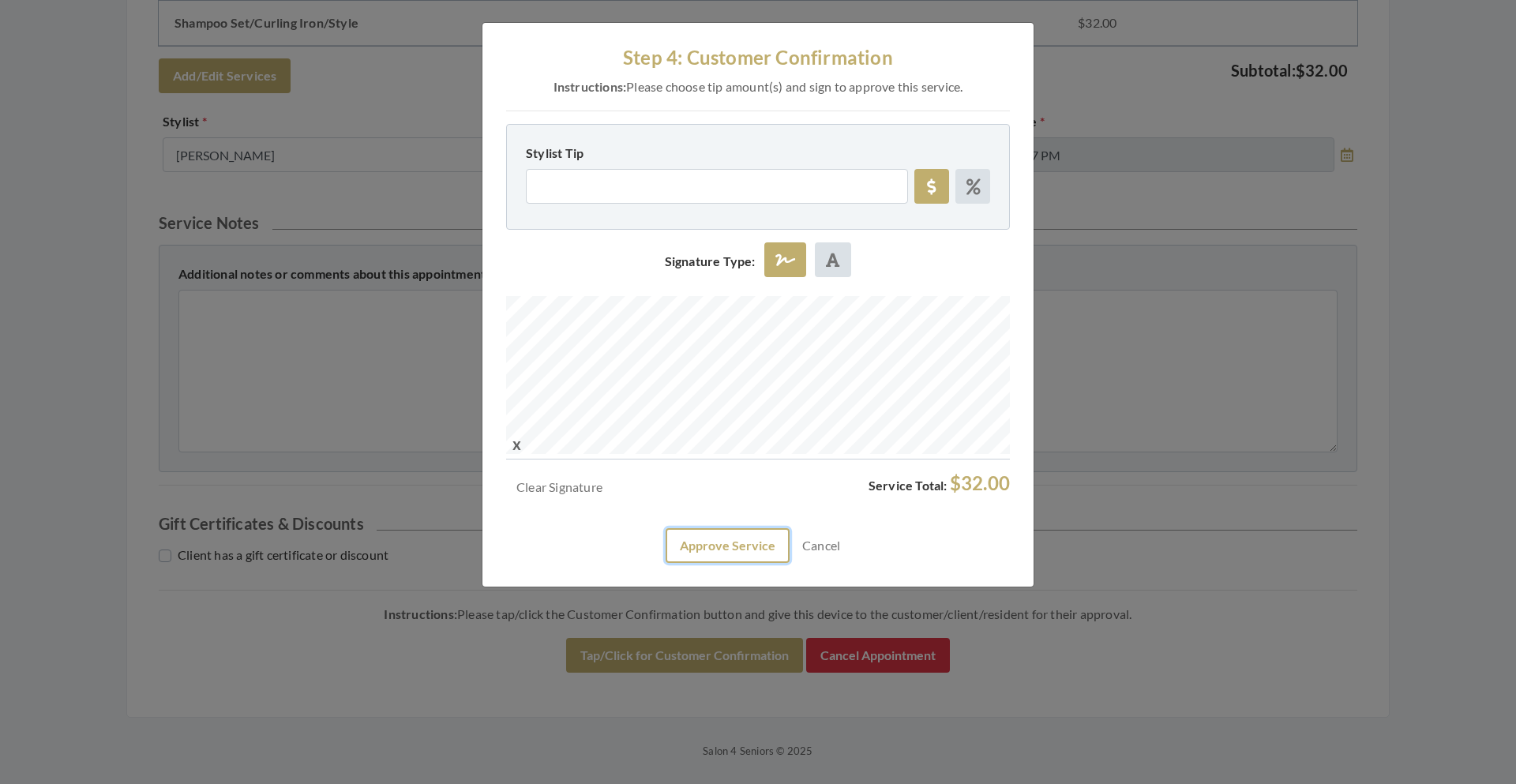
click at [727, 551] on button "Approve Service" at bounding box center [728, 545] width 124 height 35
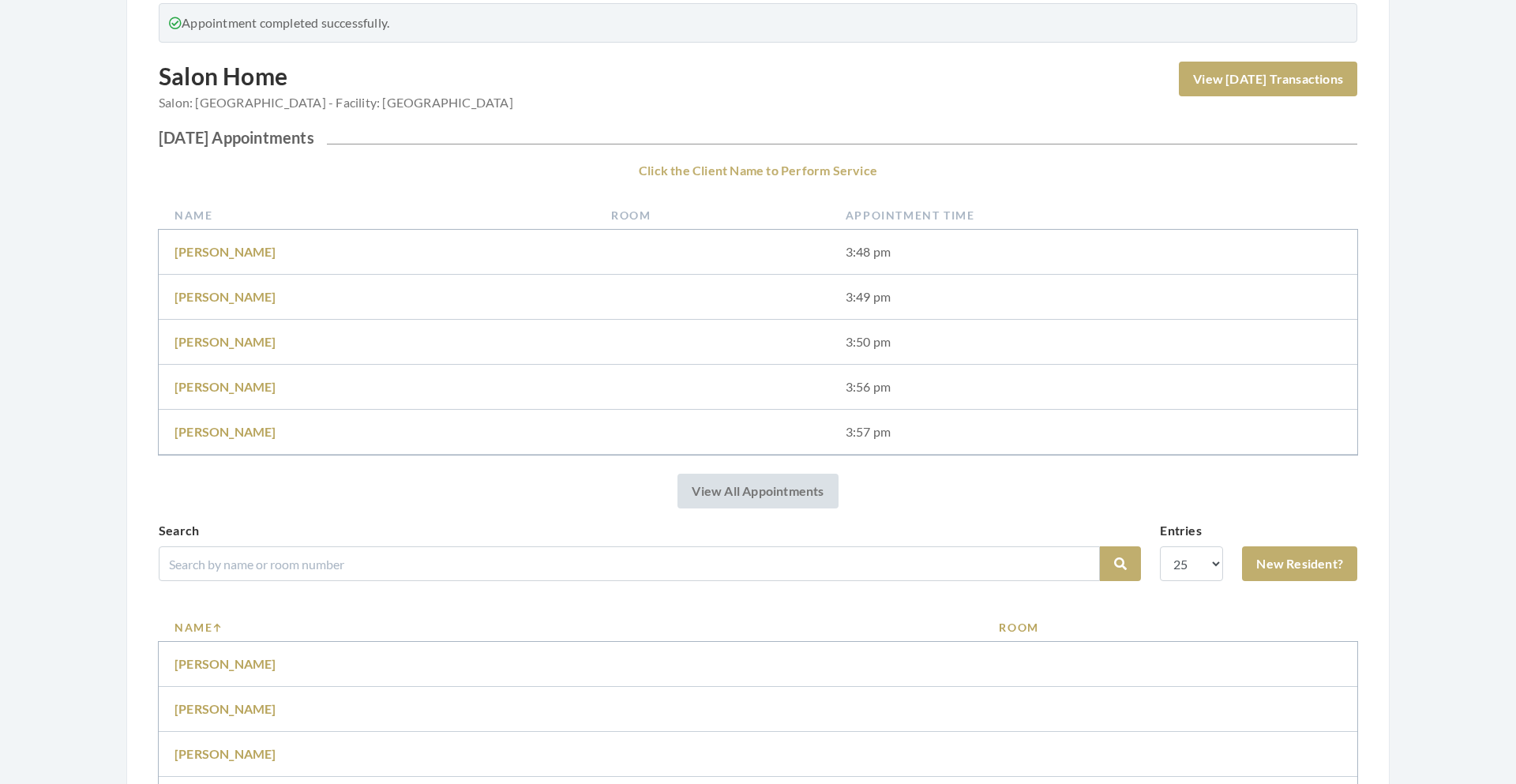
scroll to position [187, 0]
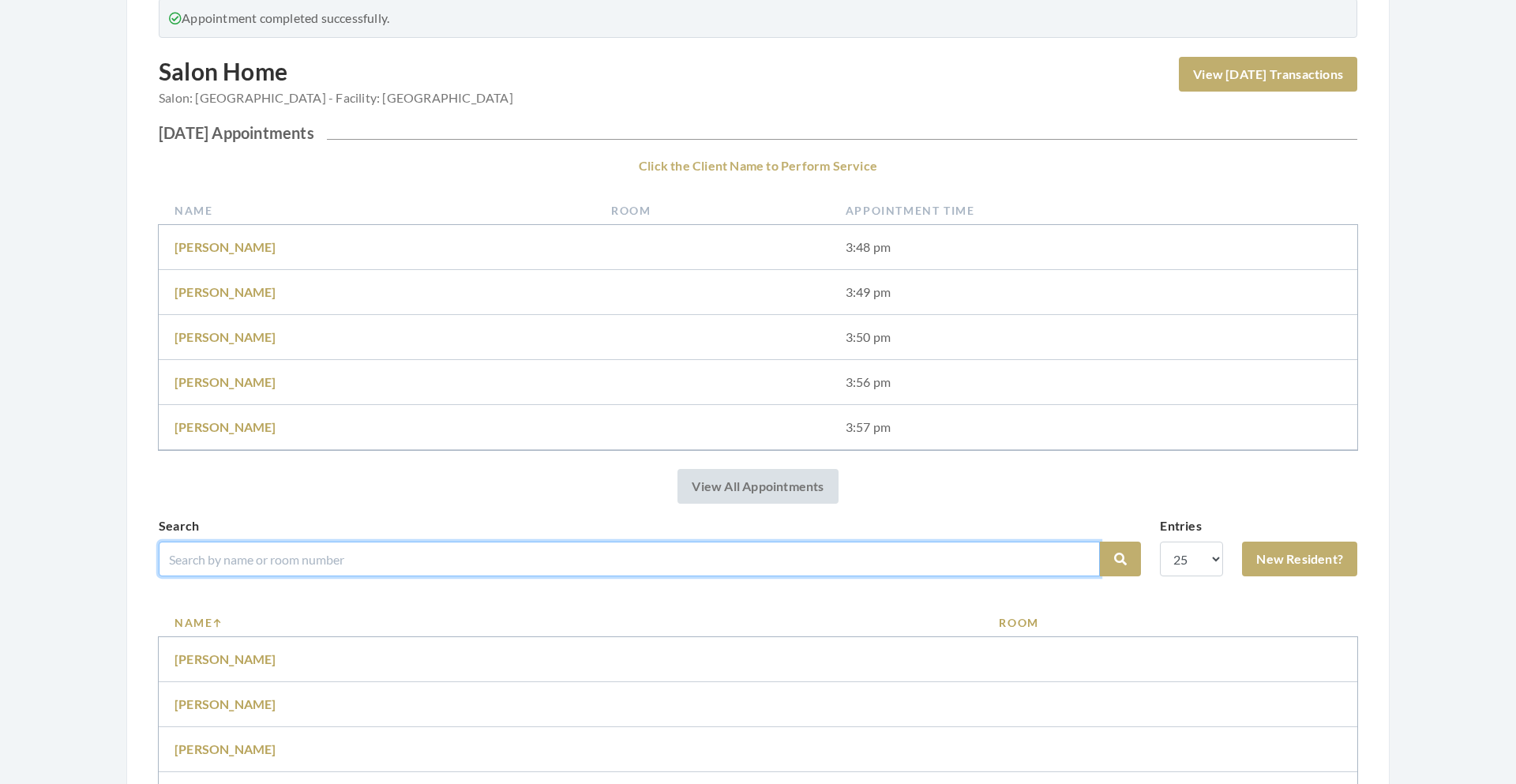
click at [332, 555] on input "search" at bounding box center [629, 559] width 941 height 35
type input "[PERSON_NAME]"
click at [1100, 542] on button "Search" at bounding box center [1120, 559] width 41 height 35
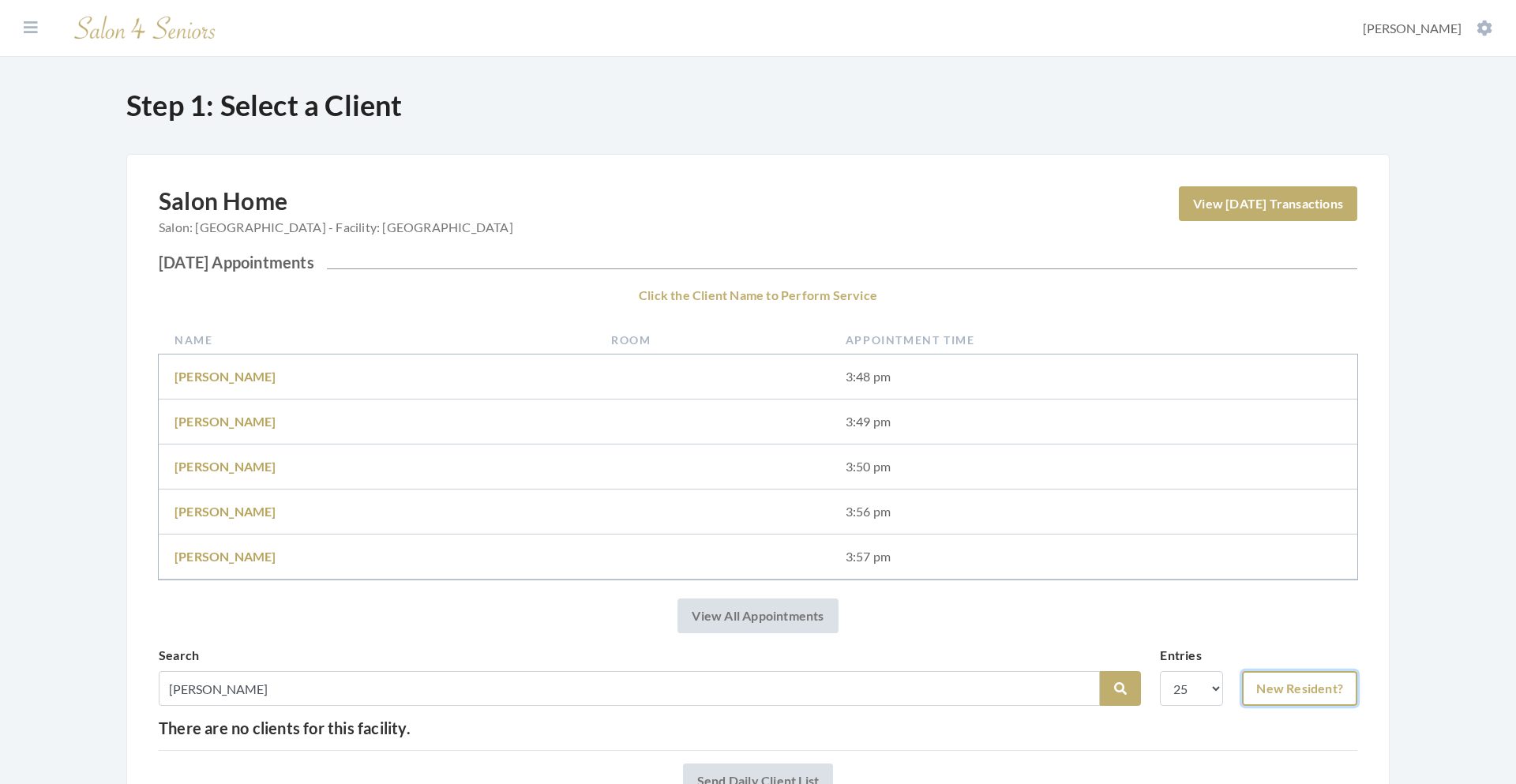
click at [1331, 689] on link "New Resident?" at bounding box center [1299, 688] width 115 height 35
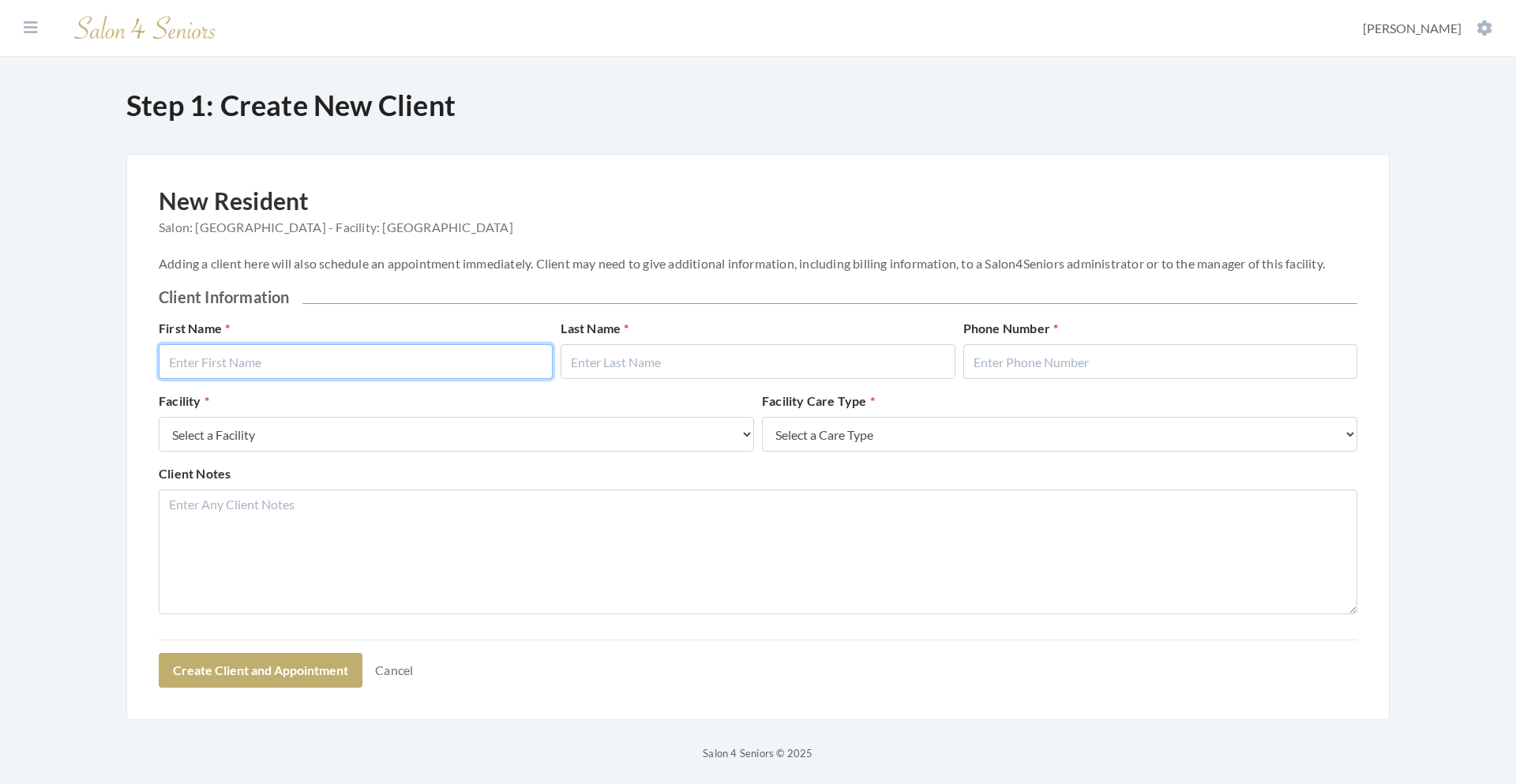
click at [243, 363] on input "text" at bounding box center [355, 362] width 394 height 35
type input "m"
type input "Mary Ella"
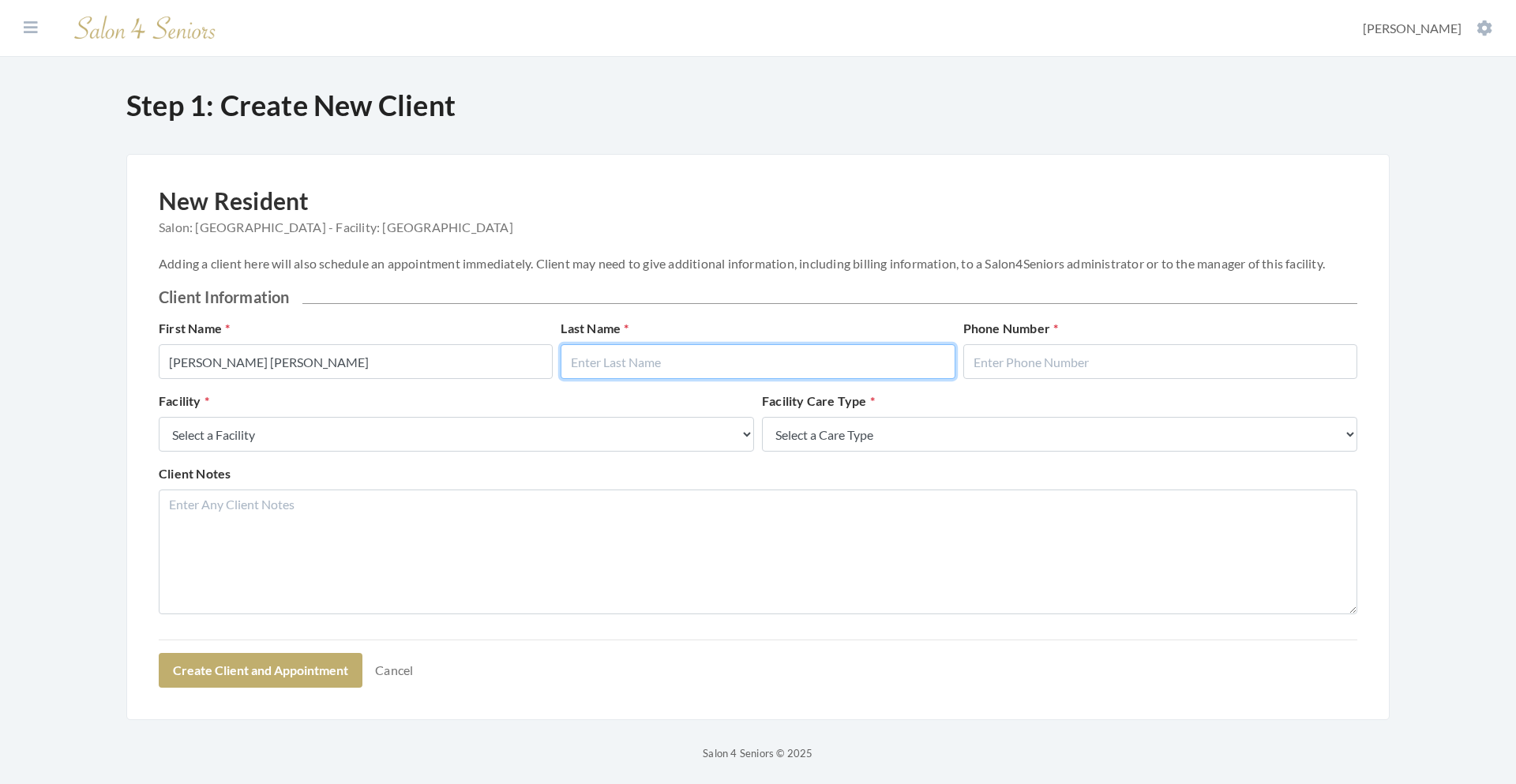
click at [606, 367] on input "text" at bounding box center [757, 362] width 394 height 35
type input "Hamner"
click at [1032, 369] on input "text" at bounding box center [1160, 362] width 394 height 35
type input "2056402786"
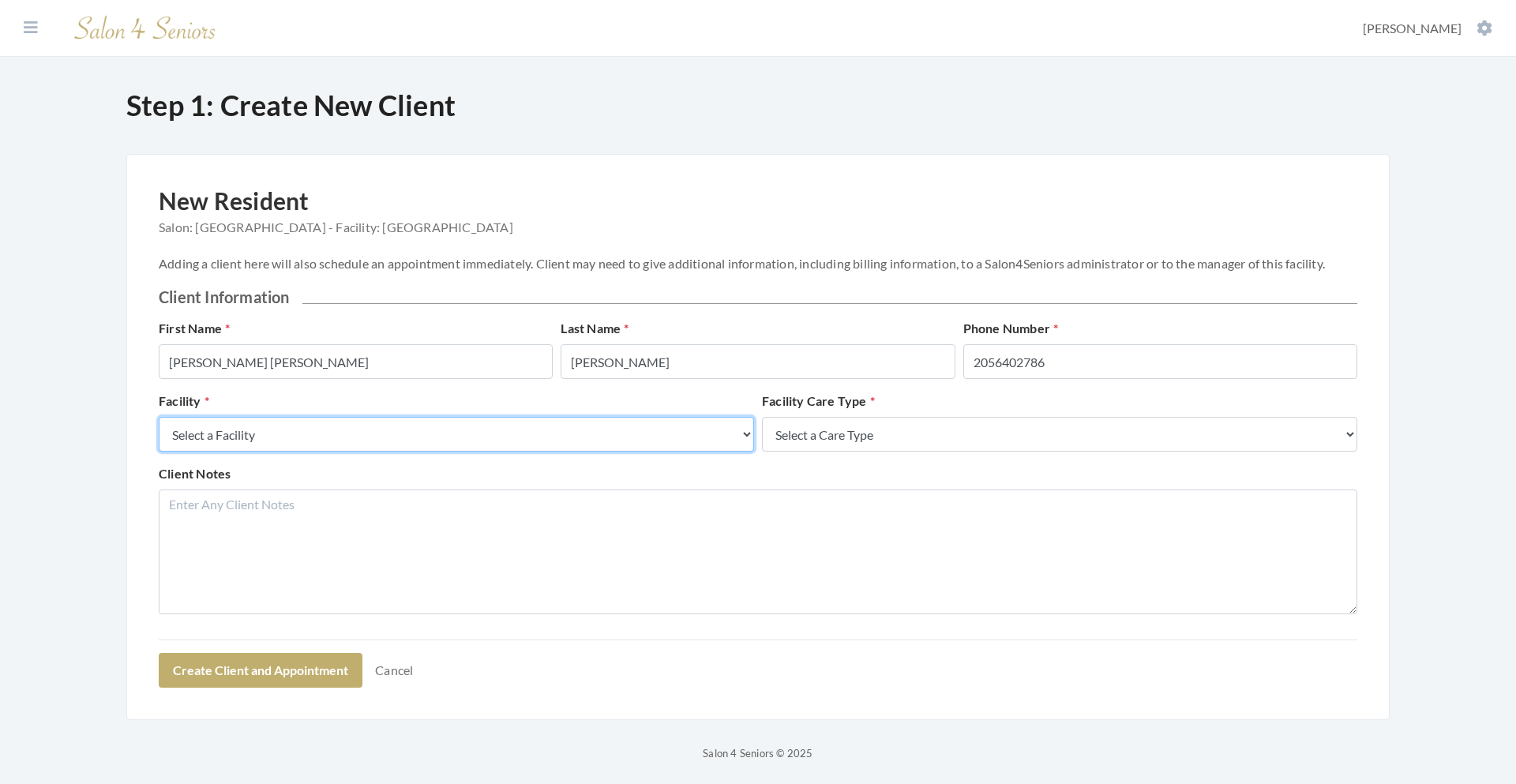
click at [445, 438] on select "Select a Facility Creekside at Three Rivers Brookdale Jones Farm Merrill Garden…" at bounding box center [457, 434] width 596 height 35
select select "10"
click at [159, 417] on select "Select a Facility Creekside at Three Rivers Brookdale Jones Farm Merrill Garden…" at bounding box center [457, 434] width 596 height 35
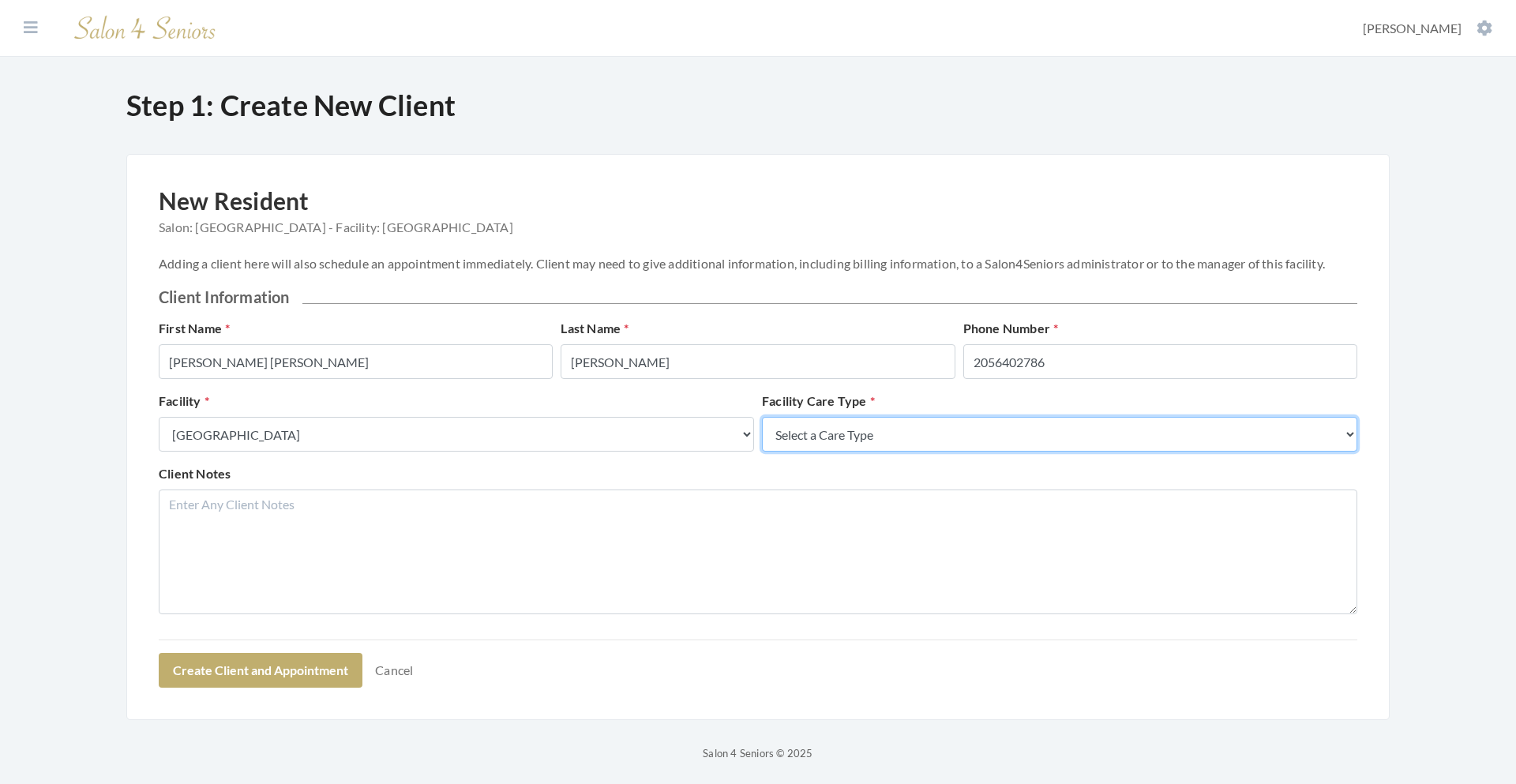
click at [858, 428] on select "Select a Care Type Nursing Home Rehab Memory Care Assisted Living Independent L…" at bounding box center [1059, 434] width 596 height 35
select select "1"
click at [762, 417] on select "Select a Care Type Nursing Home Rehab Memory Care Assisted Living Independent L…" at bounding box center [1059, 434] width 596 height 35
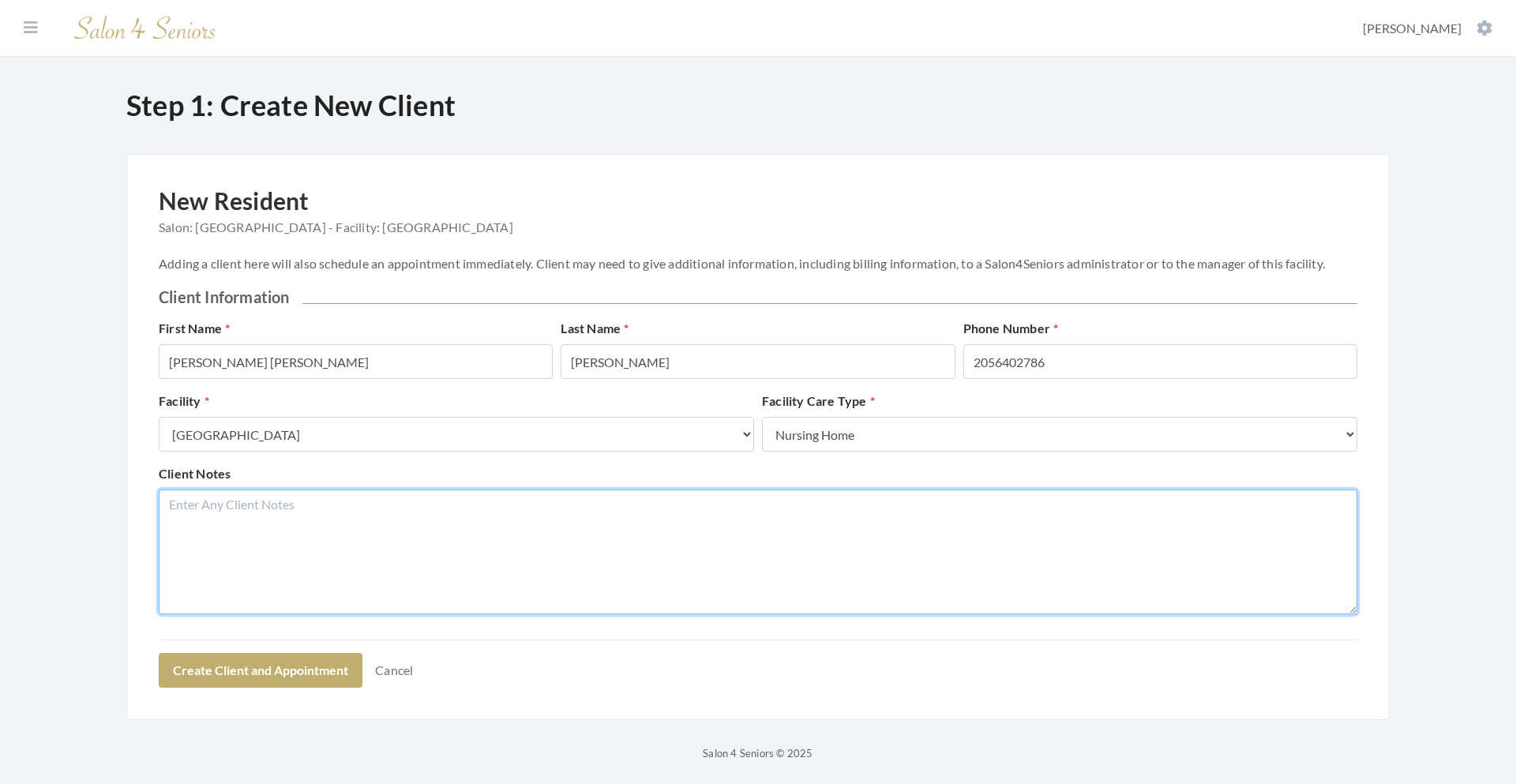
click at [619, 541] on textarea "Client Notes" at bounding box center [758, 552] width 1198 height 125
type textarea "Room 163."
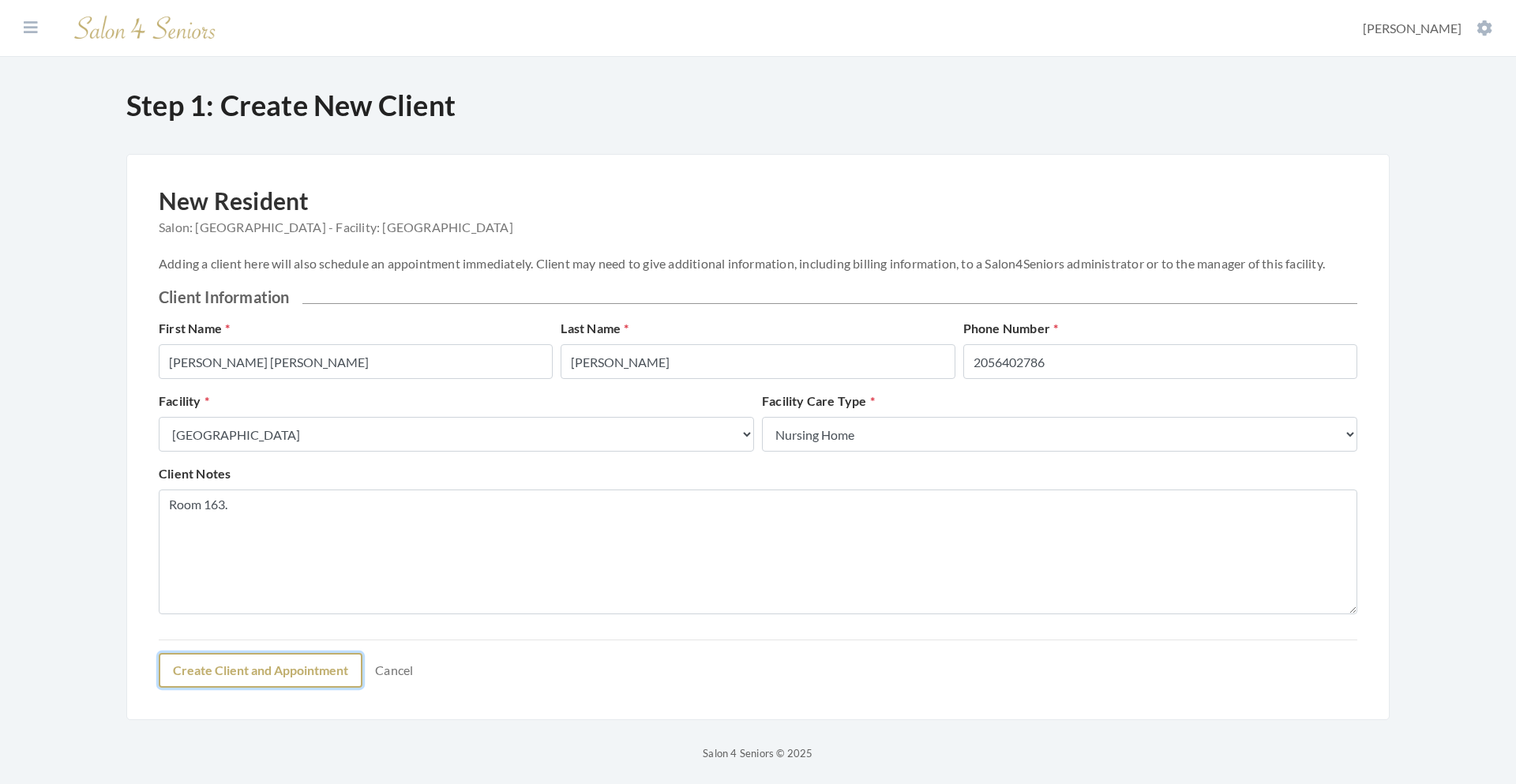
click at [198, 672] on button "Create Client and Appointment" at bounding box center [260, 670] width 204 height 35
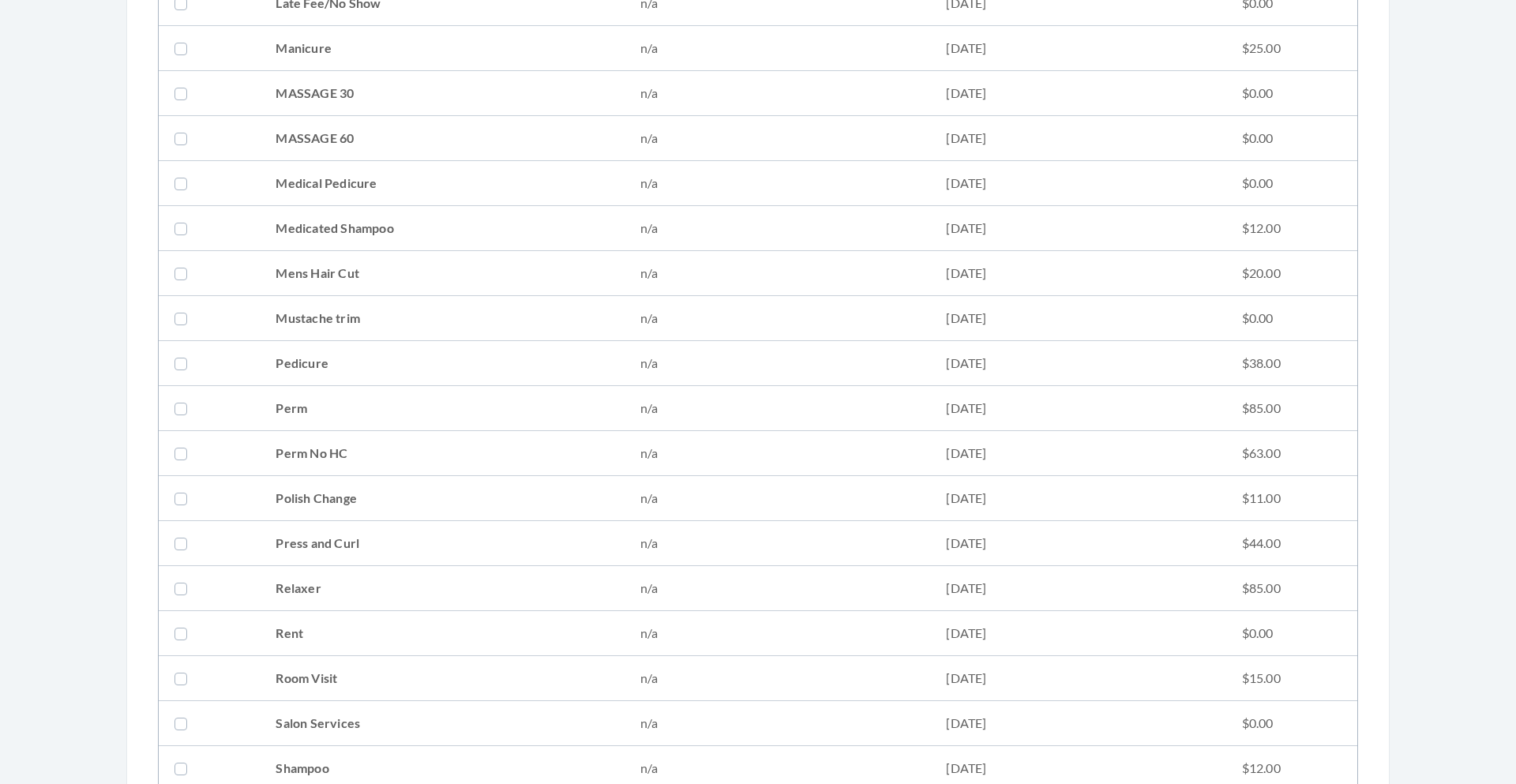
scroll to position [1659, 0]
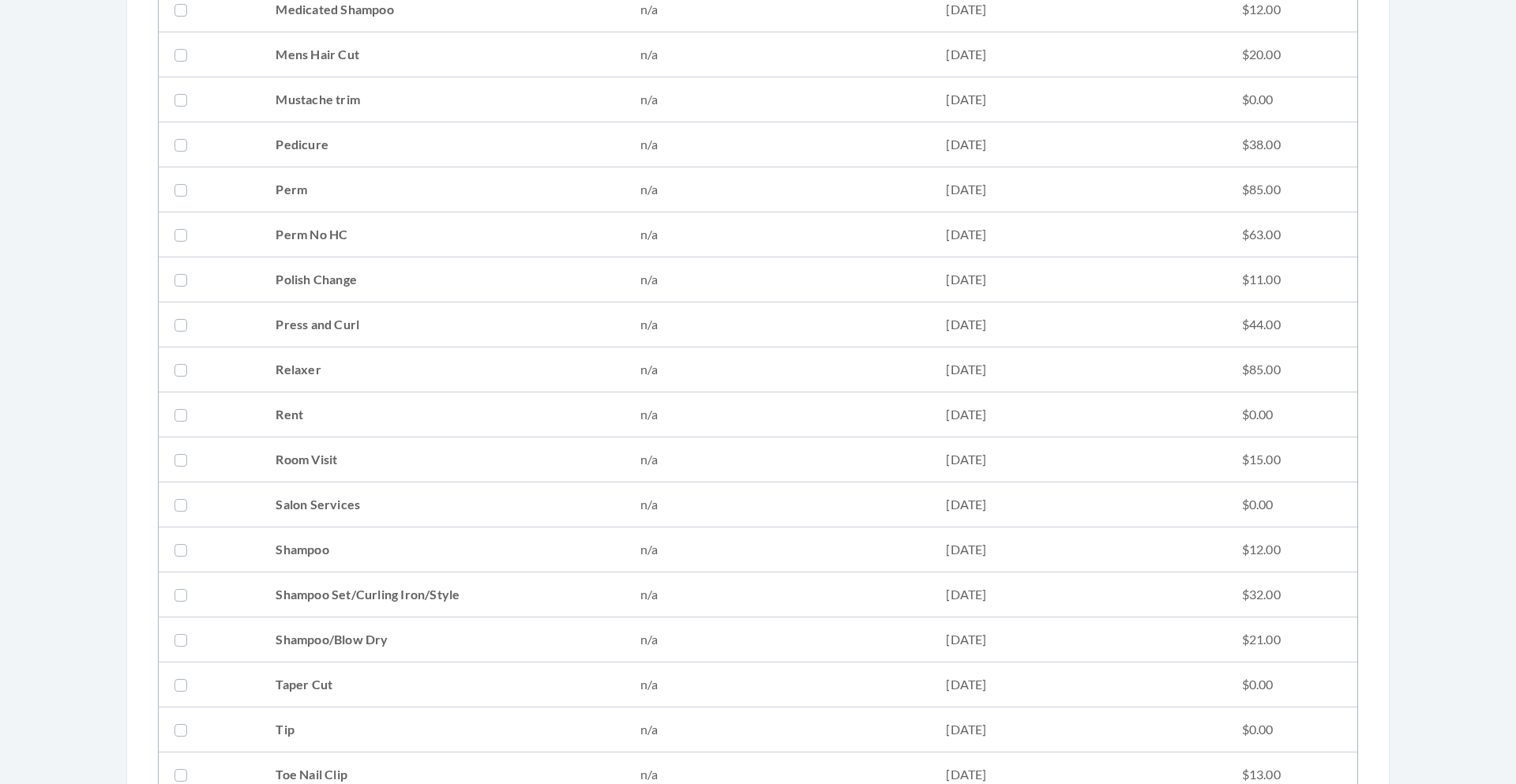
click at [179, 188] on label at bounding box center [183, 189] width 19 height 19
checkbox input "true"
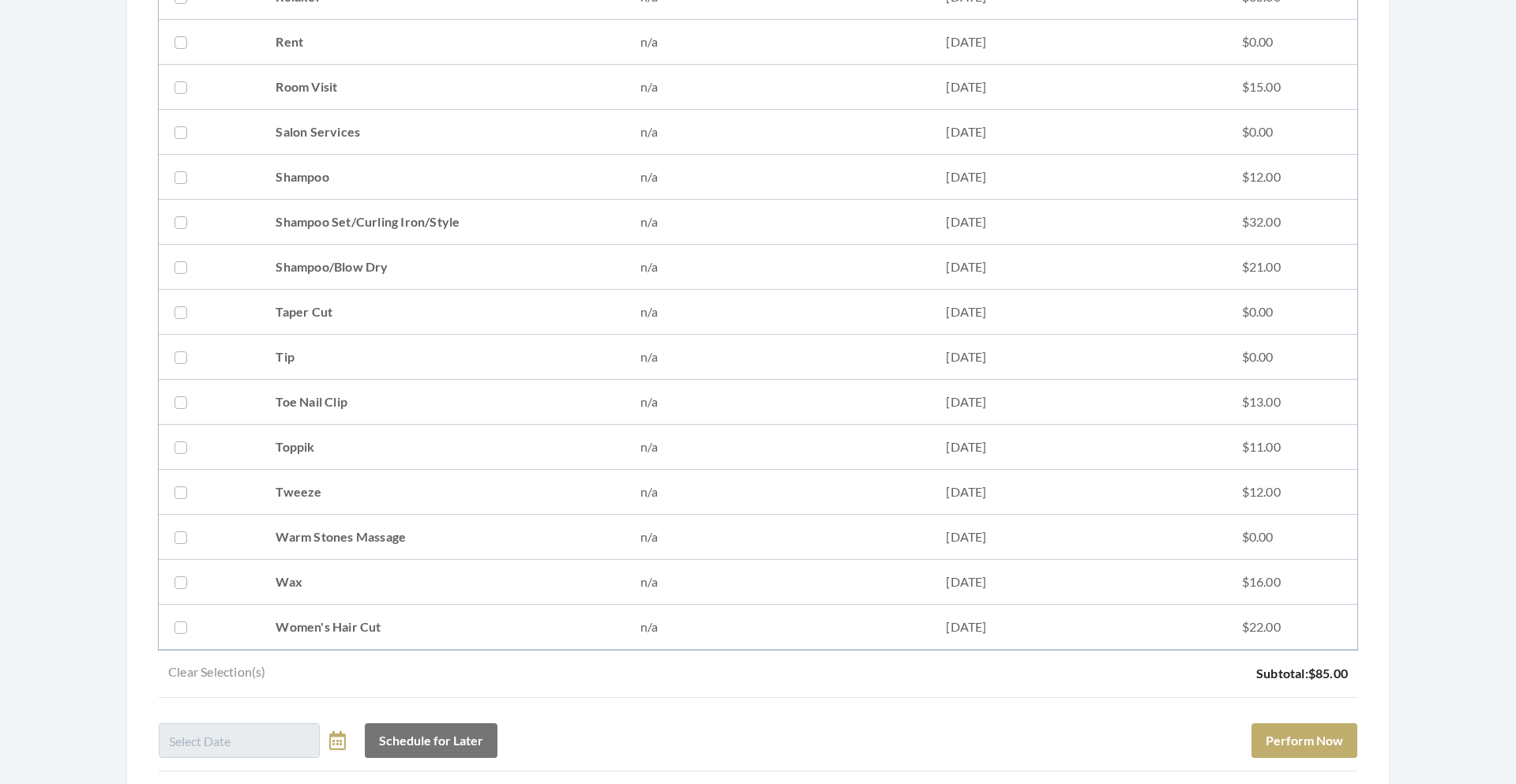
scroll to position [2165, 0]
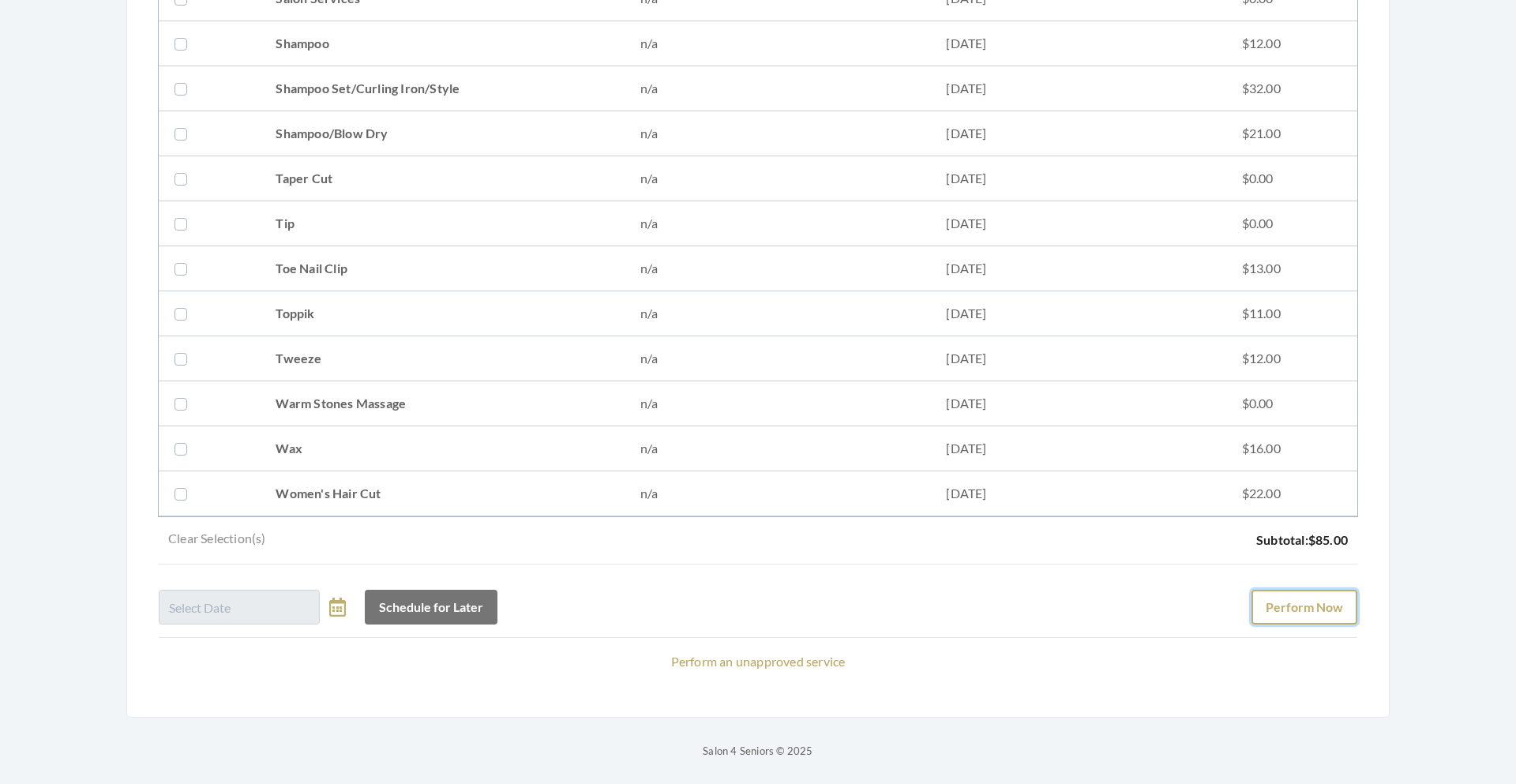
click at [1276, 605] on button "Perform Now" at bounding box center [1304, 606] width 106 height 35
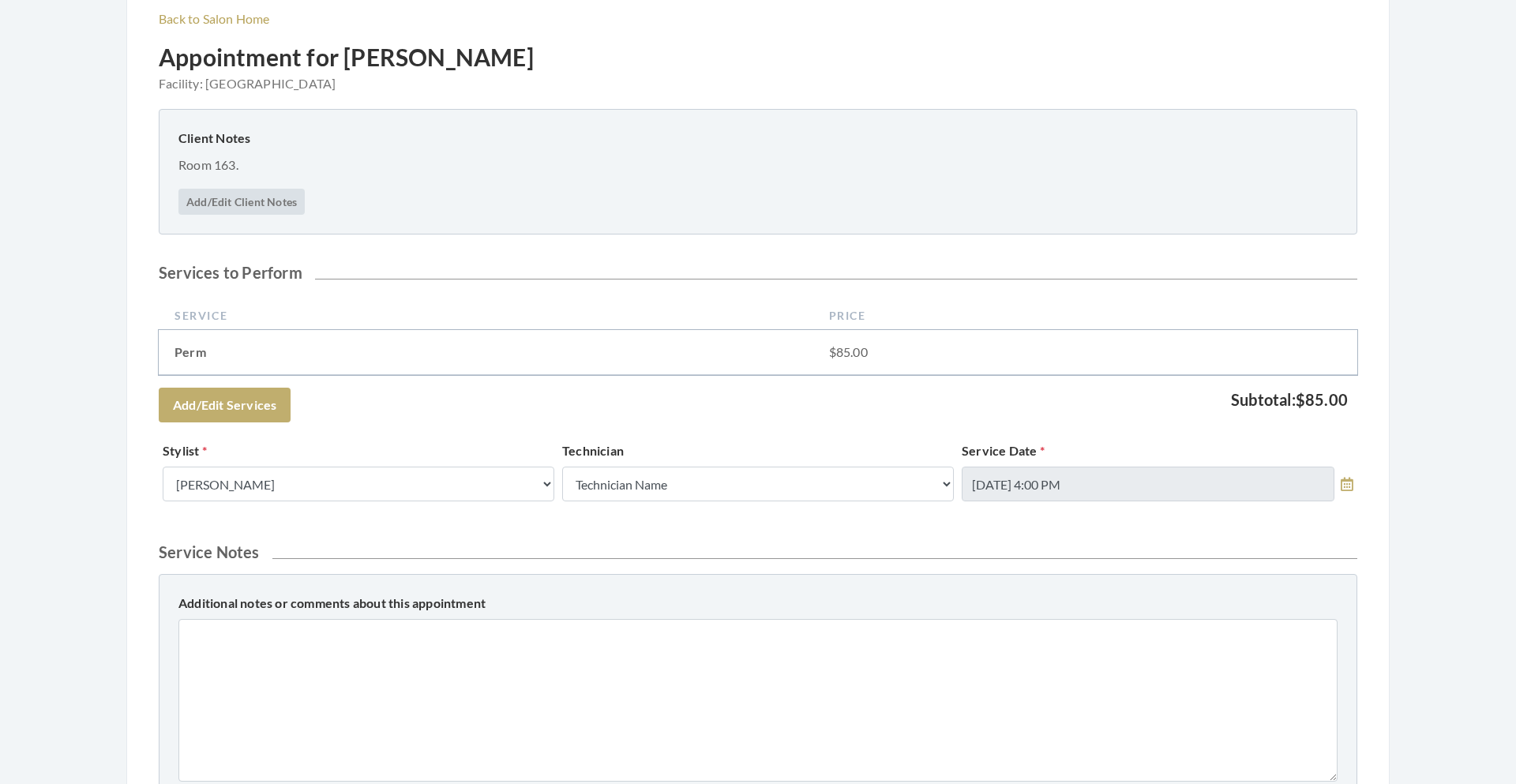
scroll to position [566, 0]
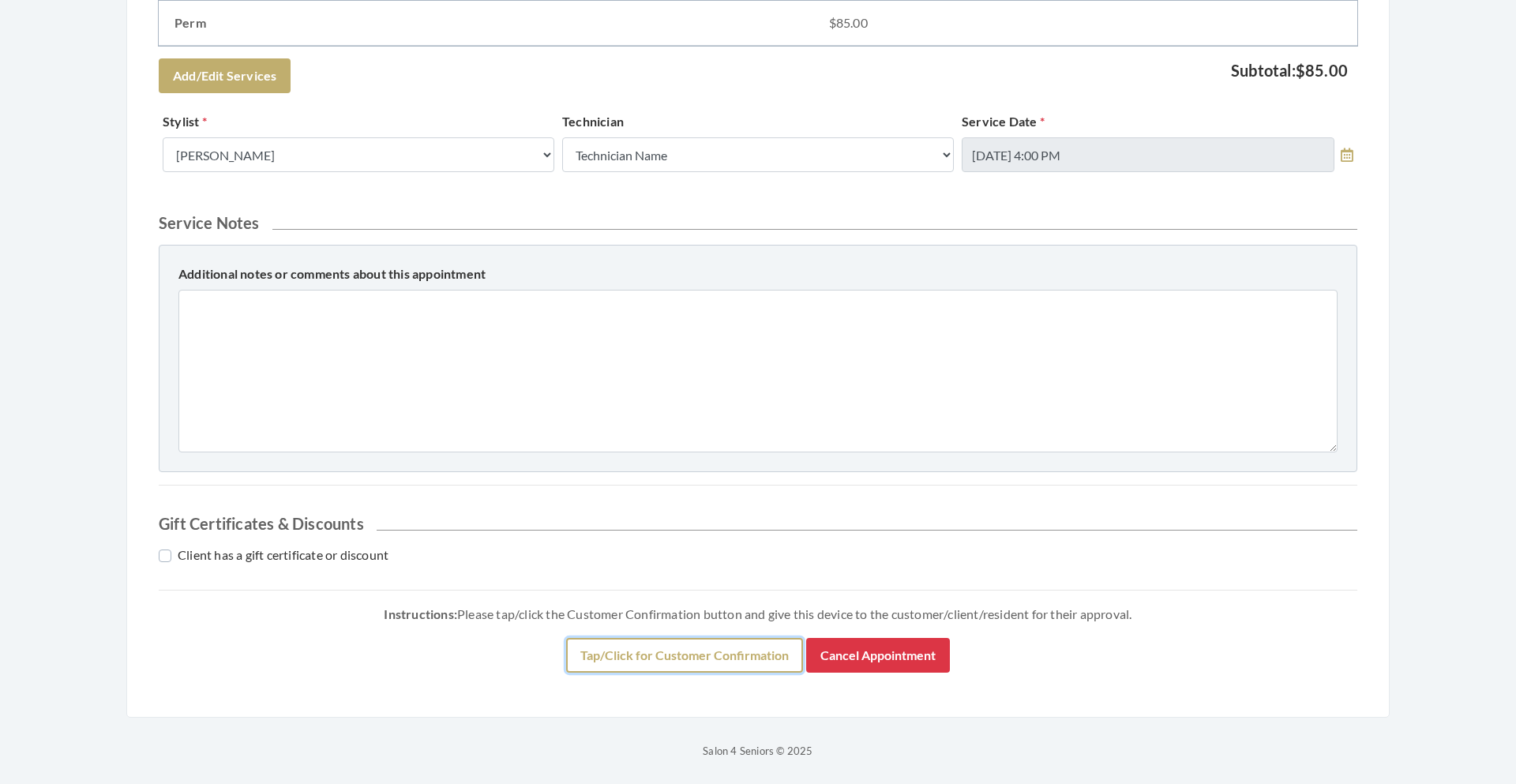
click at [741, 666] on button "Tap/Click for Customer Confirmation" at bounding box center [684, 655] width 237 height 35
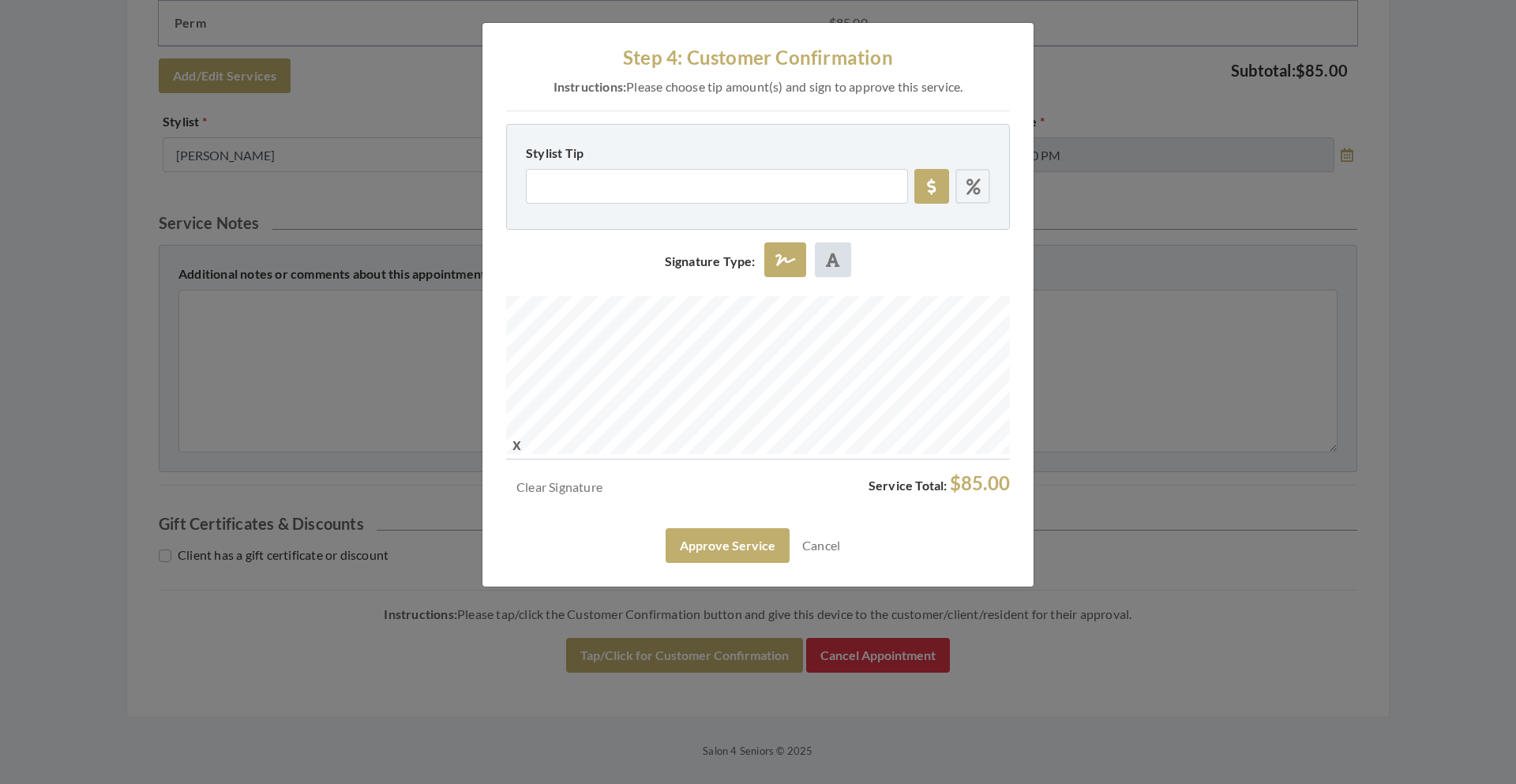
click at [964, 187] on label at bounding box center [972, 186] width 35 height 35
radio input "true"
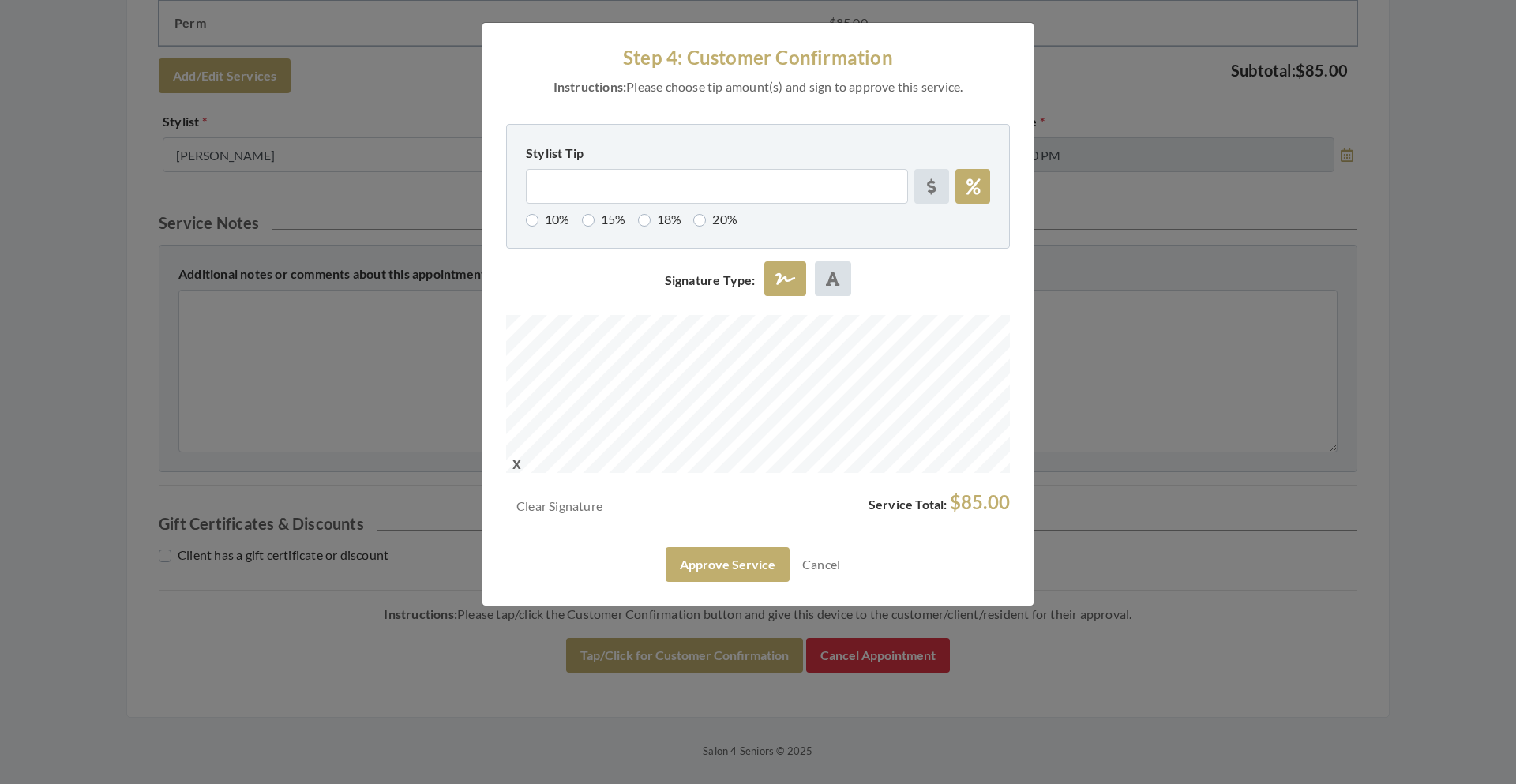
click at [528, 218] on label "10%" at bounding box center [547, 219] width 44 height 19
radio input "true"
type input "10"
click at [736, 572] on button "Approve Service" at bounding box center [728, 564] width 124 height 35
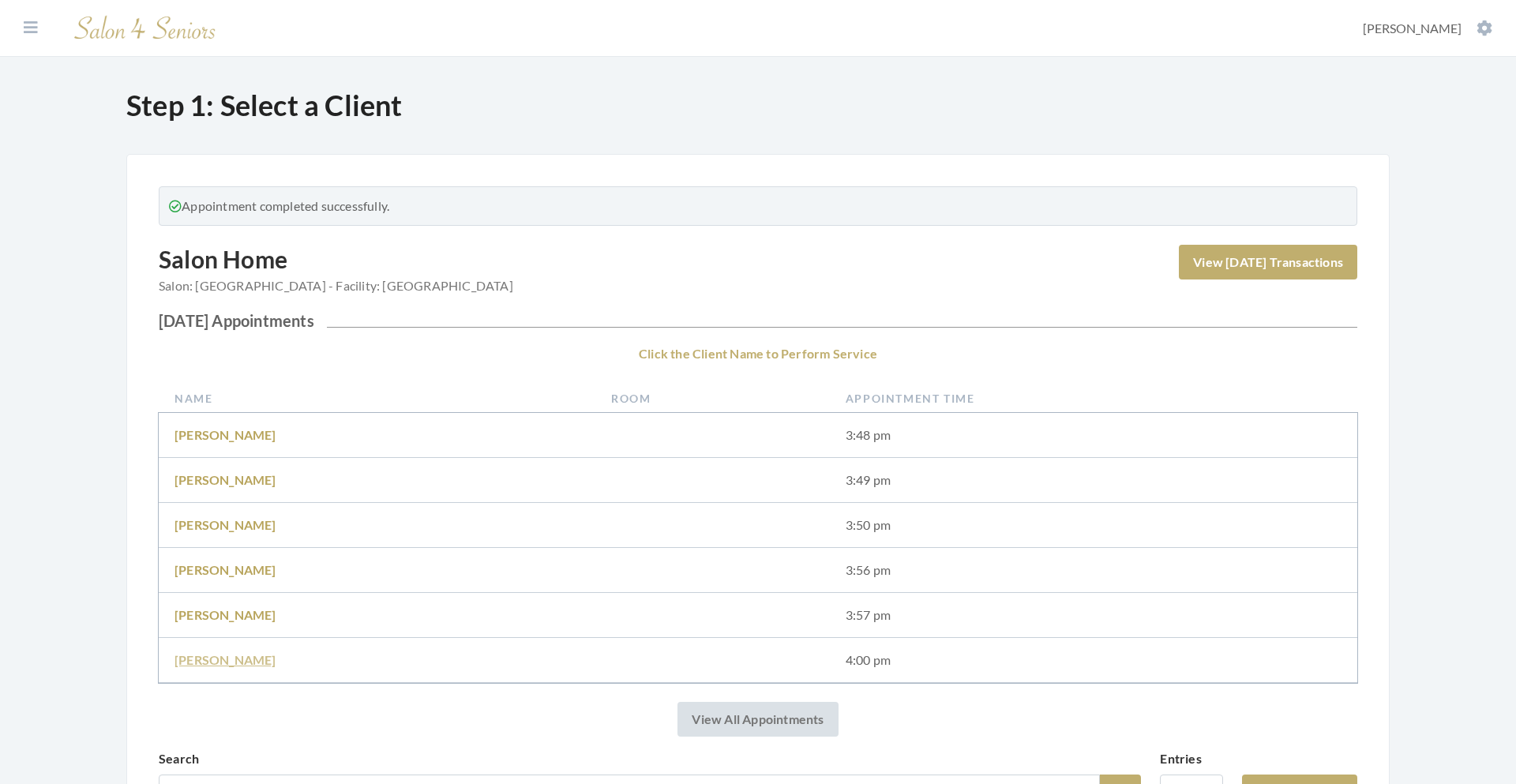
click at [233, 662] on link "[PERSON_NAME]" at bounding box center [225, 659] width 102 height 15
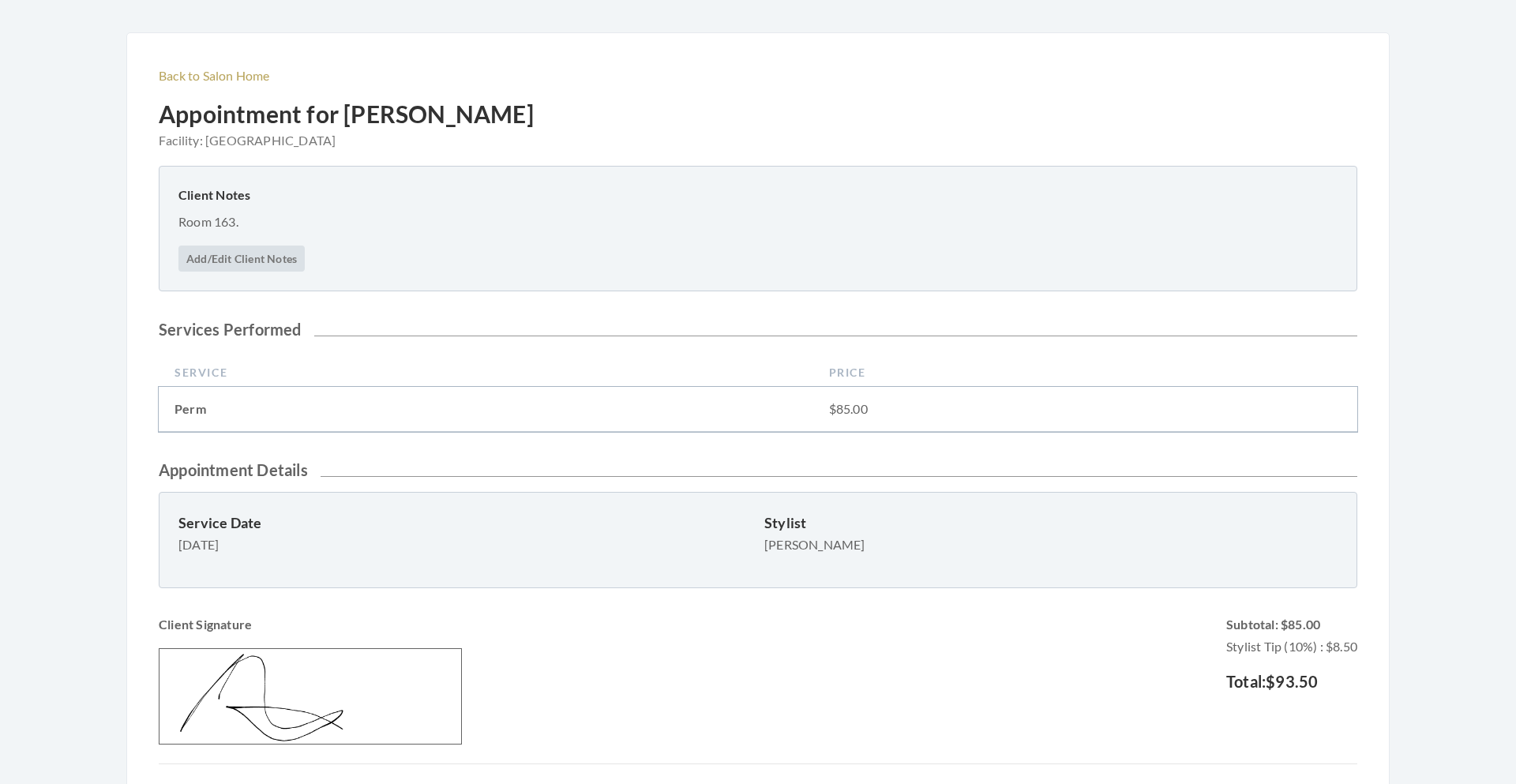
scroll to position [295, 0]
